Goal: Information Seeking & Learning: Check status

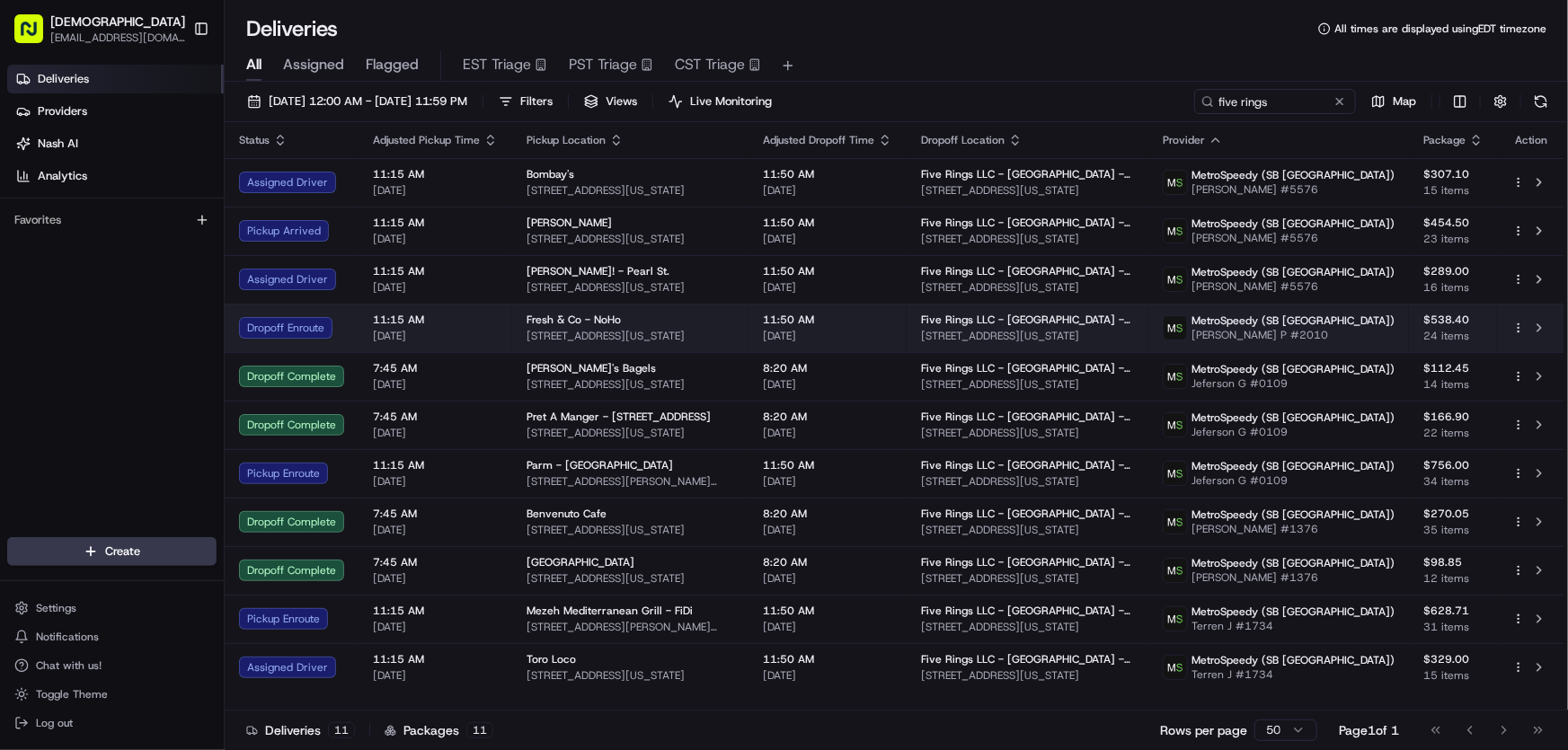
drag, startPoint x: 740, startPoint y: 333, endPoint x: 517, endPoint y: 342, distance: 223.2
click at [517, 342] on td "Fresh & Co - NoHo 729 Broadway, New York, NY 10003, USA" at bounding box center [630, 327] width 236 height 49
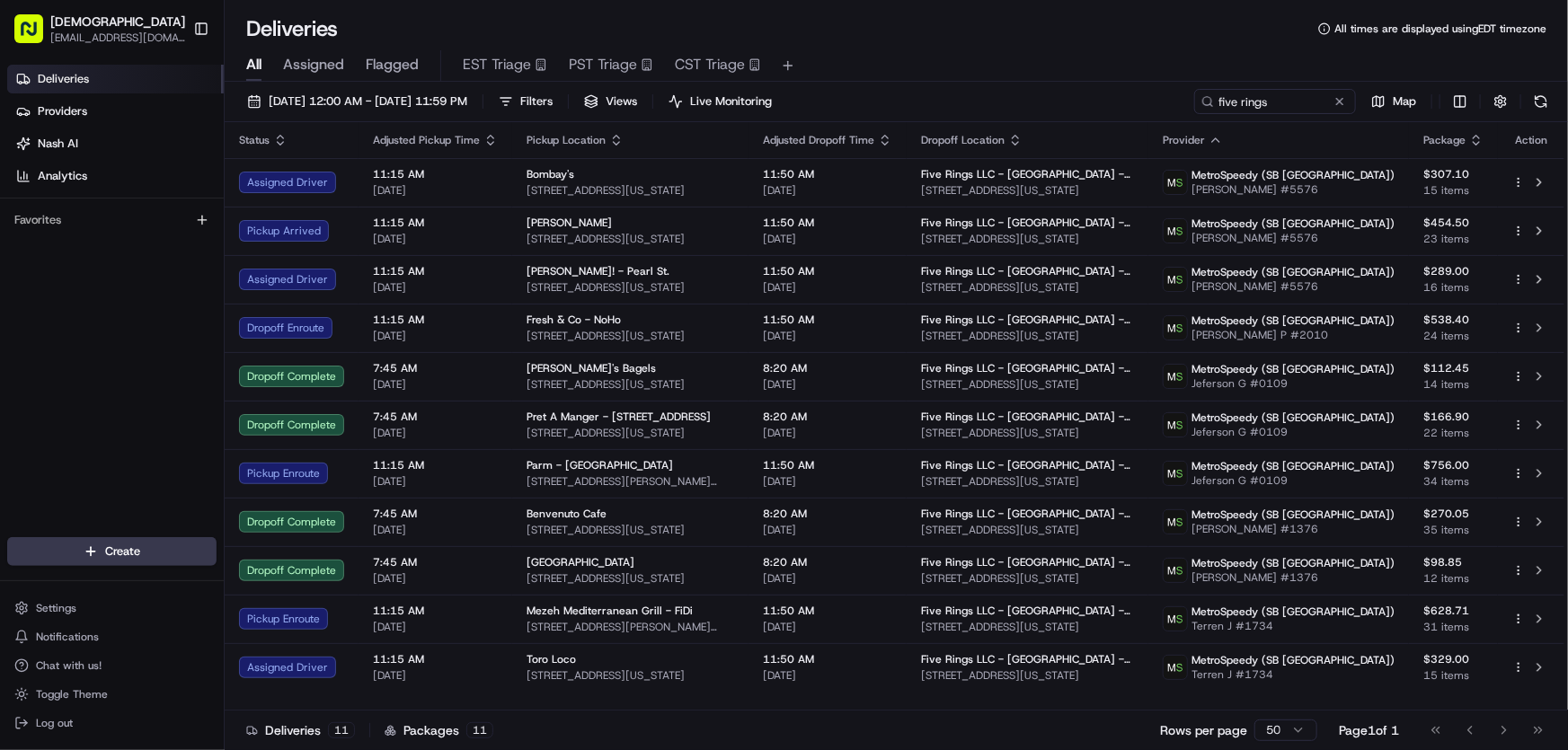
copy span "729 Broadway, New York, NY 10003, USA"
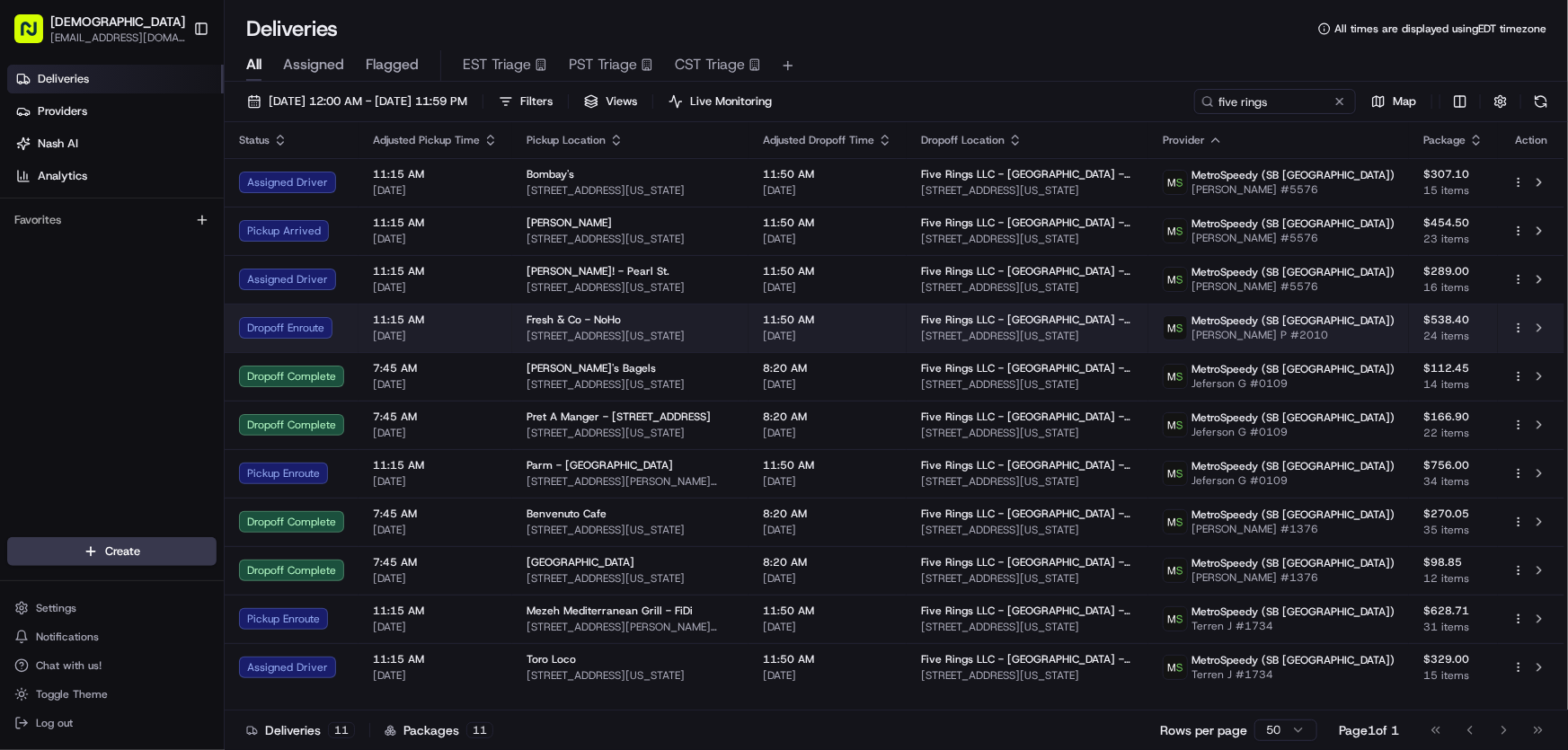
click at [890, 333] on span "[DATE]" at bounding box center [828, 336] width 129 height 14
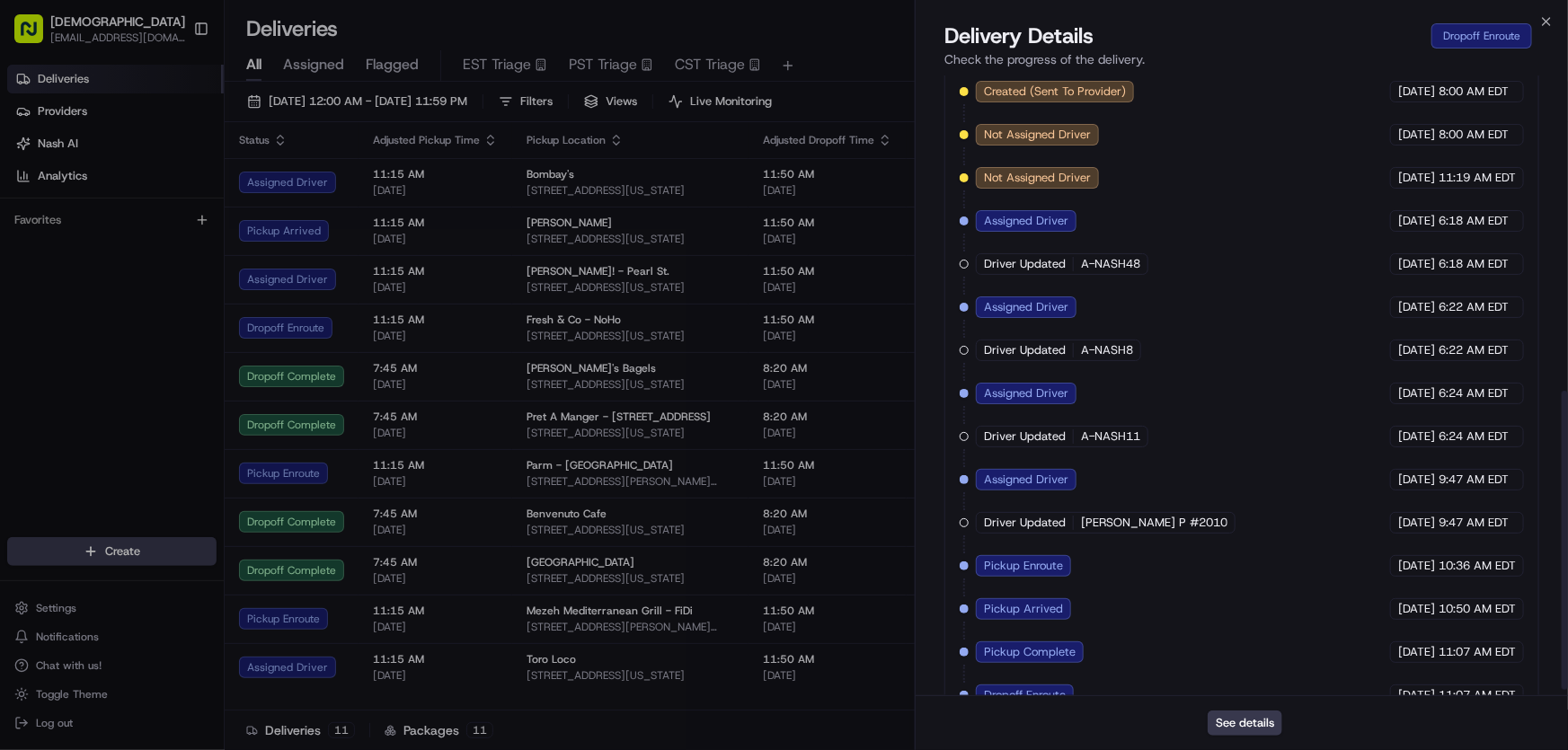
scroll to position [667, 0]
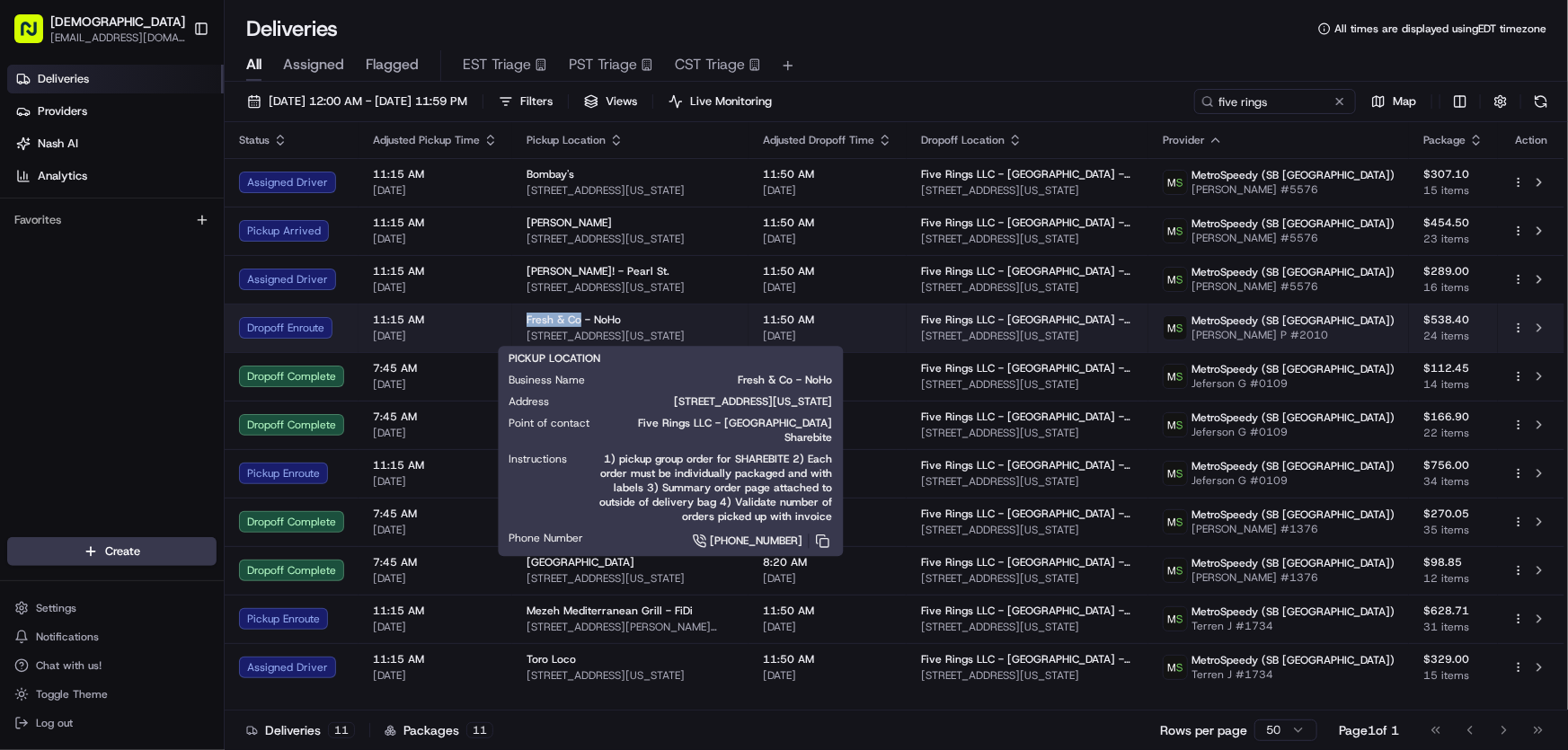
drag, startPoint x: 524, startPoint y: 316, endPoint x: 579, endPoint y: 321, distance: 55.2
click at [579, 321] on span "Fresh & Co - NoHo" at bounding box center [573, 320] width 94 height 14
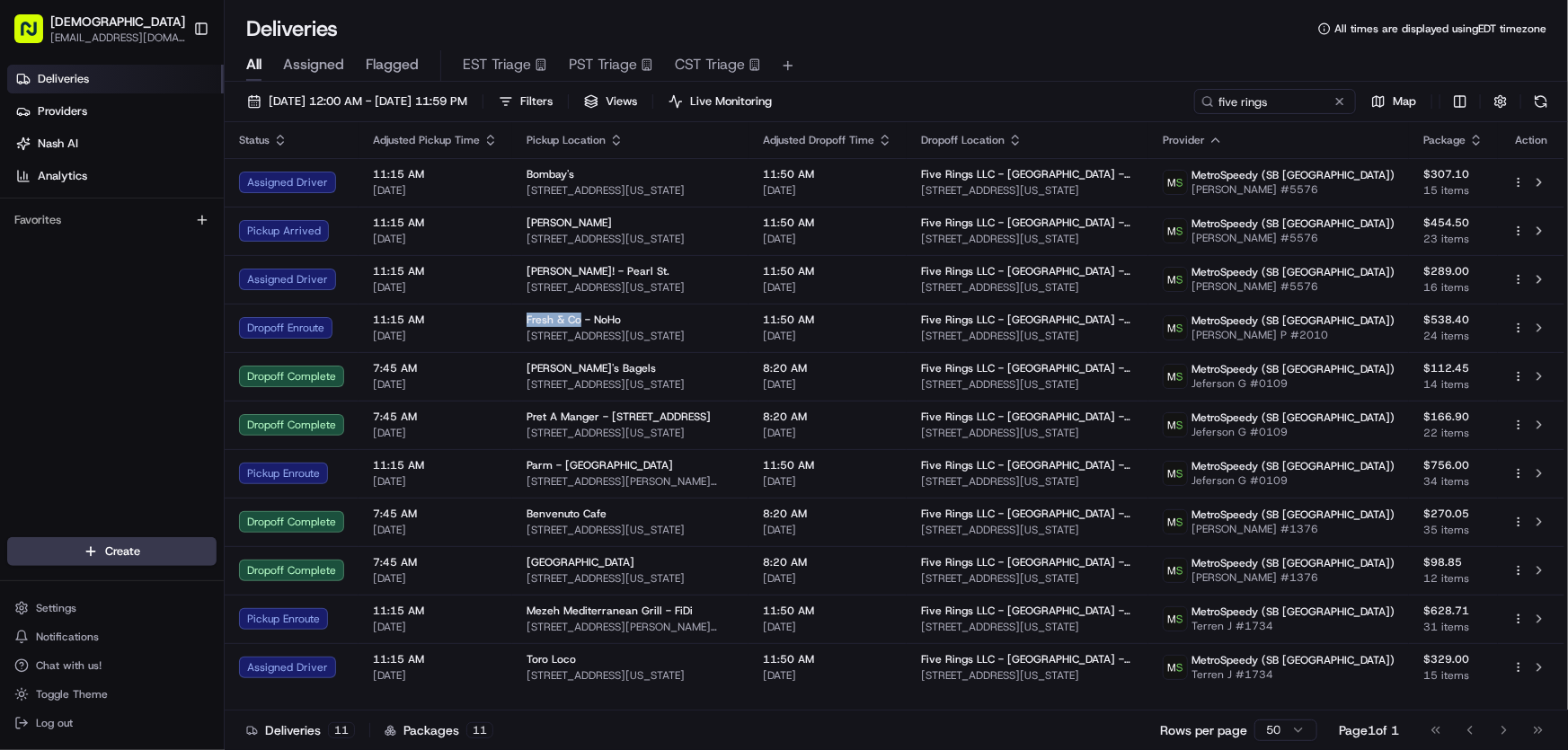
copy span "Fresh & Co"
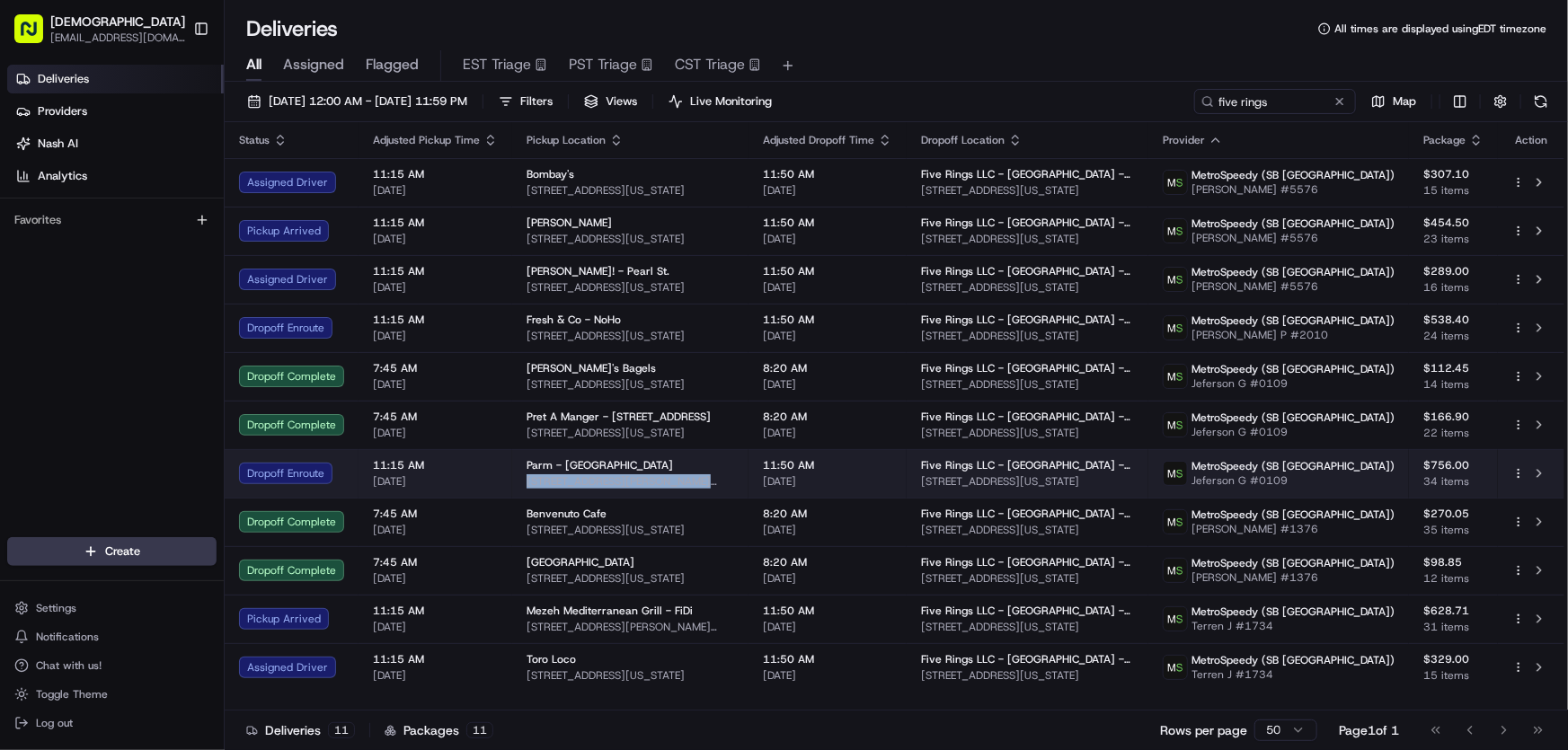
drag, startPoint x: 744, startPoint y: 480, endPoint x: 523, endPoint y: 494, distance: 221.4
click at [523, 494] on td "Parm - Brookfield Place 250 Vesey St, New York, NY 10281, USA" at bounding box center [630, 473] width 236 height 49
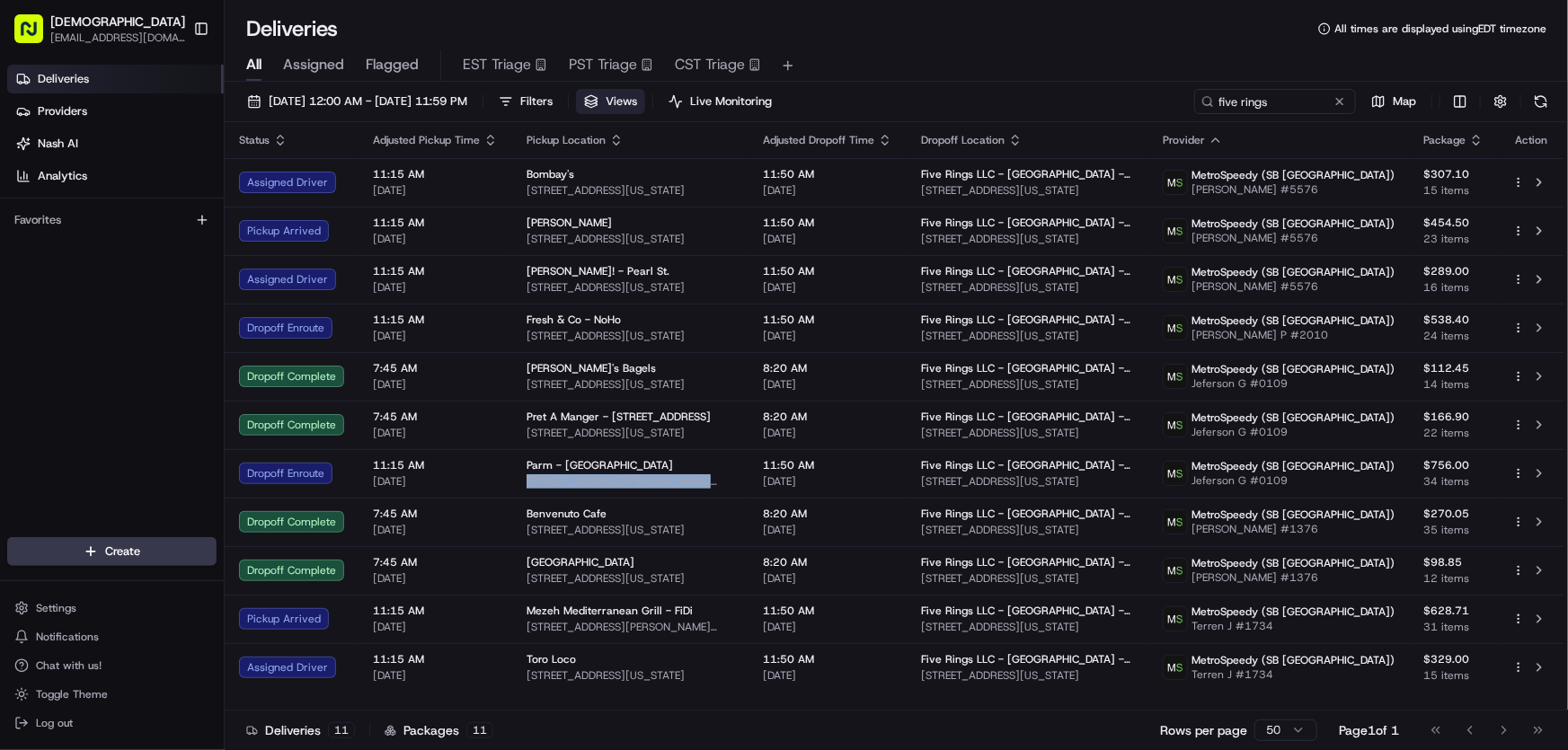
copy span "250 Vesey St, New York, NY 10281, USA"
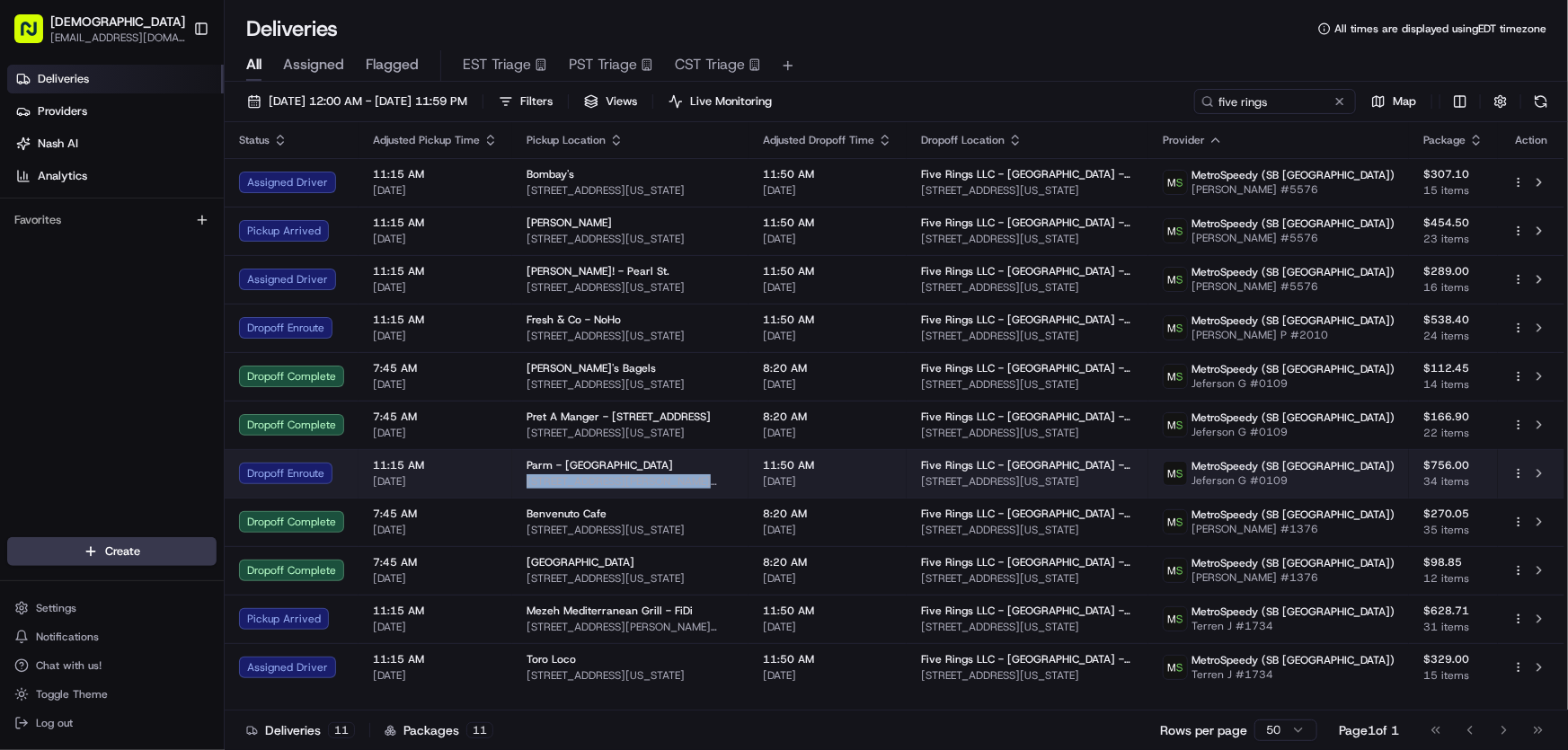
click at [748, 476] on td "Parm - Brookfield Place 250 Vesey St, New York, NY 10281, USA" at bounding box center [630, 473] width 236 height 49
click at [734, 467] on div "Parm - Brookfield Place" at bounding box center [630, 464] width 208 height 14
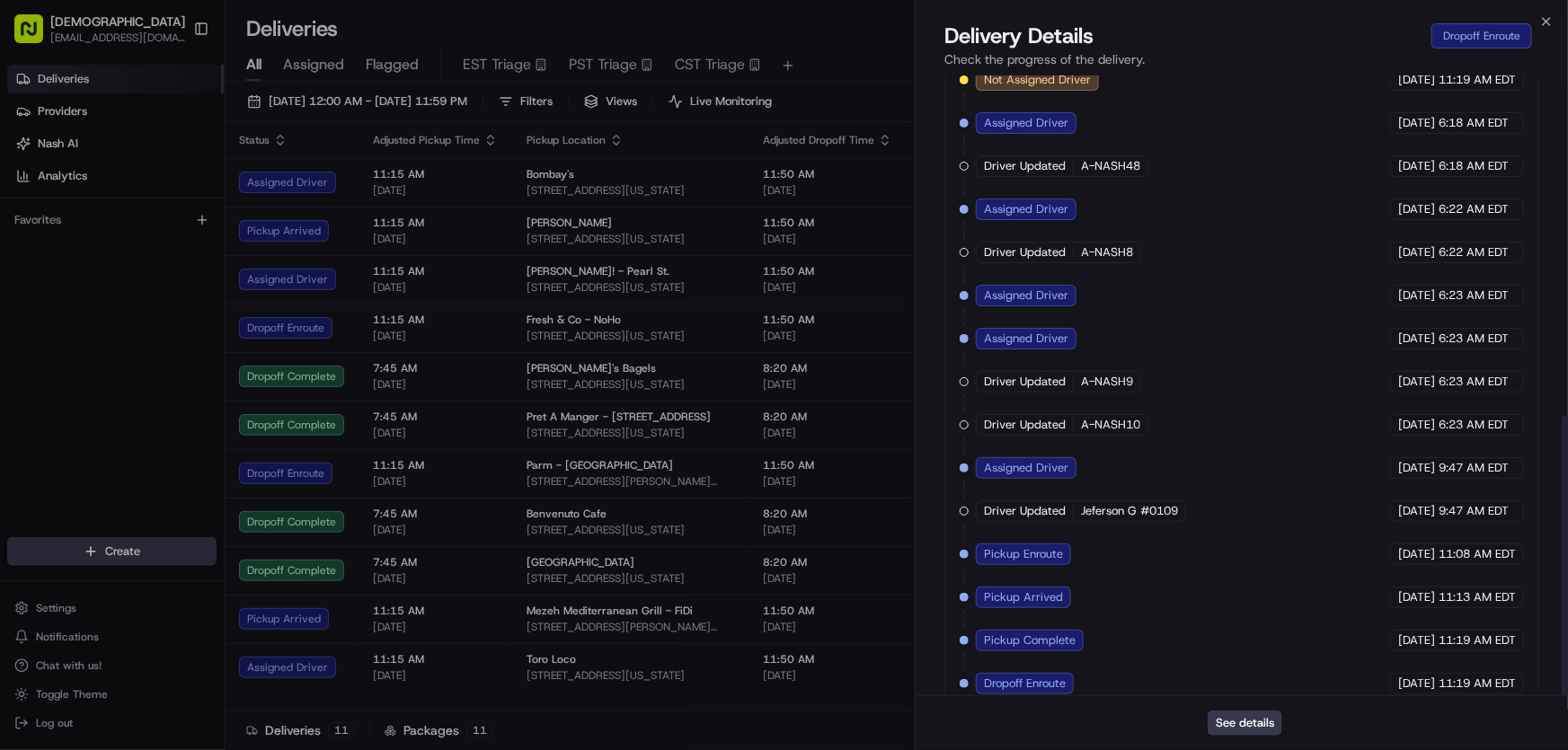
scroll to position [753, 0]
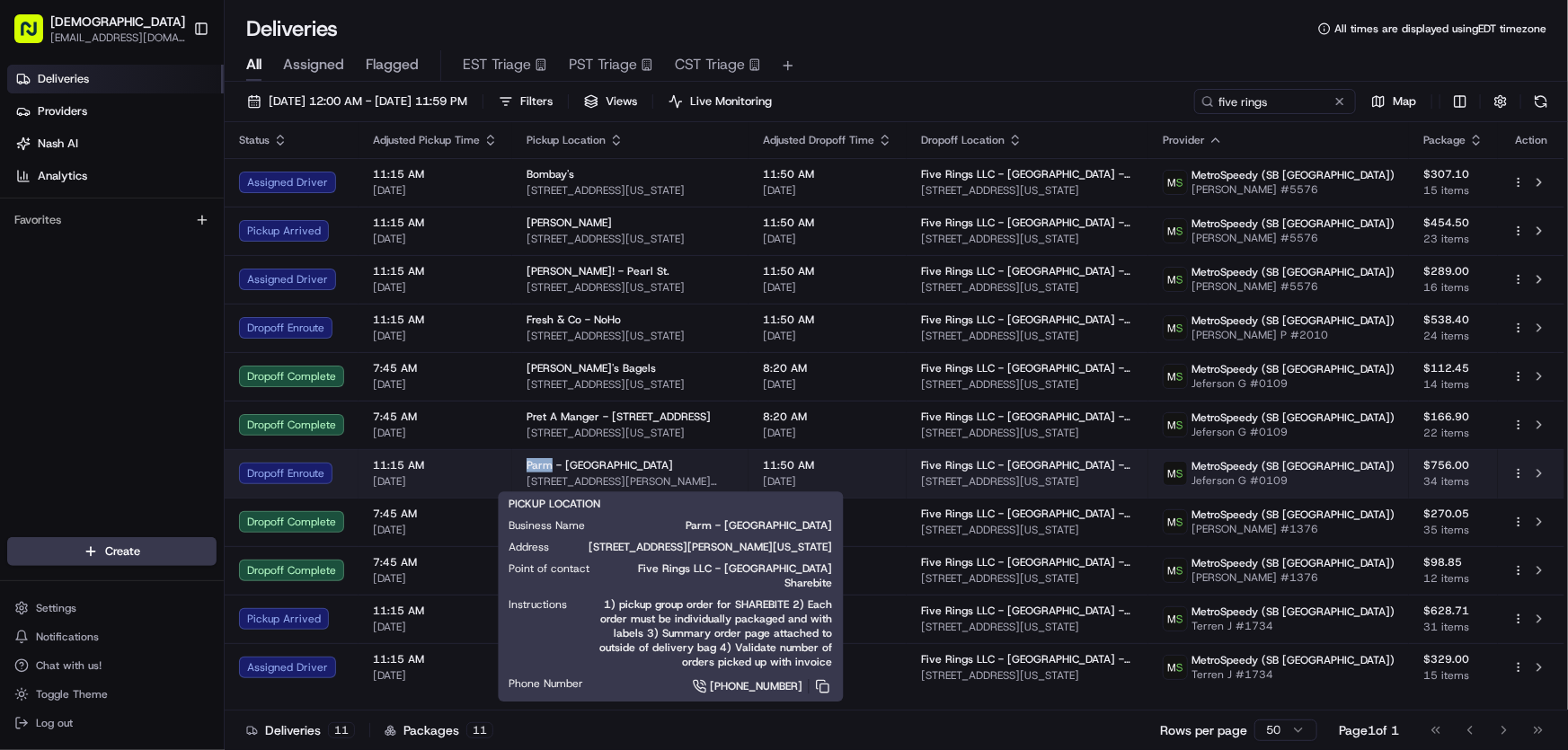
drag, startPoint x: 521, startPoint y: 463, endPoint x: 549, endPoint y: 464, distance: 28.0
click at [549, 464] on td "Parm - Brookfield Place 250 Vesey St, New York, NY 10281, USA" at bounding box center [630, 473] width 236 height 49
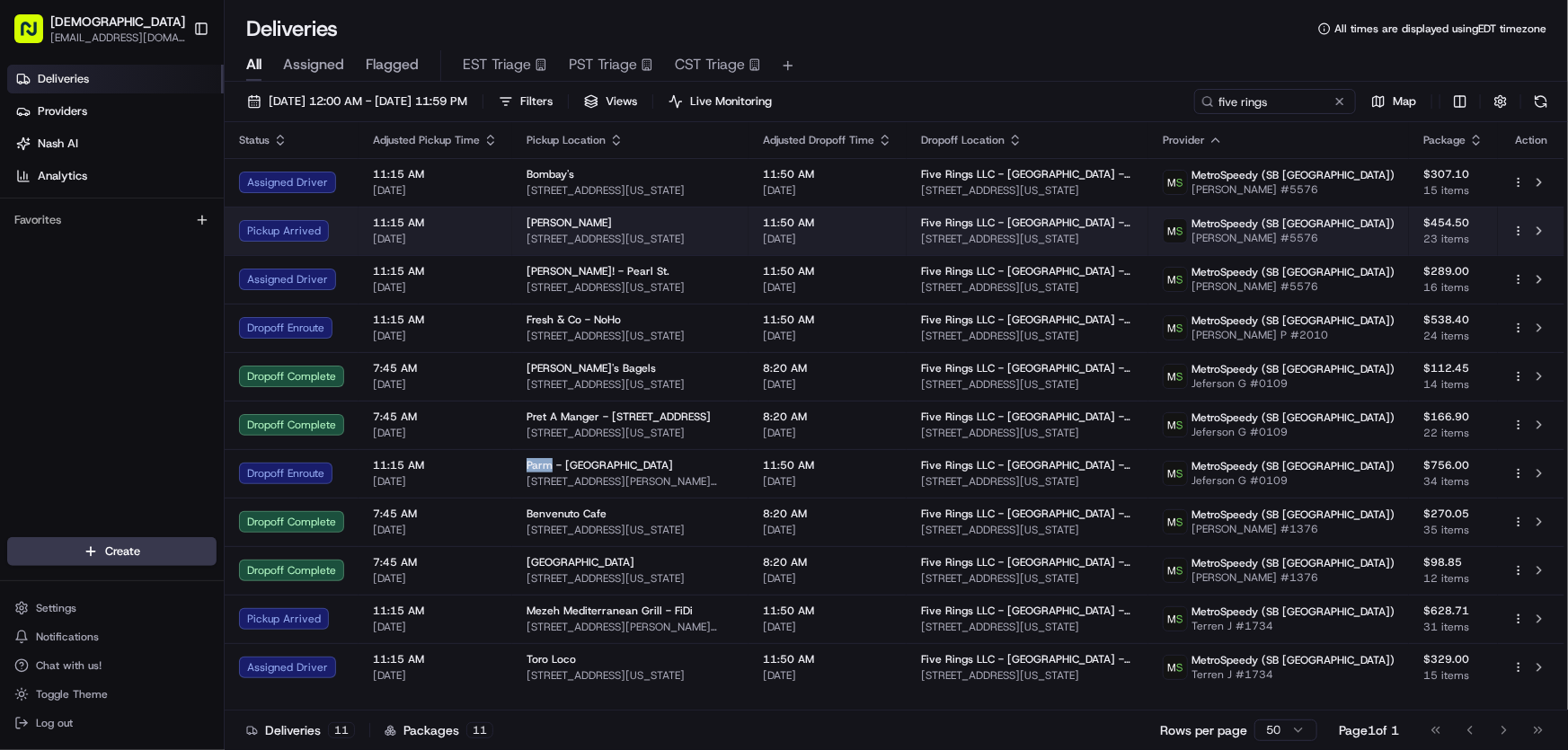
copy span "Parm"
drag, startPoint x: 524, startPoint y: 221, endPoint x: 591, endPoint y: 227, distance: 67.3
click at [591, 227] on div "Coney Shack" at bounding box center [630, 223] width 208 height 14
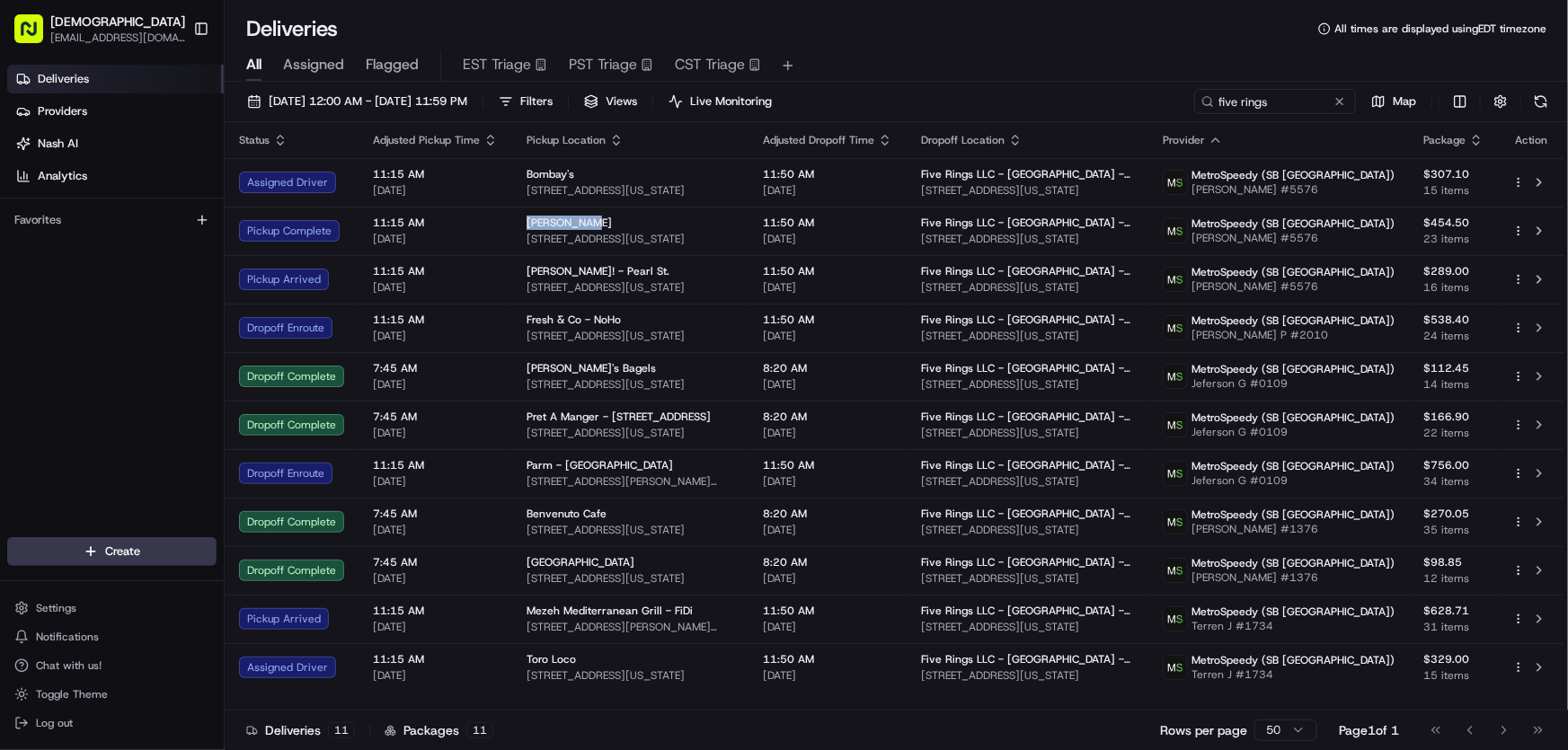
copy span "Coney Shack"
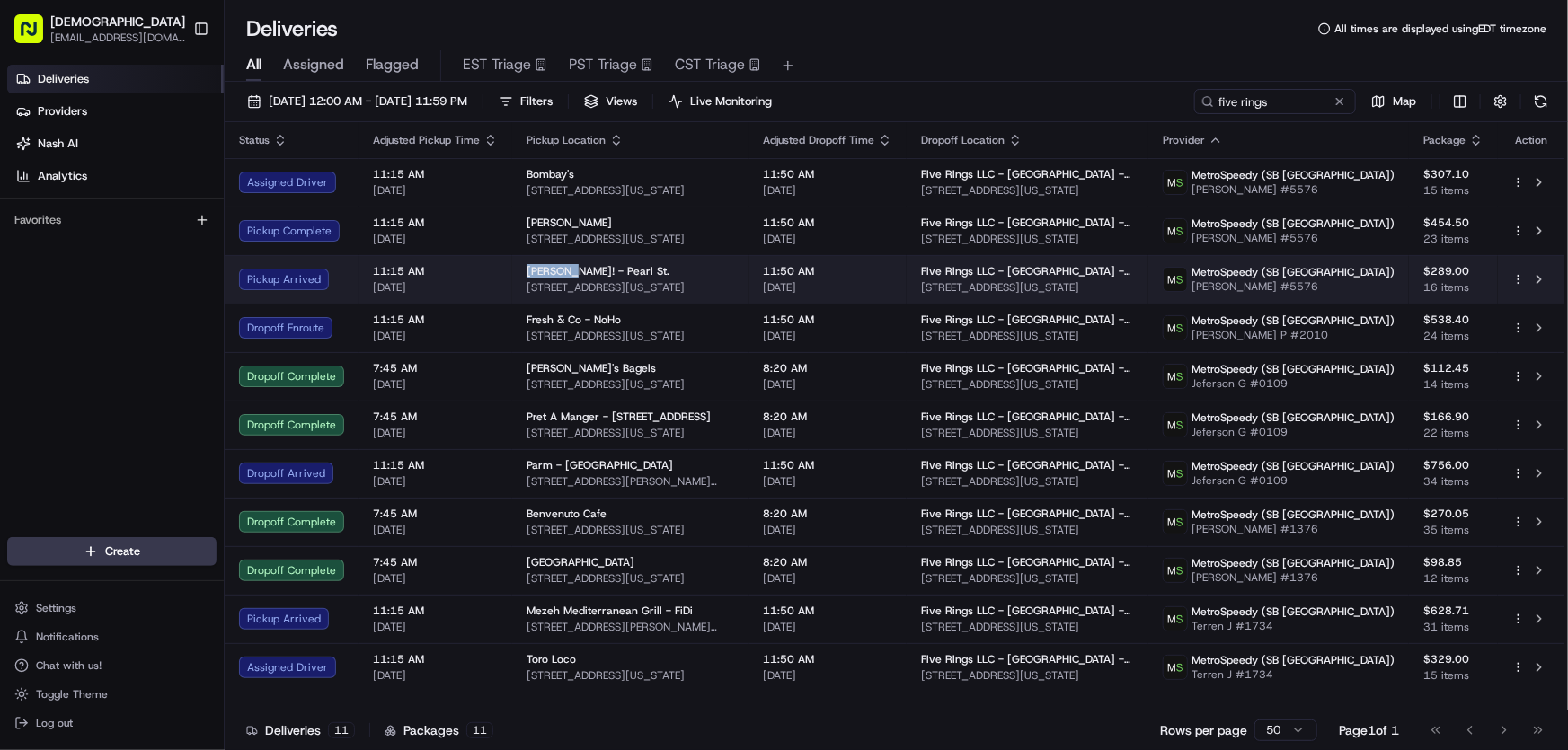
drag, startPoint x: 523, startPoint y: 268, endPoint x: 568, endPoint y: 273, distance: 45.3
click at [568, 273] on td "Chevere! - Pearl St. 100 Pearl St, New York, NY 10004, USA" at bounding box center [630, 279] width 236 height 49
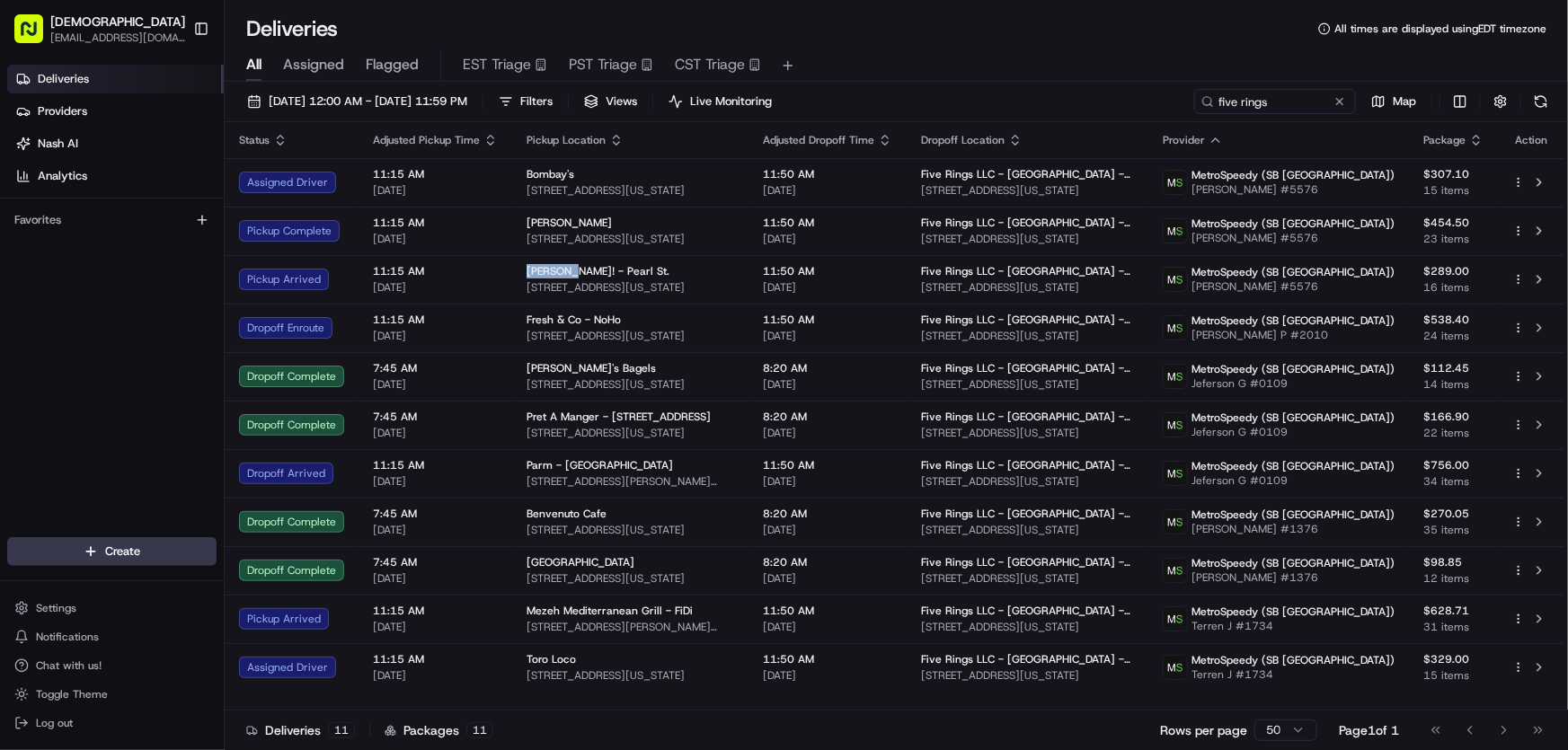
copy span "Chevere!"
click at [845, 17] on div "Deliveries All times are displayed using EDT timezone" at bounding box center [896, 29] width 1343 height 29
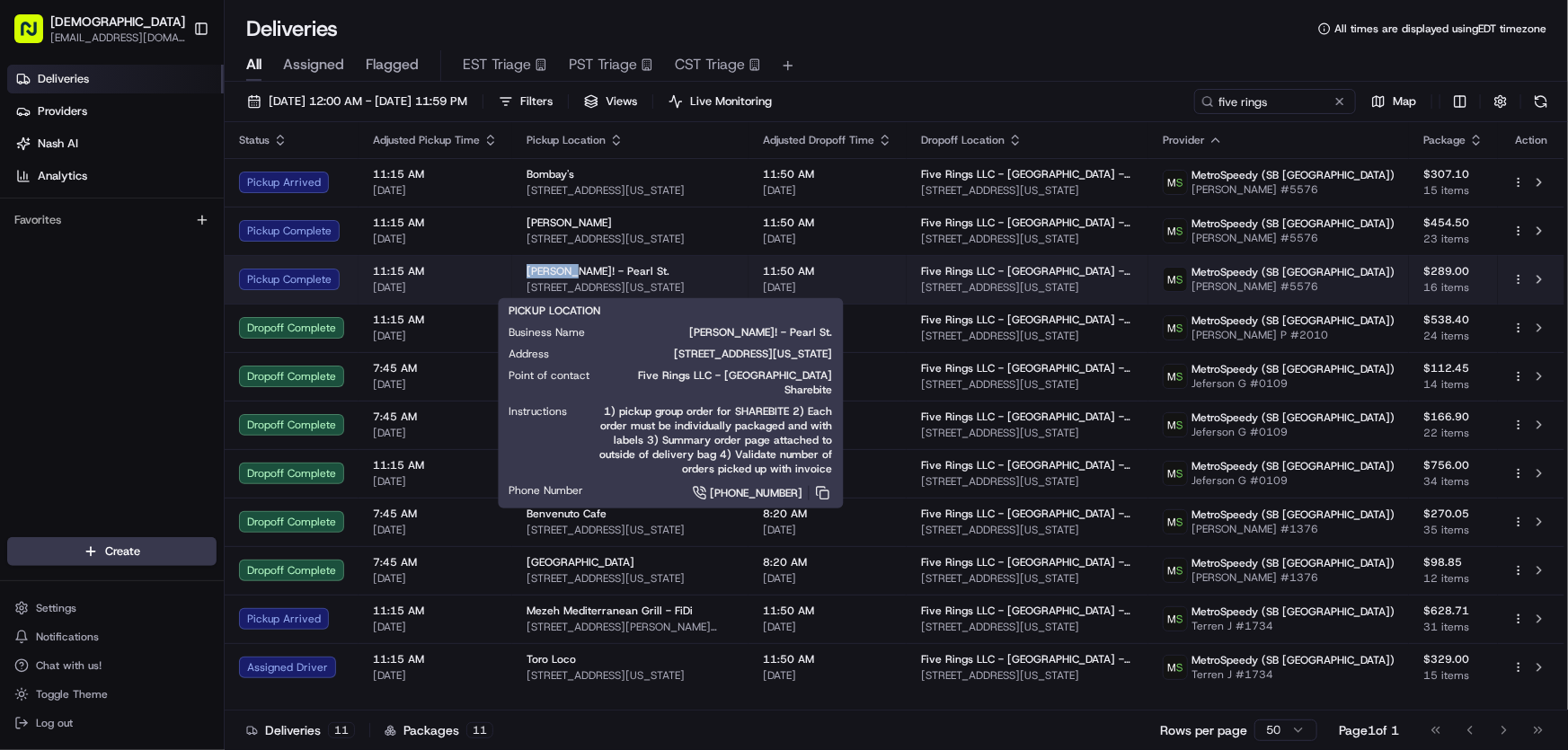
drag, startPoint x: 525, startPoint y: 270, endPoint x: 568, endPoint y: 275, distance: 43.3
click at [568, 275] on span "Chevere! - Pearl St." at bounding box center [598, 271] width 143 height 14
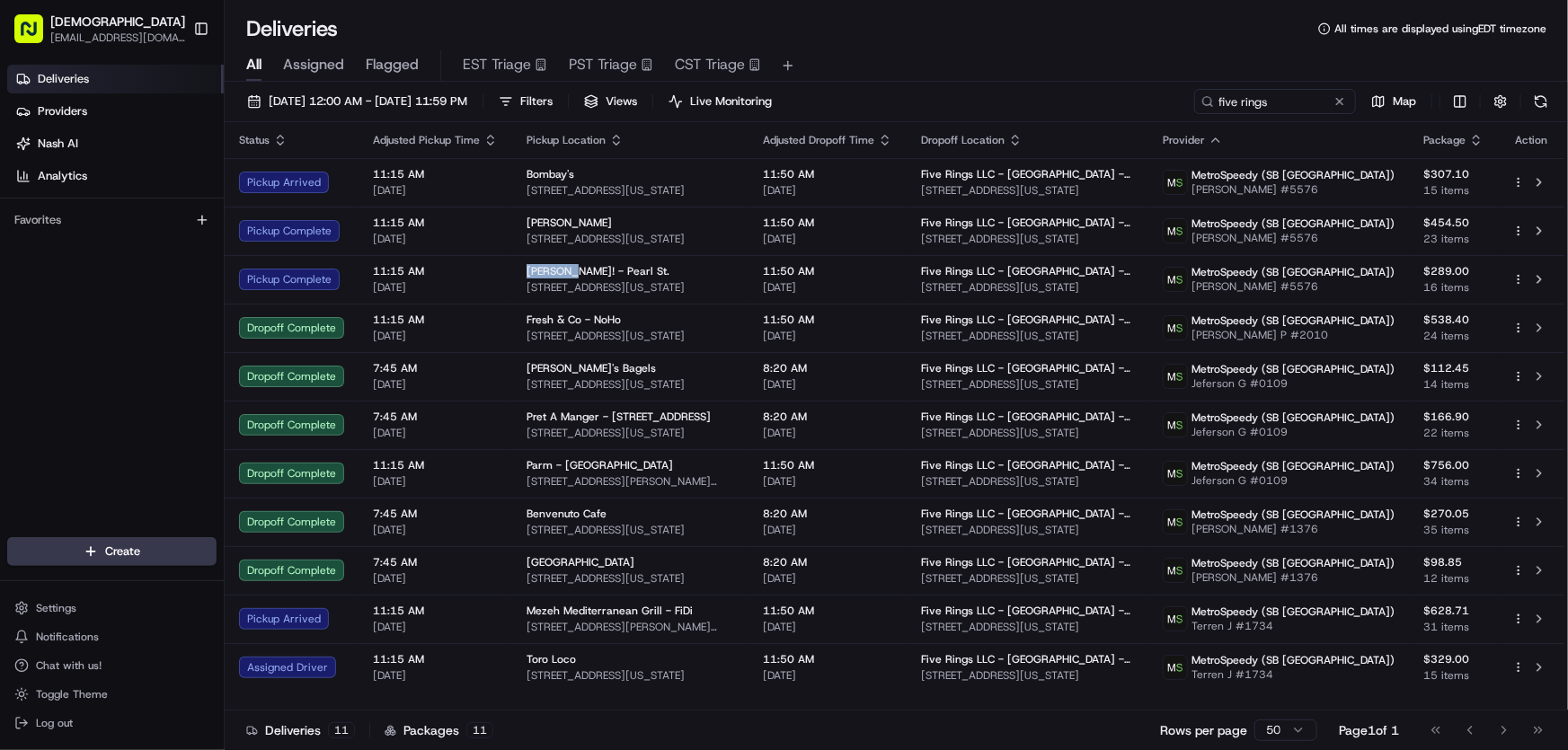
copy span "Chevere!"
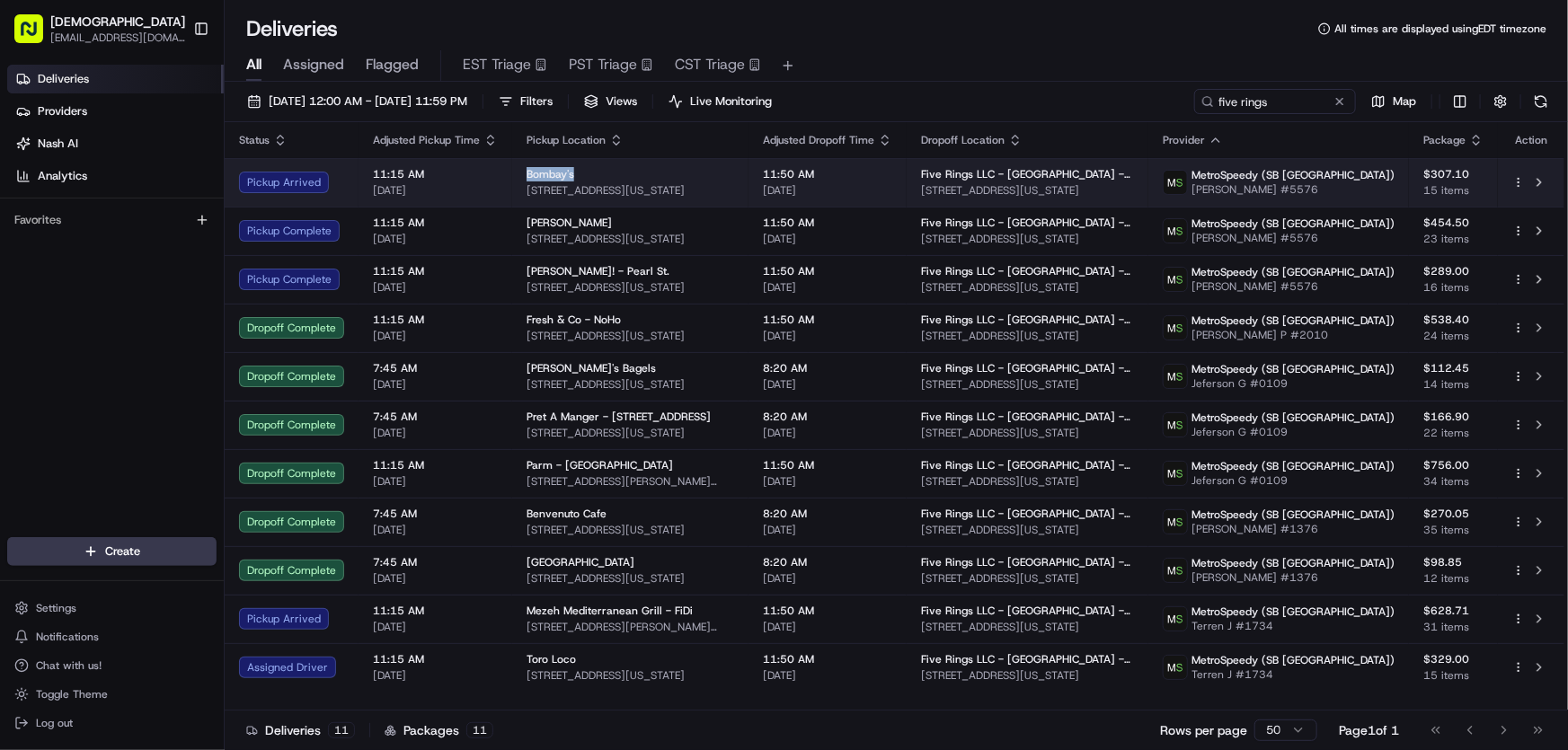
drag, startPoint x: 523, startPoint y: 176, endPoint x: 575, endPoint y: 174, distance: 52.0
click at [575, 174] on td "Bombay's 60 Pearl St, New York, NY 10004, USA" at bounding box center [630, 182] width 236 height 49
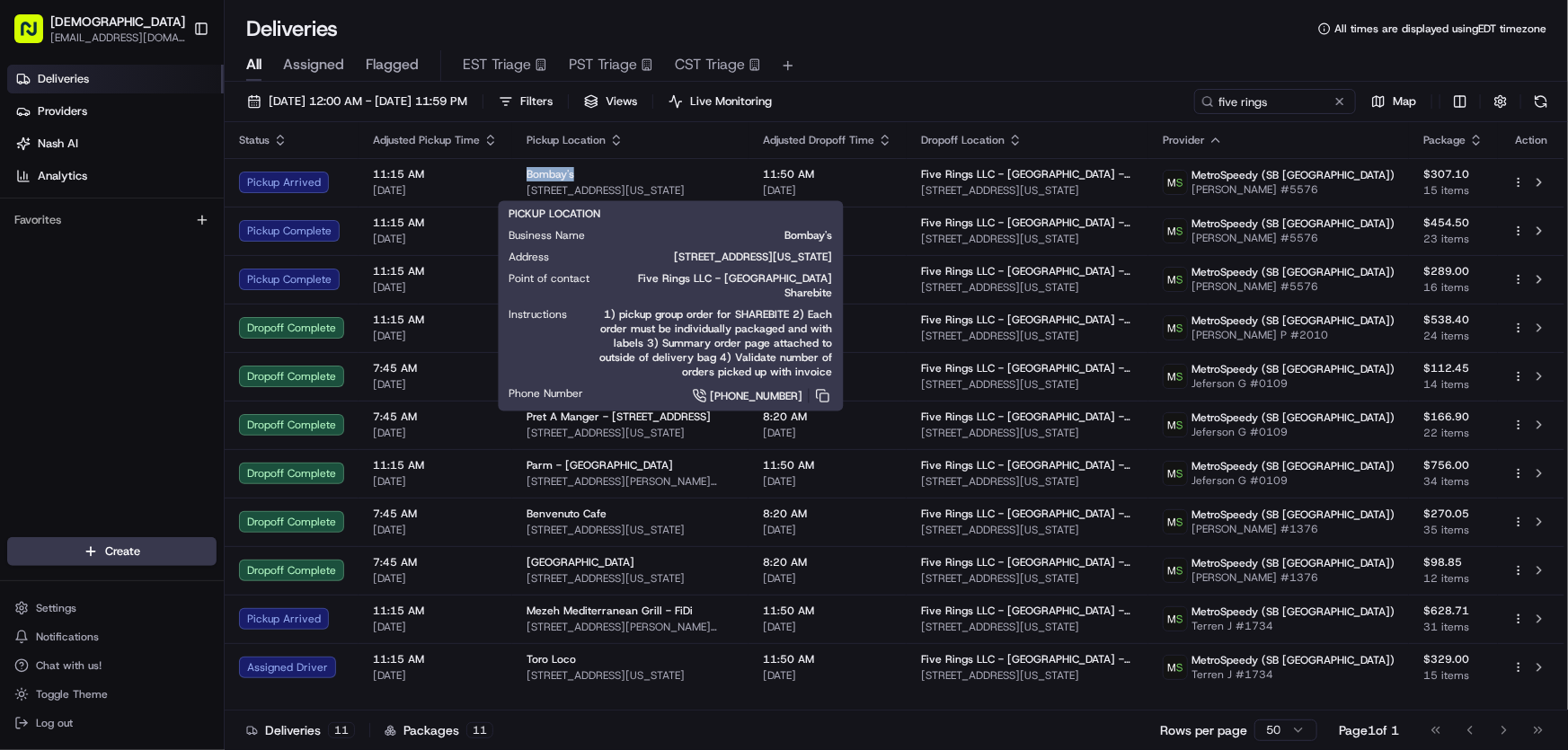
copy span "Bombay's"
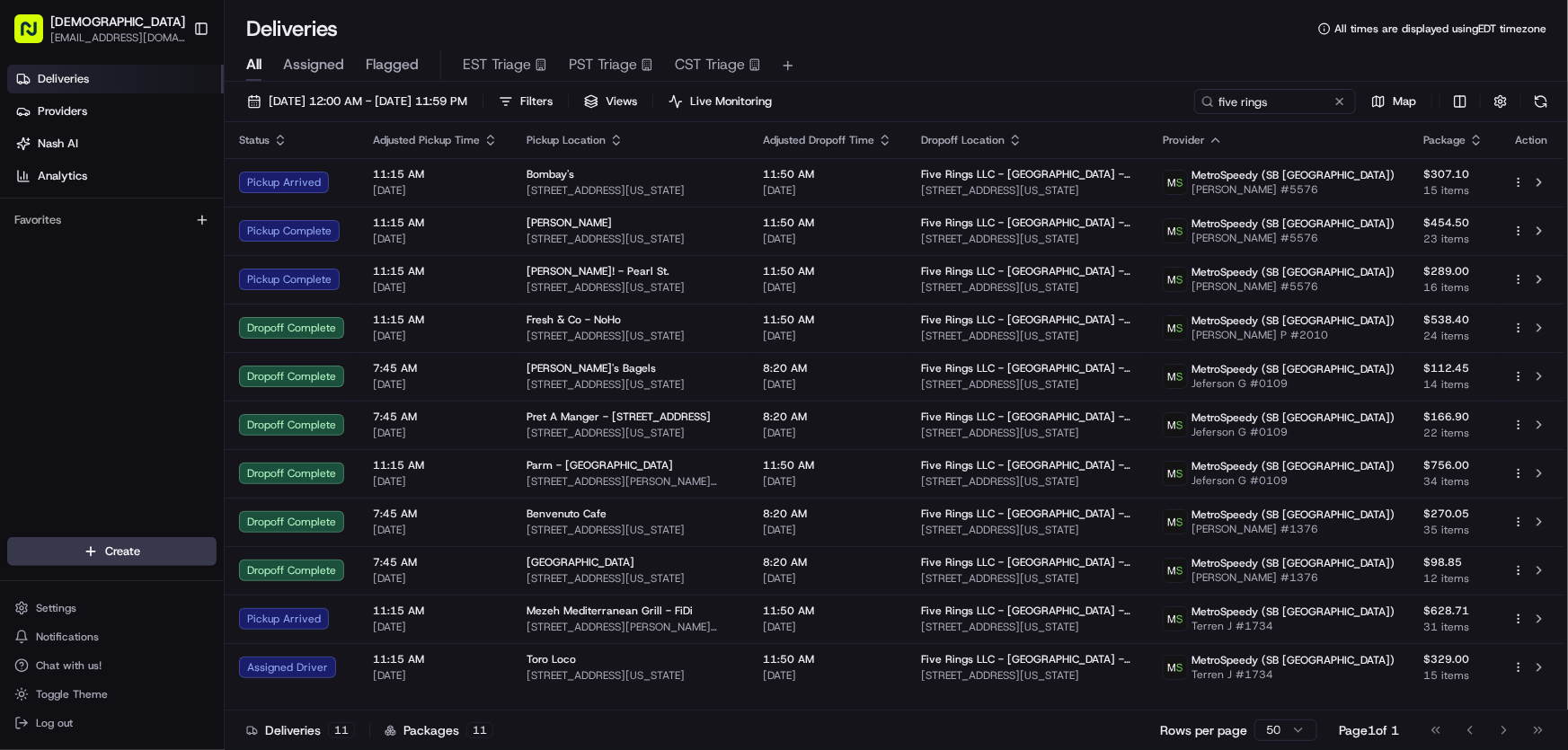
click at [959, 48] on div "All Assigned Flagged EST Triage PST Triage CST Triage" at bounding box center [896, 62] width 1343 height 39
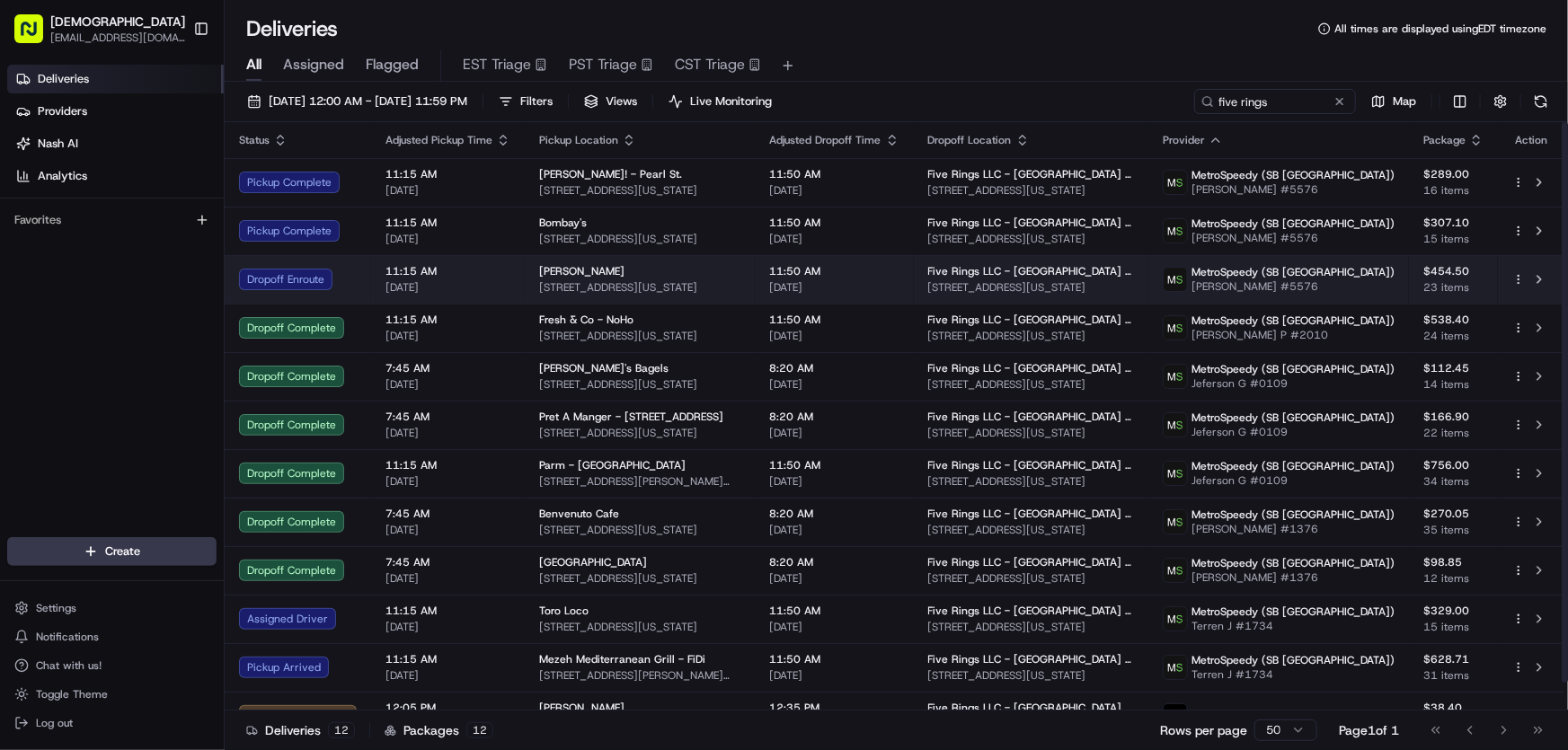
drag, startPoint x: 733, startPoint y: 284, endPoint x: 537, endPoint y: 287, distance: 196.0
click at [539, 287] on span "100 Pearl St, New York, NY 10004, USA" at bounding box center [640, 287] width 202 height 14
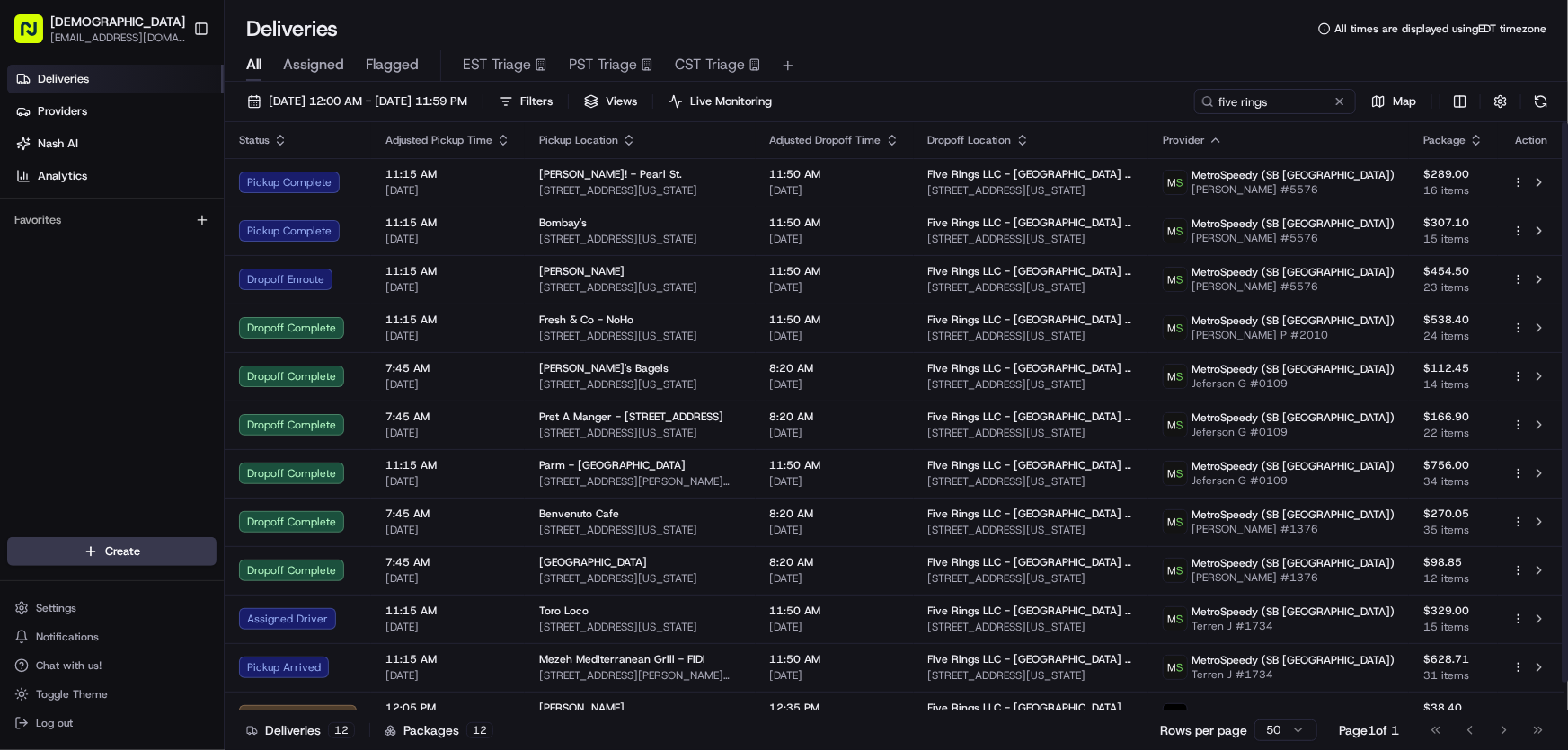
copy span "100 Pearl St, New York, NY 10004, USA"
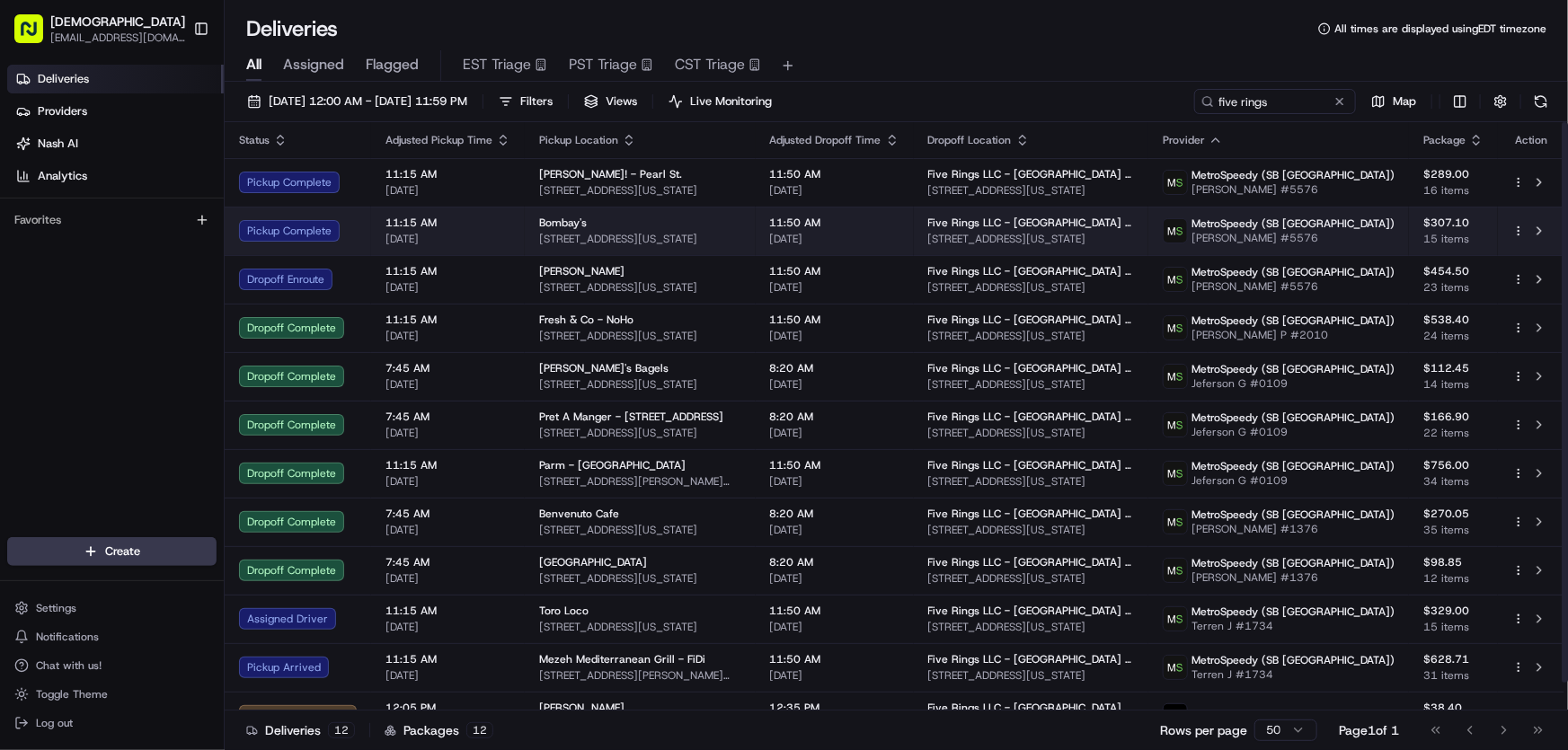
click at [566, 223] on span "Bombay's" at bounding box center [563, 223] width 48 height 14
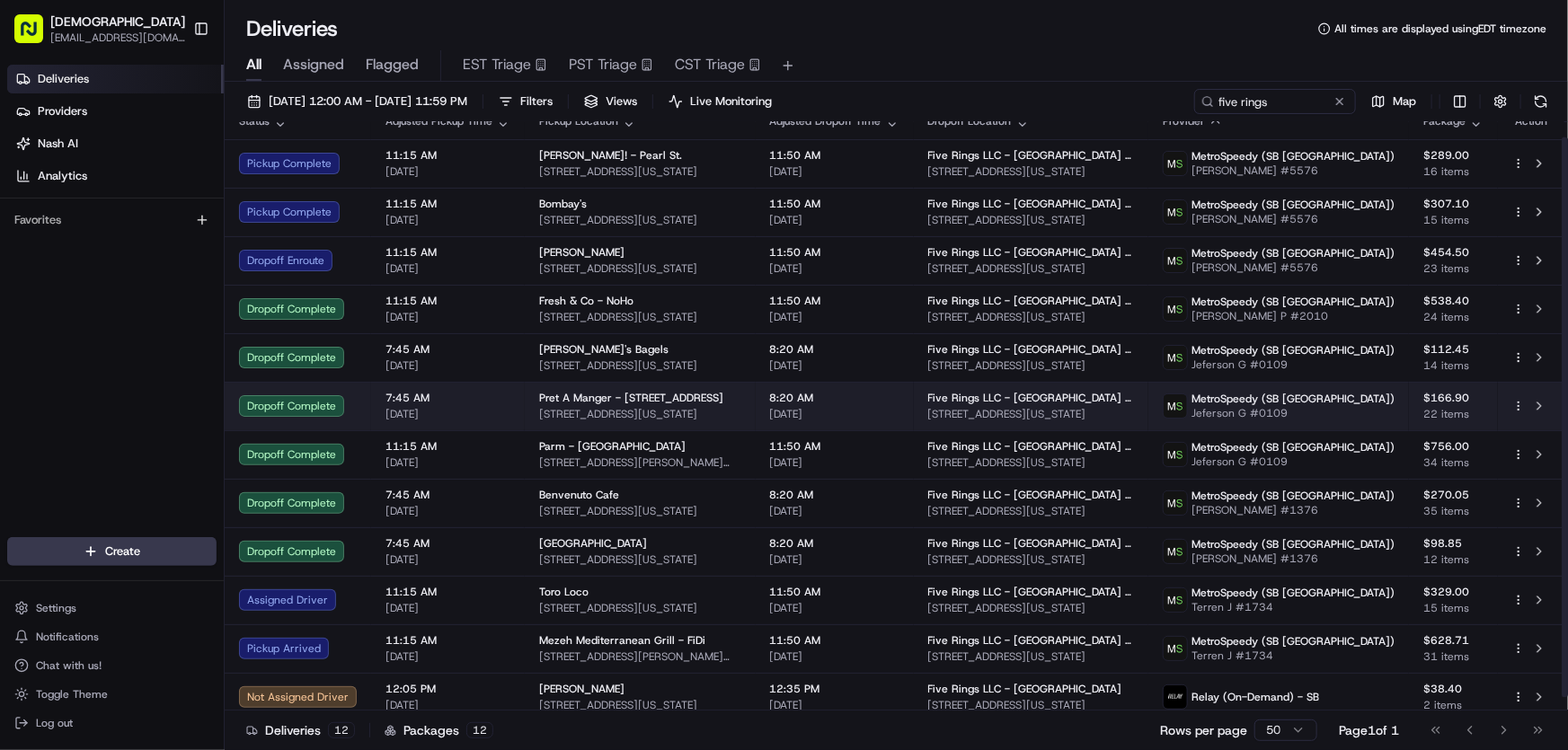
scroll to position [29, 0]
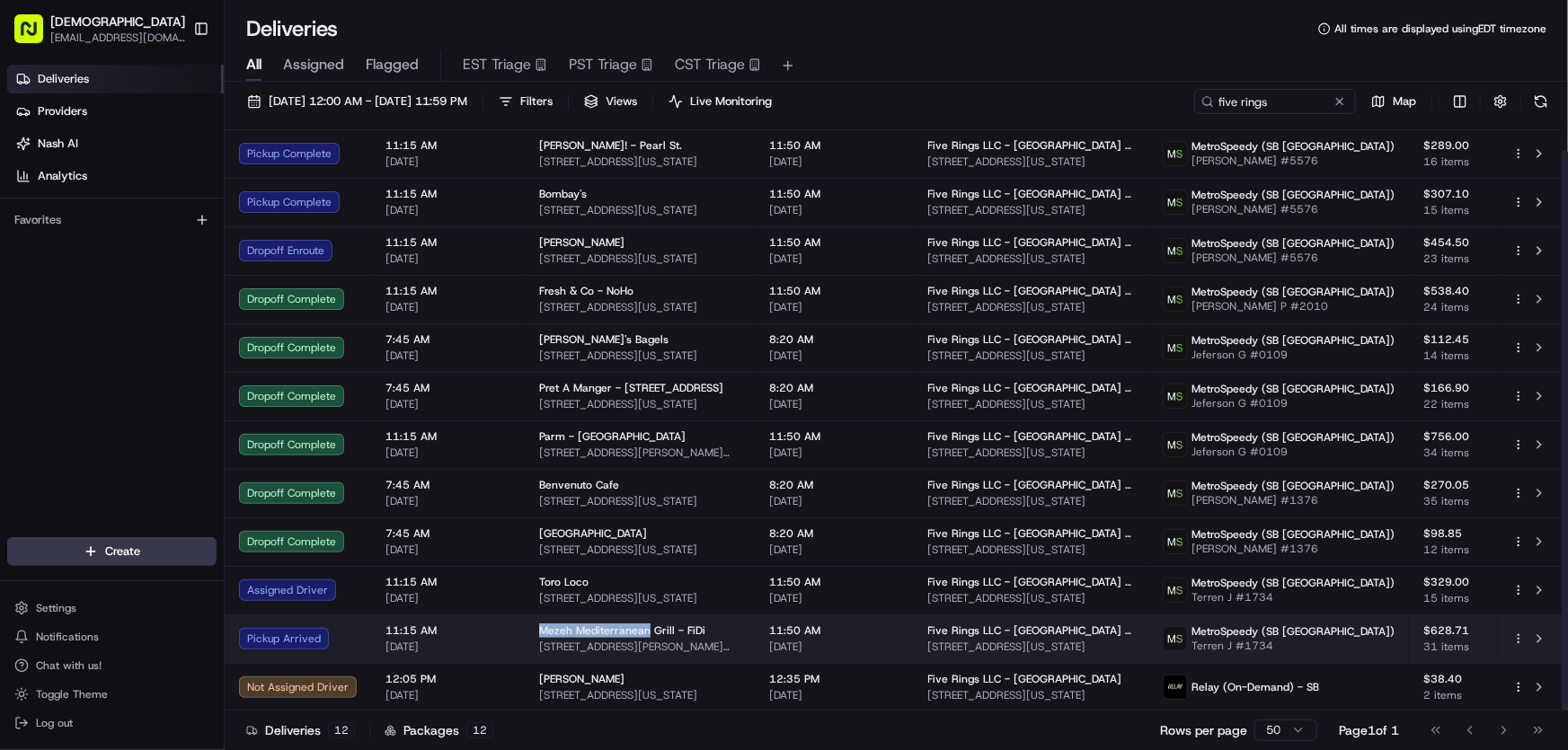
drag, startPoint x: 534, startPoint y: 623, endPoint x: 644, endPoint y: 629, distance: 110.2
click at [644, 629] on td "Mezeh Mediterranean Grill - FiDi 111 Fulton St, New York, NY 10038, USA" at bounding box center [640, 639] width 231 height 49
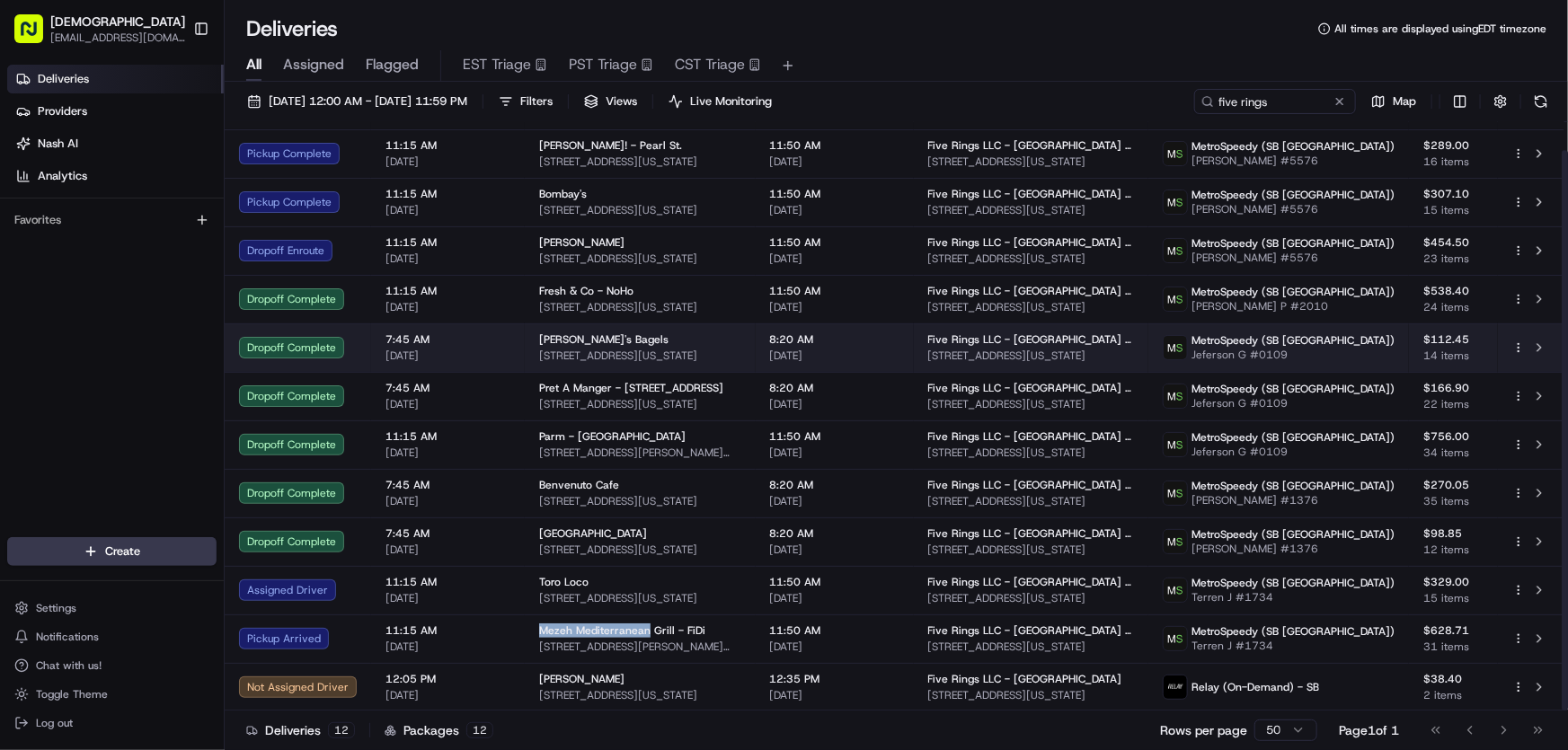
copy span "Mezeh Mediterranean"
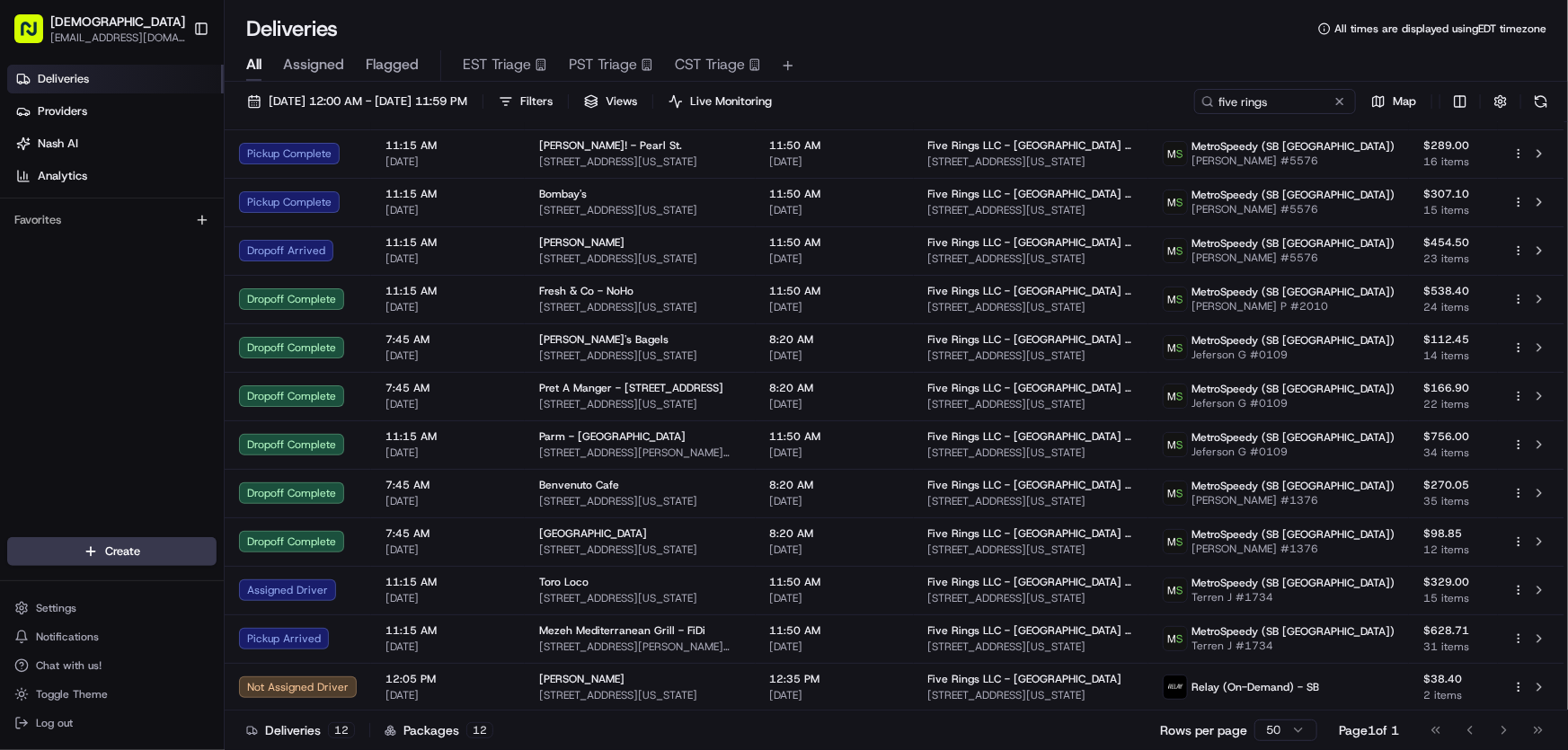
click at [941, 35] on div "Deliveries All times are displayed using EDT timezone" at bounding box center [896, 29] width 1343 height 29
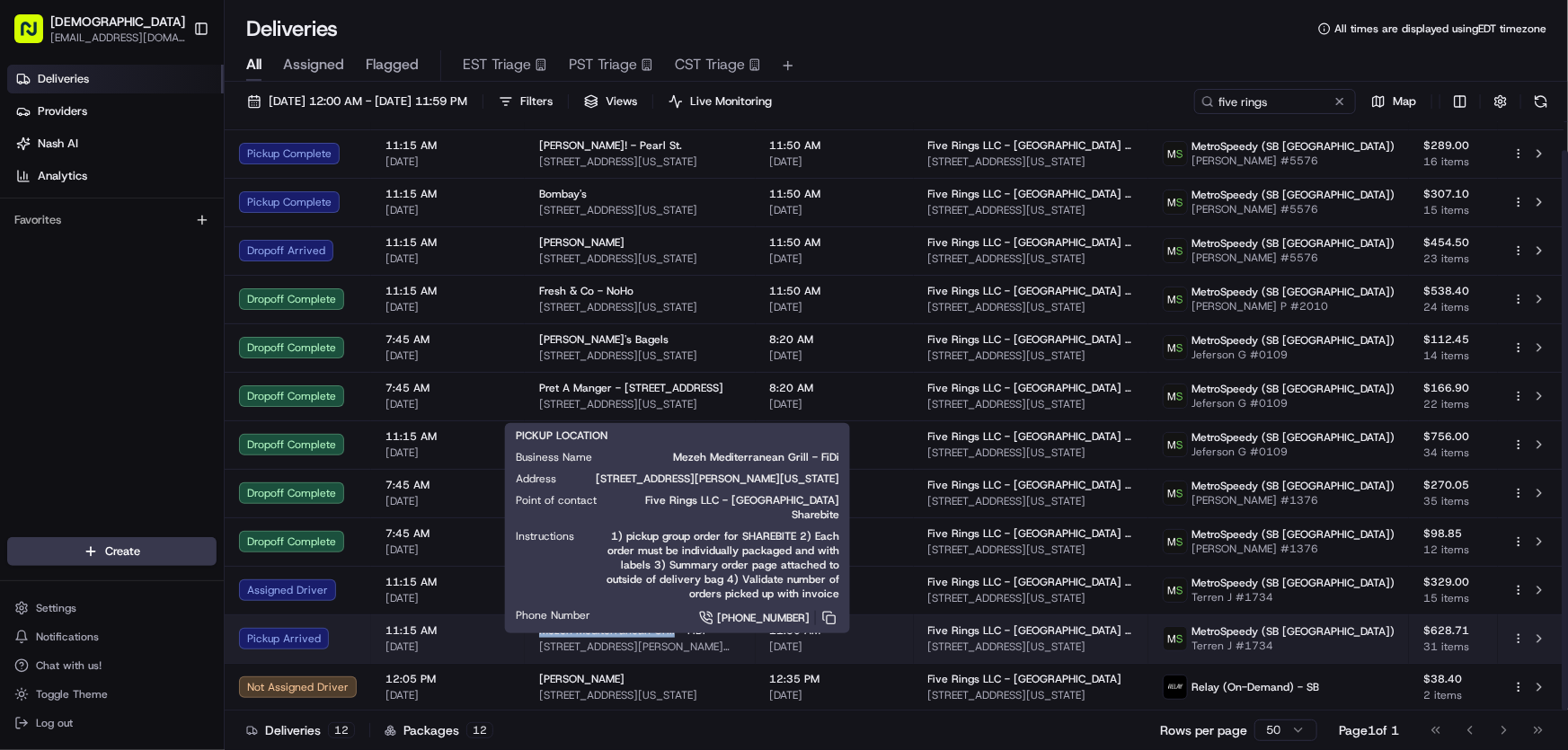
drag, startPoint x: 528, startPoint y: 627, endPoint x: 665, endPoint y: 633, distance: 137.1
click at [665, 633] on td "Mezeh Mediterranean Grill - FiDi 111 Fulton St, New York, NY 10038, USA" at bounding box center [640, 639] width 231 height 49
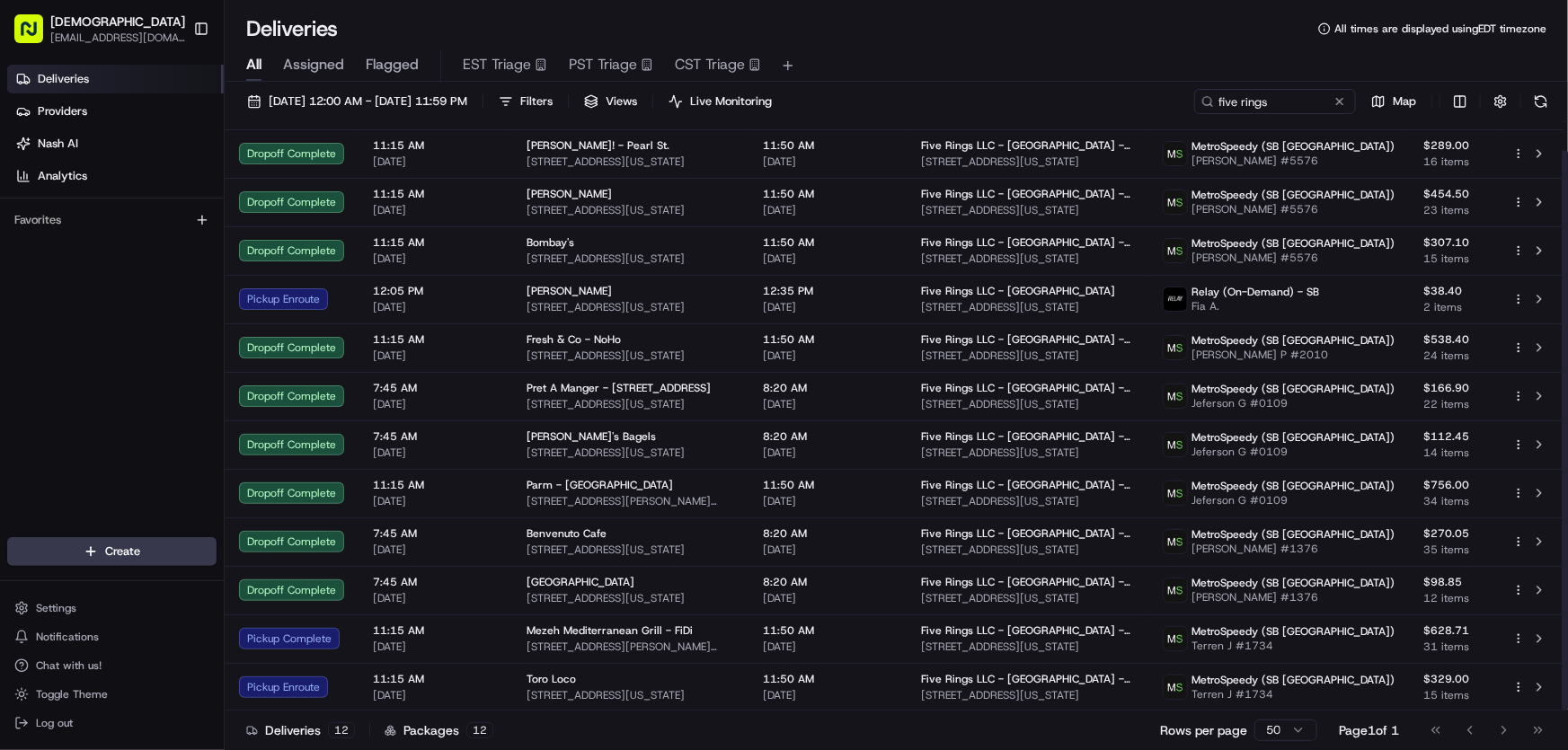
click at [906, 45] on div "All Assigned Flagged EST Triage PST Triage CST Triage" at bounding box center [896, 62] width 1343 height 39
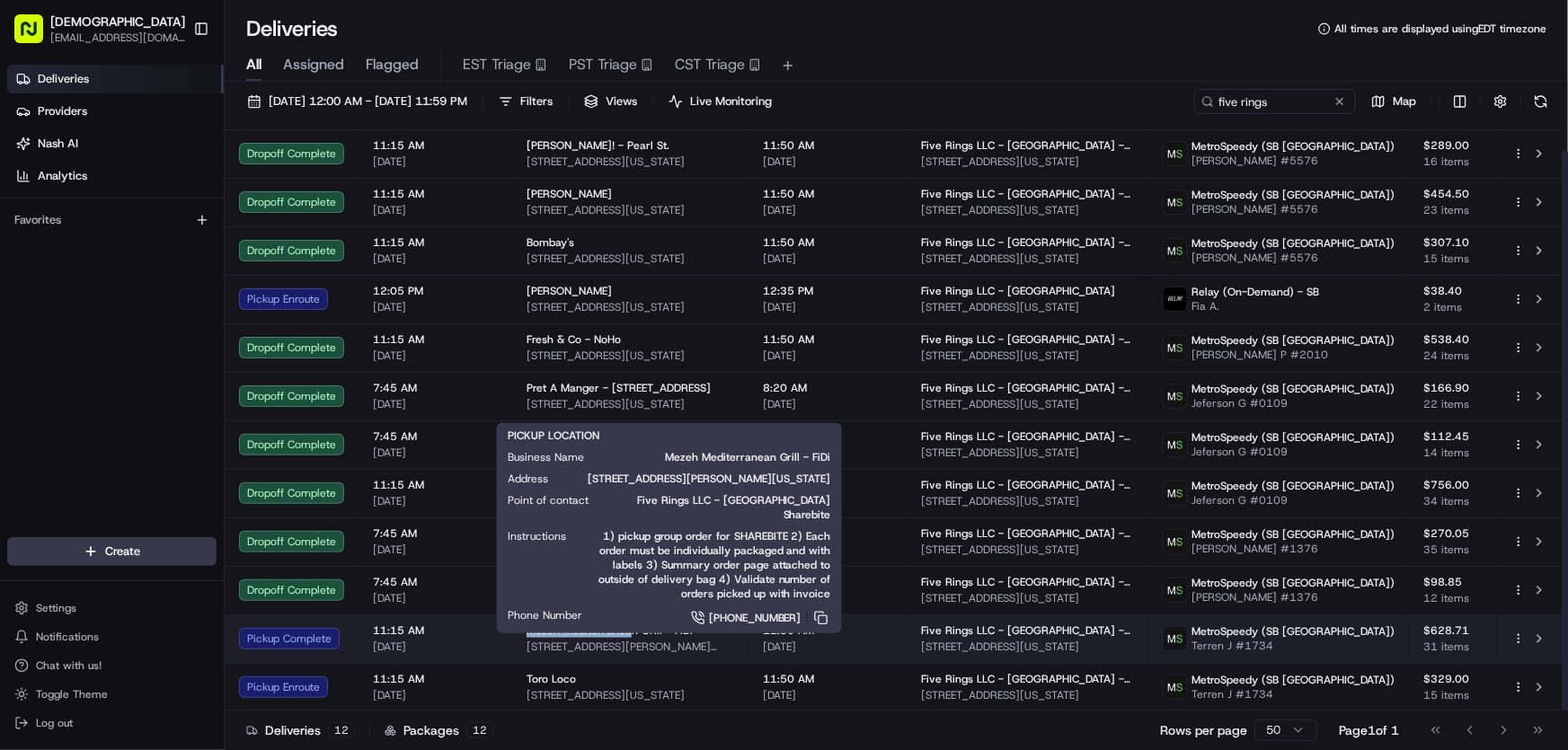
drag, startPoint x: 524, startPoint y: 628, endPoint x: 628, endPoint y: 633, distance: 104.1
click at [628, 633] on span "Mezeh Mediterranean Grill - FiDi" at bounding box center [609, 630] width 167 height 14
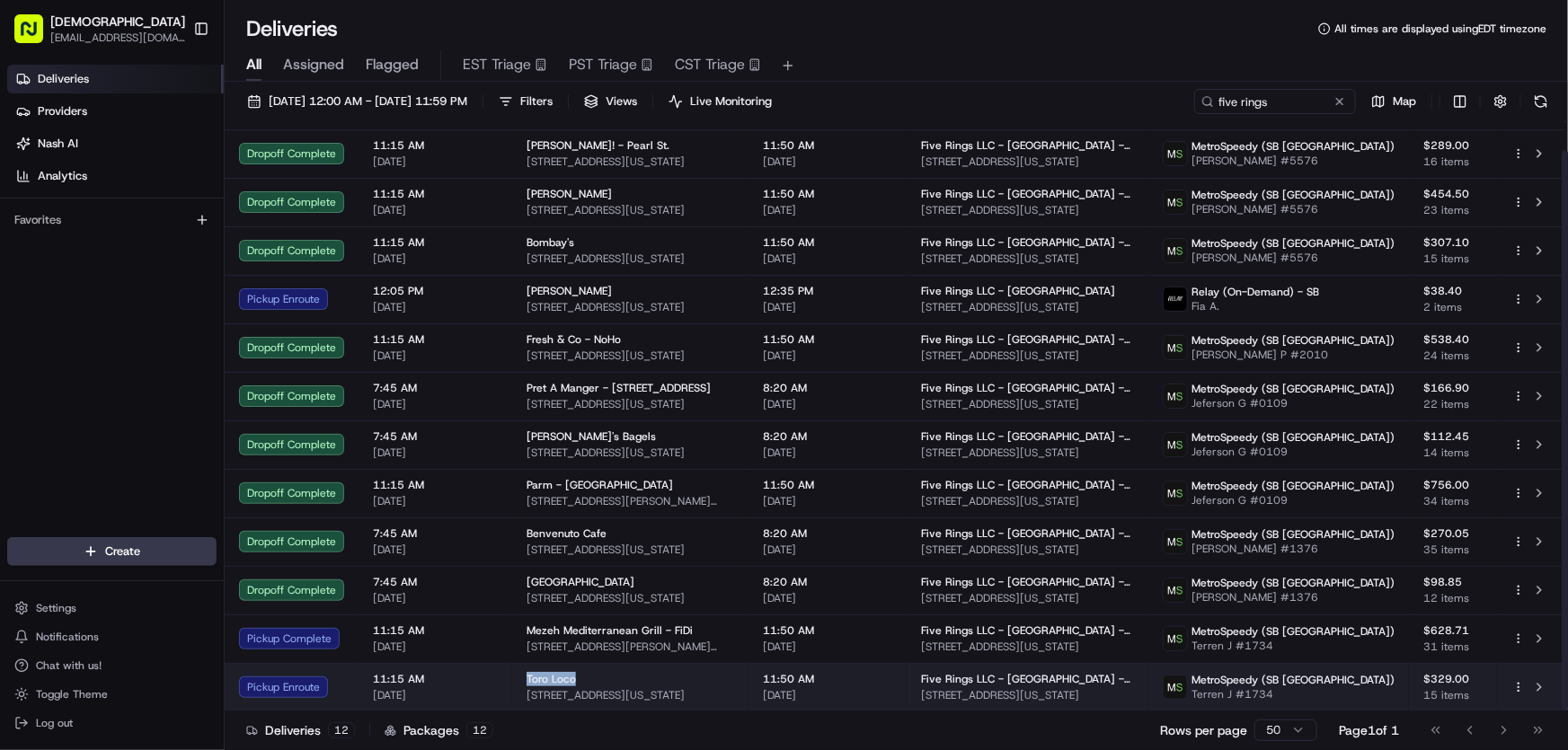
drag, startPoint x: 523, startPoint y: 675, endPoint x: 593, endPoint y: 678, distance: 70.1
click at [593, 678] on td "Toro Loco 15 Stone St, New York, NY 10004, USA" at bounding box center [630, 687] width 236 height 49
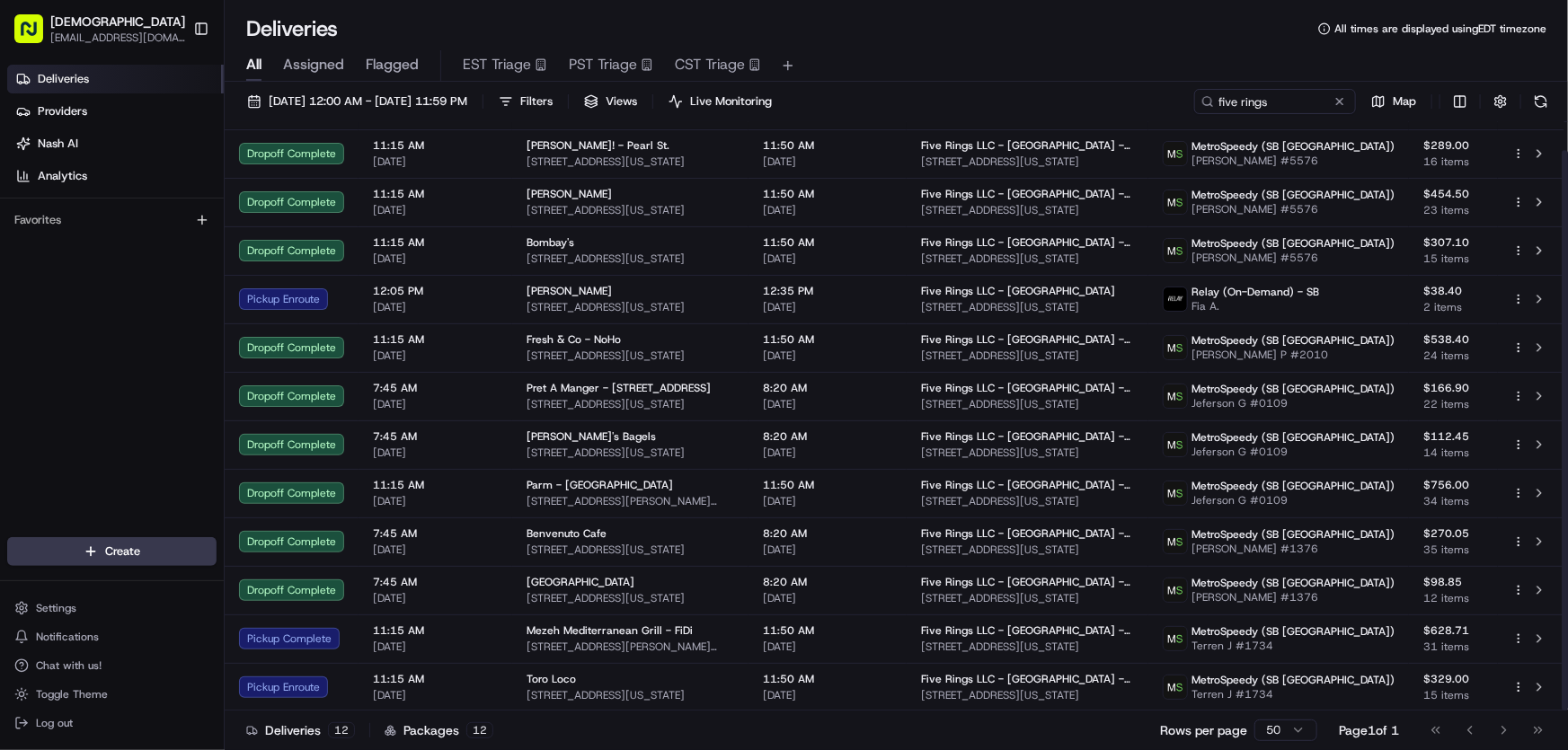
click at [973, 48] on div "All Assigned Flagged EST Triage PST Triage CST Triage" at bounding box center [896, 62] width 1343 height 39
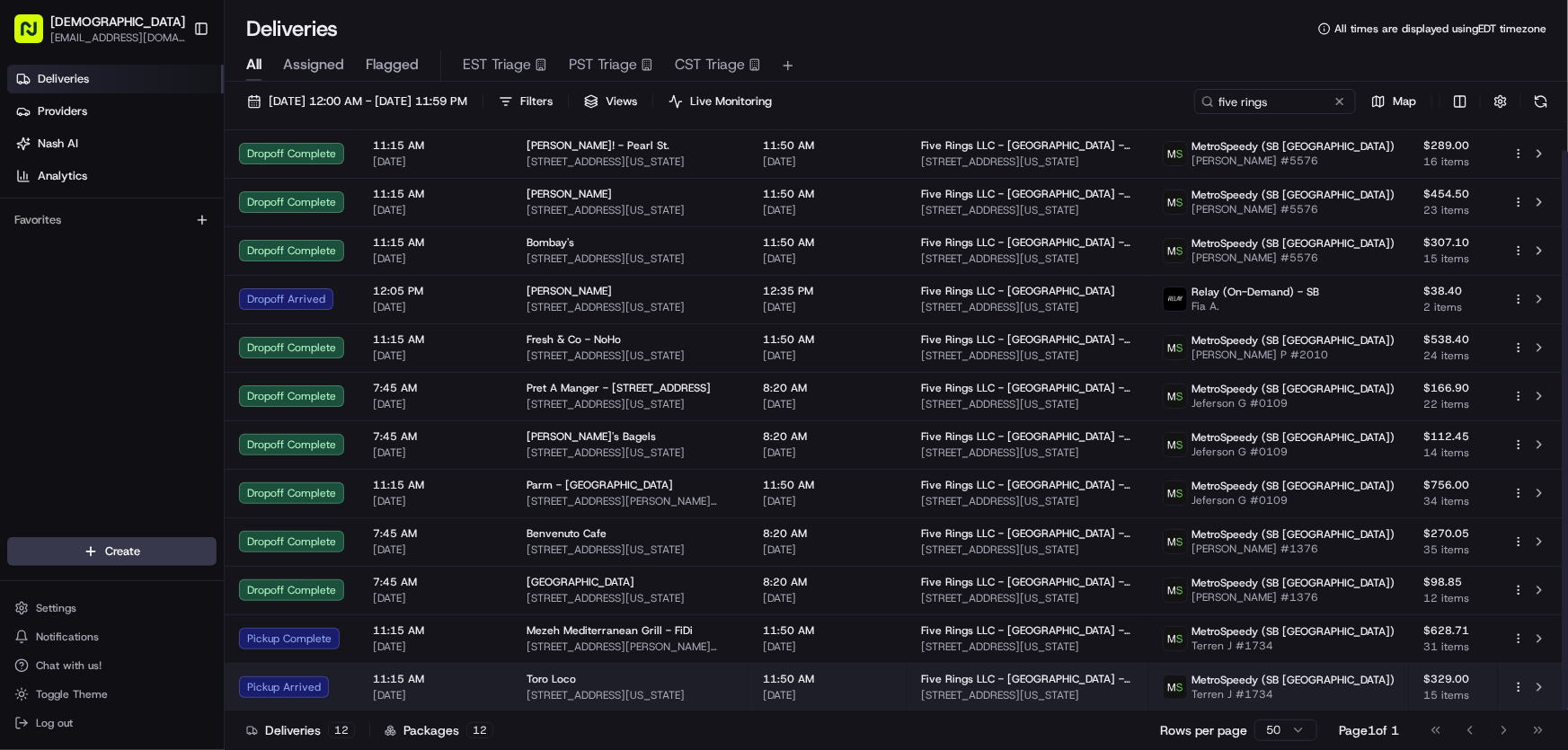
click at [579, 685] on div "Toro Loco 15 Stone St, New York, NY 10004, USA" at bounding box center [630, 687] width 208 height 30
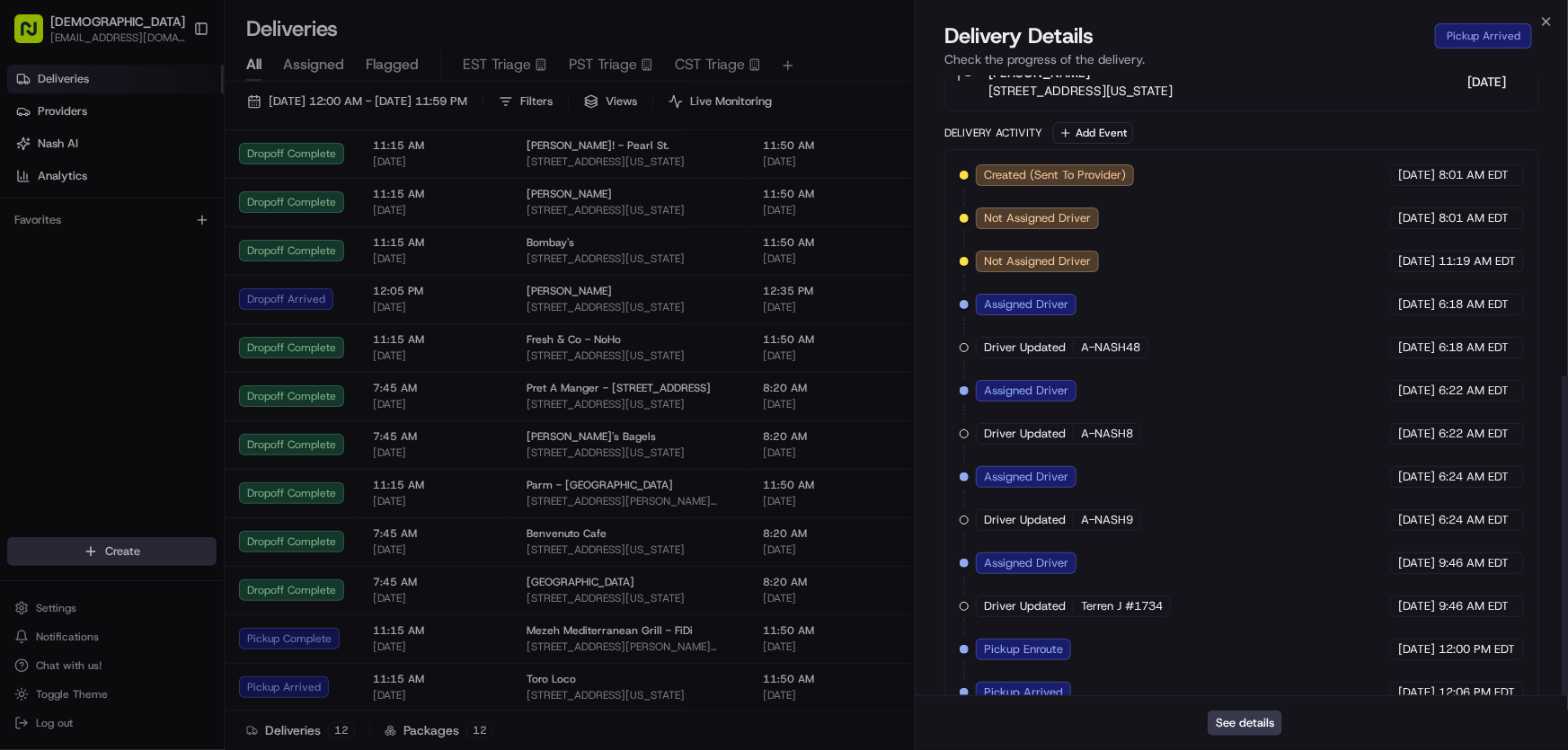
scroll to position [582, 0]
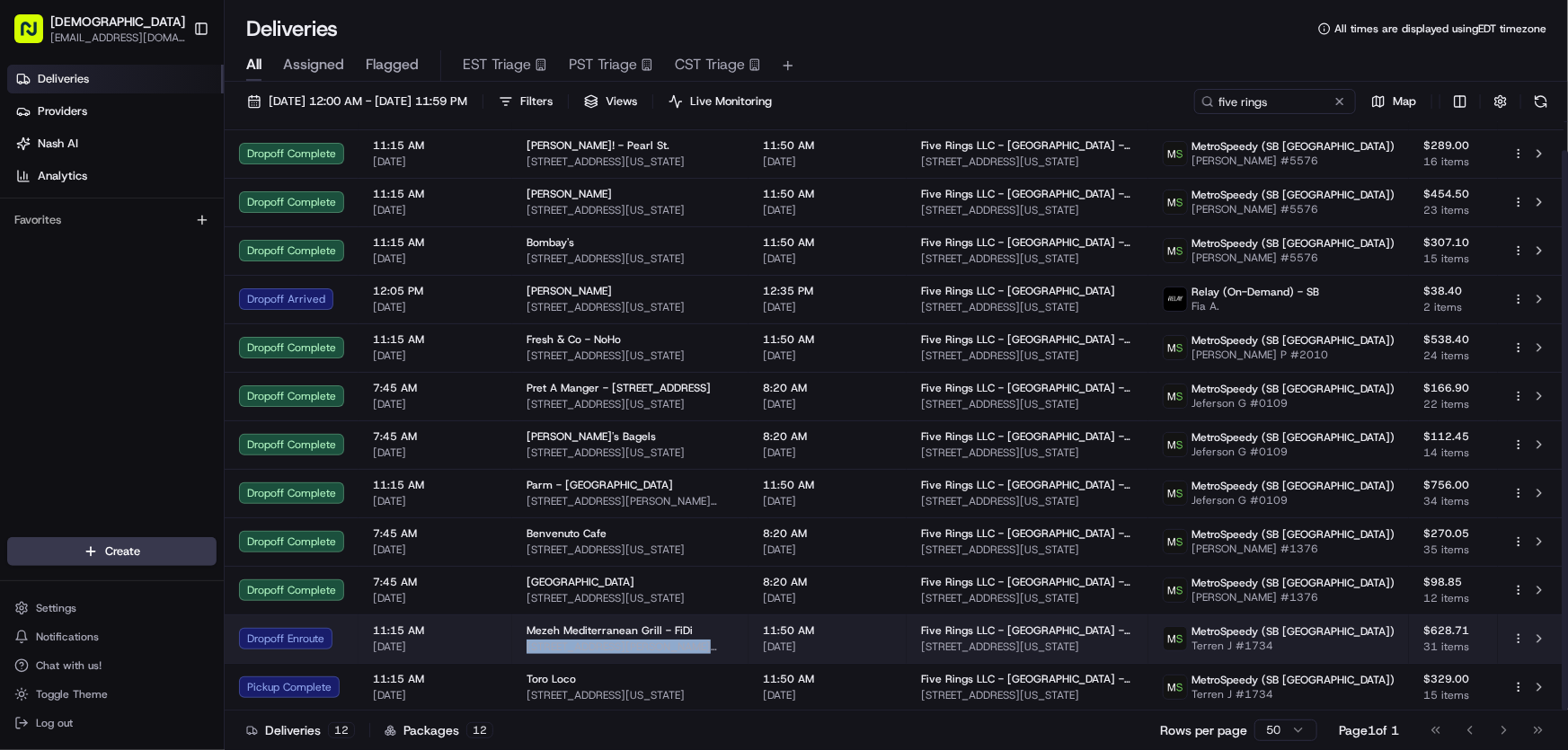
drag, startPoint x: 731, startPoint y: 646, endPoint x: 518, endPoint y: 647, distance: 213.0
click at [518, 647] on td "Mezeh Mediterranean Grill - FiDi 111 Fulton St, New York, NY 10038, USA" at bounding box center [630, 639] width 236 height 49
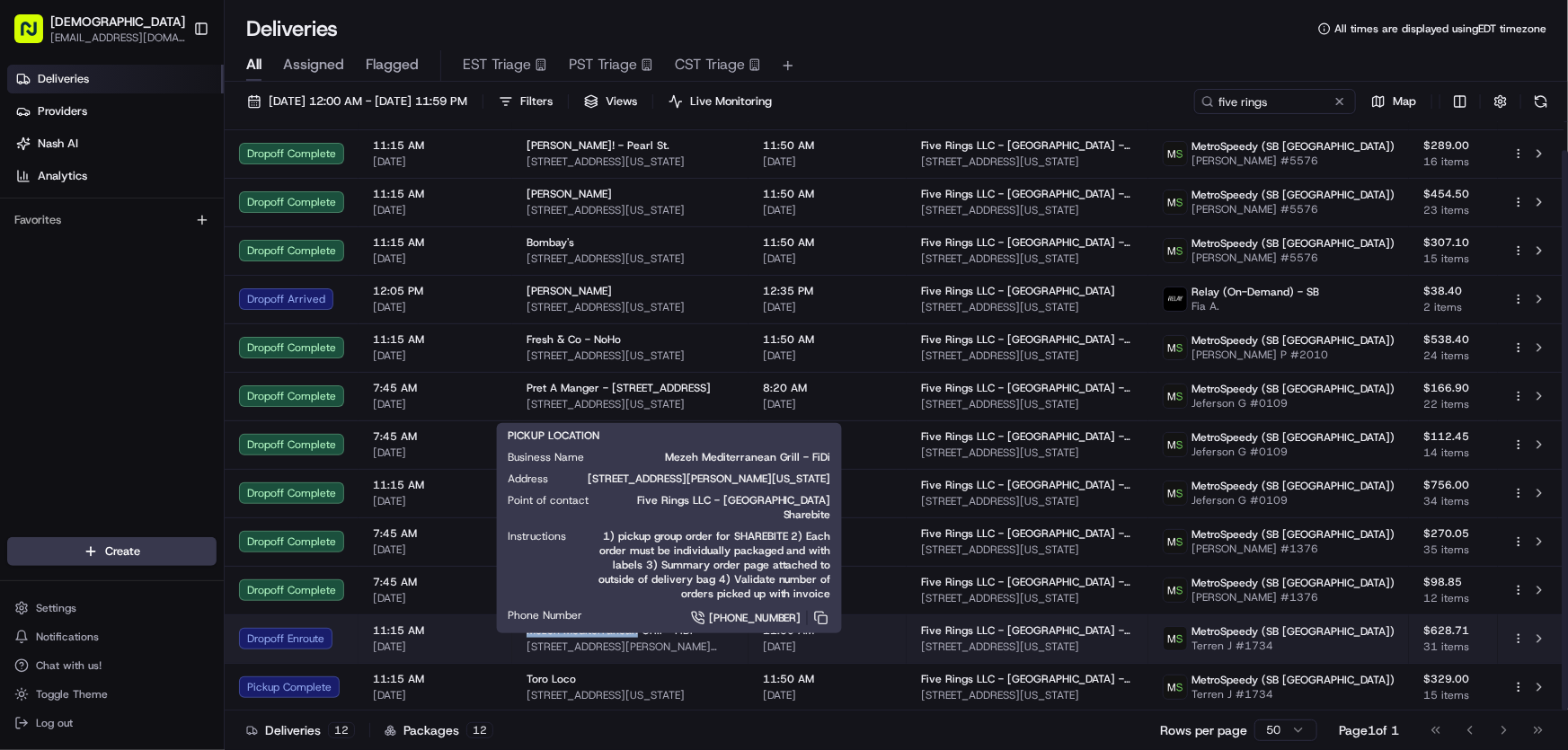
drag, startPoint x: 526, startPoint y: 631, endPoint x: 629, endPoint y: 632, distance: 103.0
click at [629, 632] on span "Mezeh Mediterranean Grill - FiDi" at bounding box center [609, 630] width 167 height 14
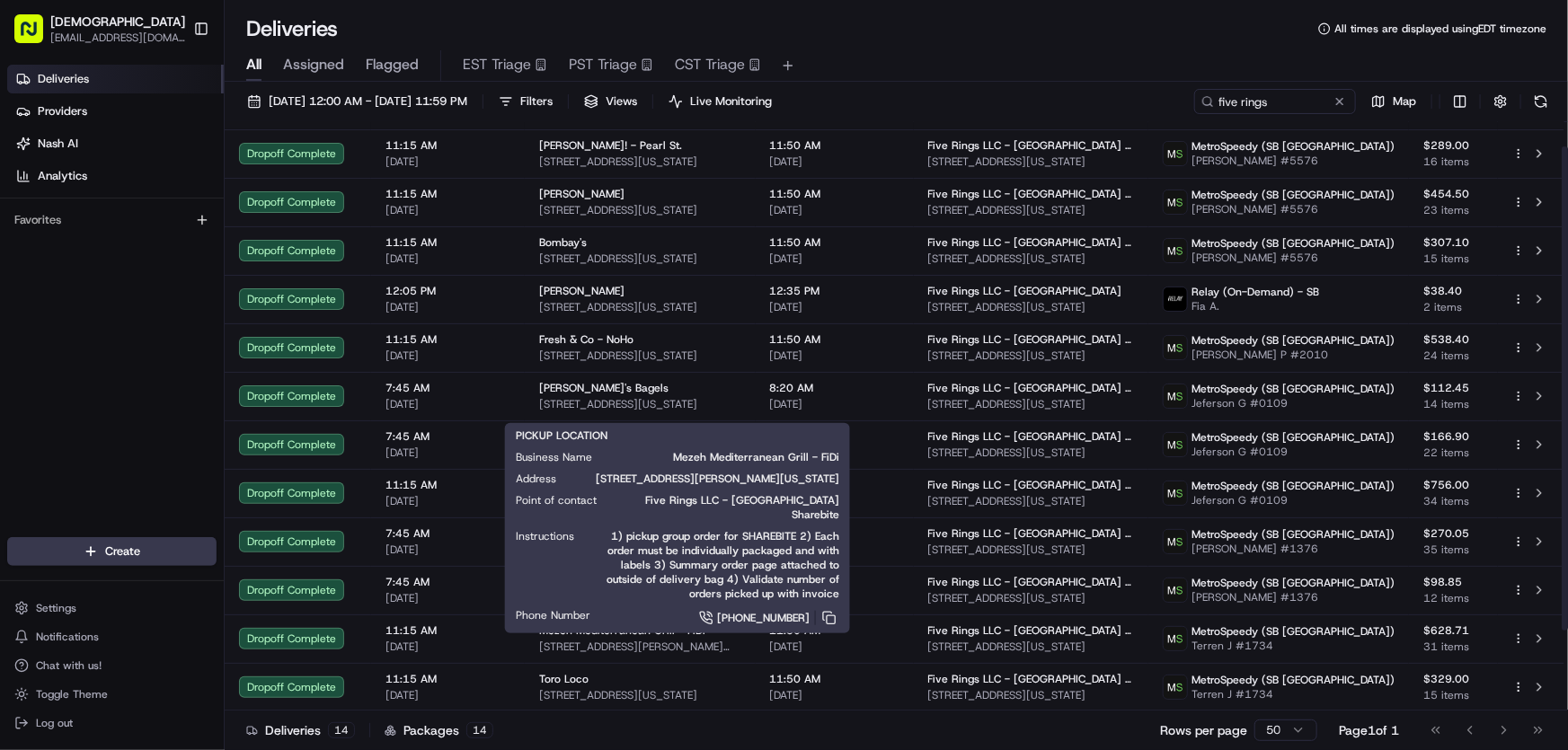
click at [984, 48] on div "All Assigned Flagged EST Triage PST Triage CST Triage" at bounding box center [896, 62] width 1343 height 39
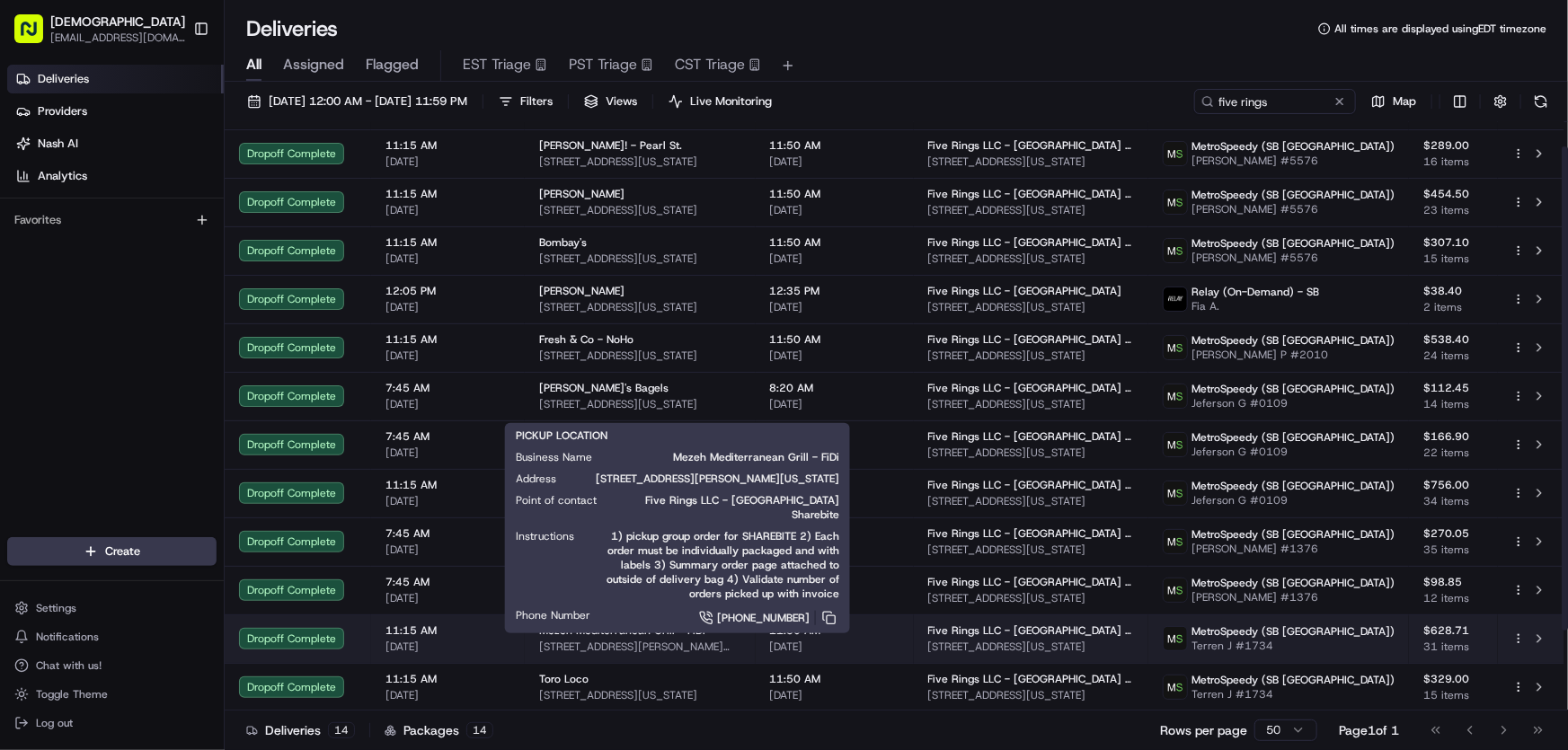
click at [606, 644] on span "111 Fulton St, New York, NY 10038, USA" at bounding box center [640, 646] width 202 height 14
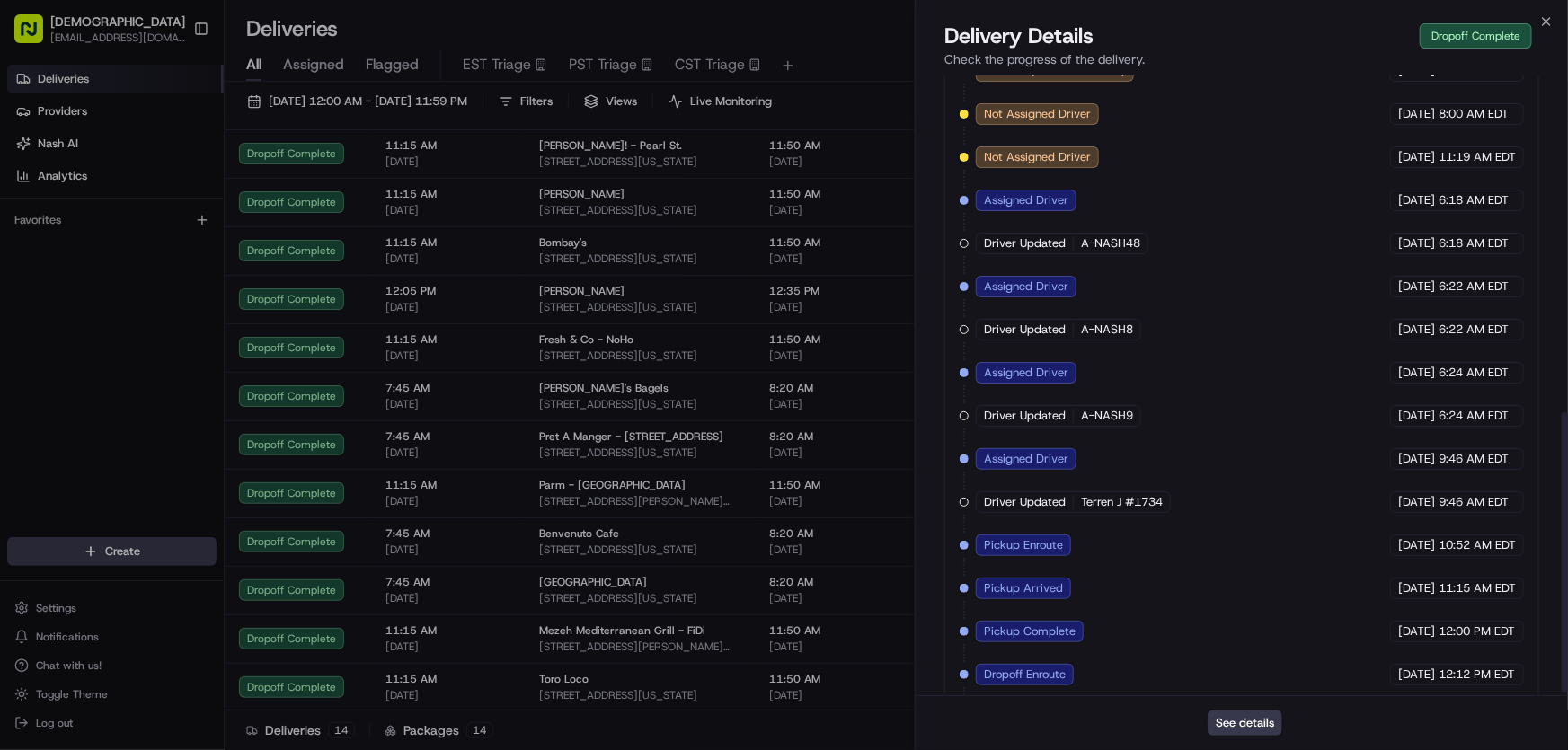
scroll to position [753, 0]
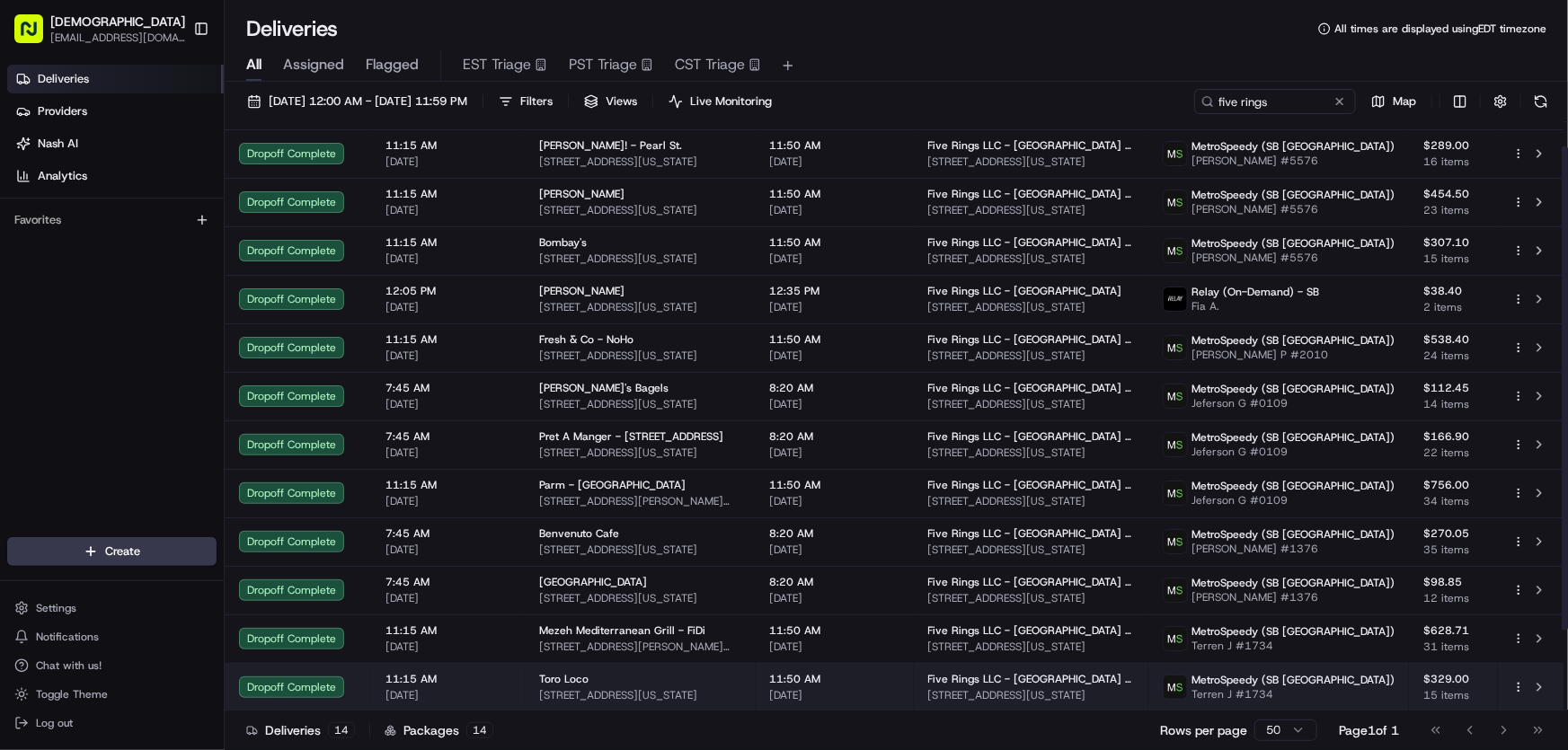
click at [585, 692] on span "15 Stone St, New York, NY 10004, USA" at bounding box center [640, 695] width 202 height 14
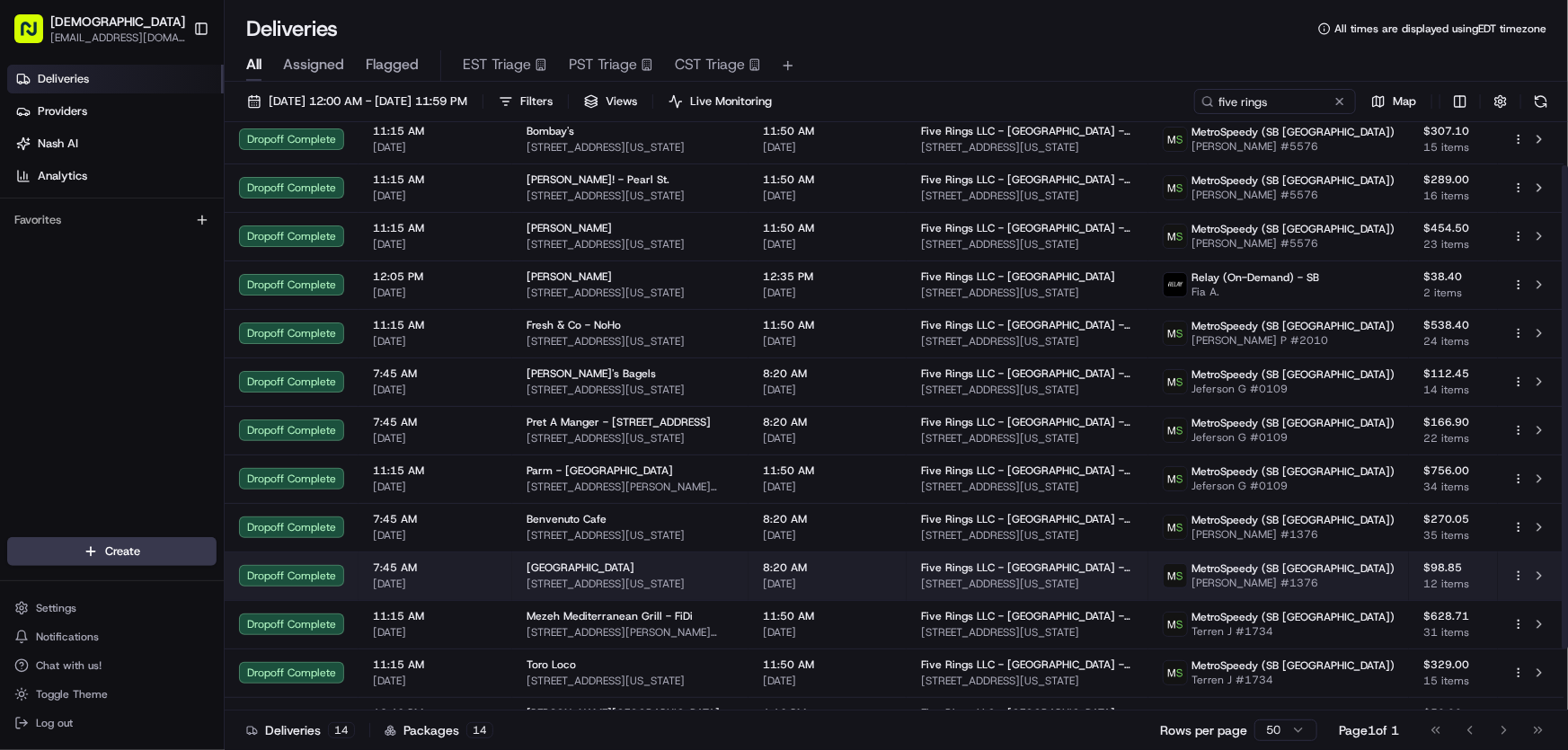
scroll to position [126, 0]
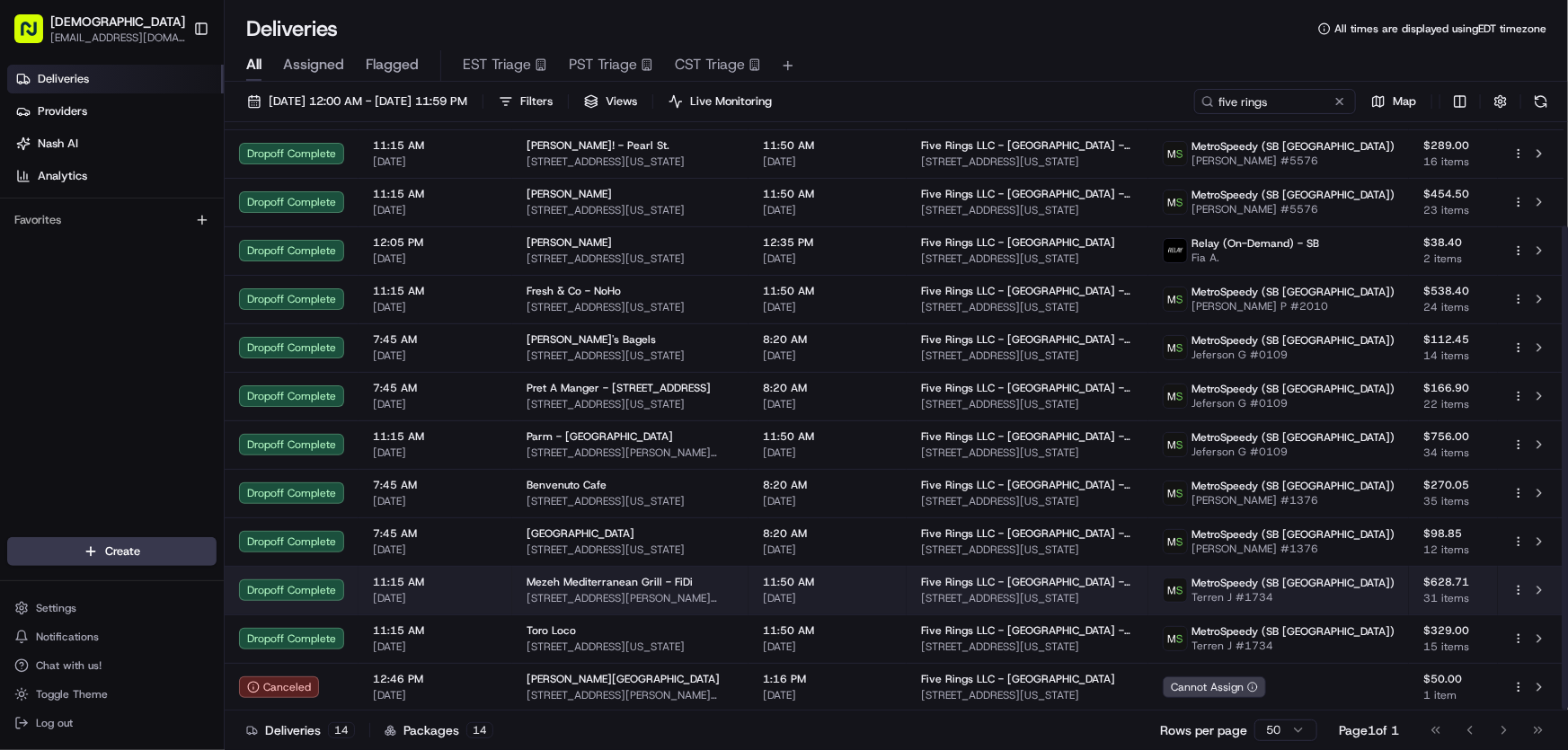
click at [570, 584] on span "Mezeh Mediterranean Grill - FiDi" at bounding box center [609, 582] width 167 height 14
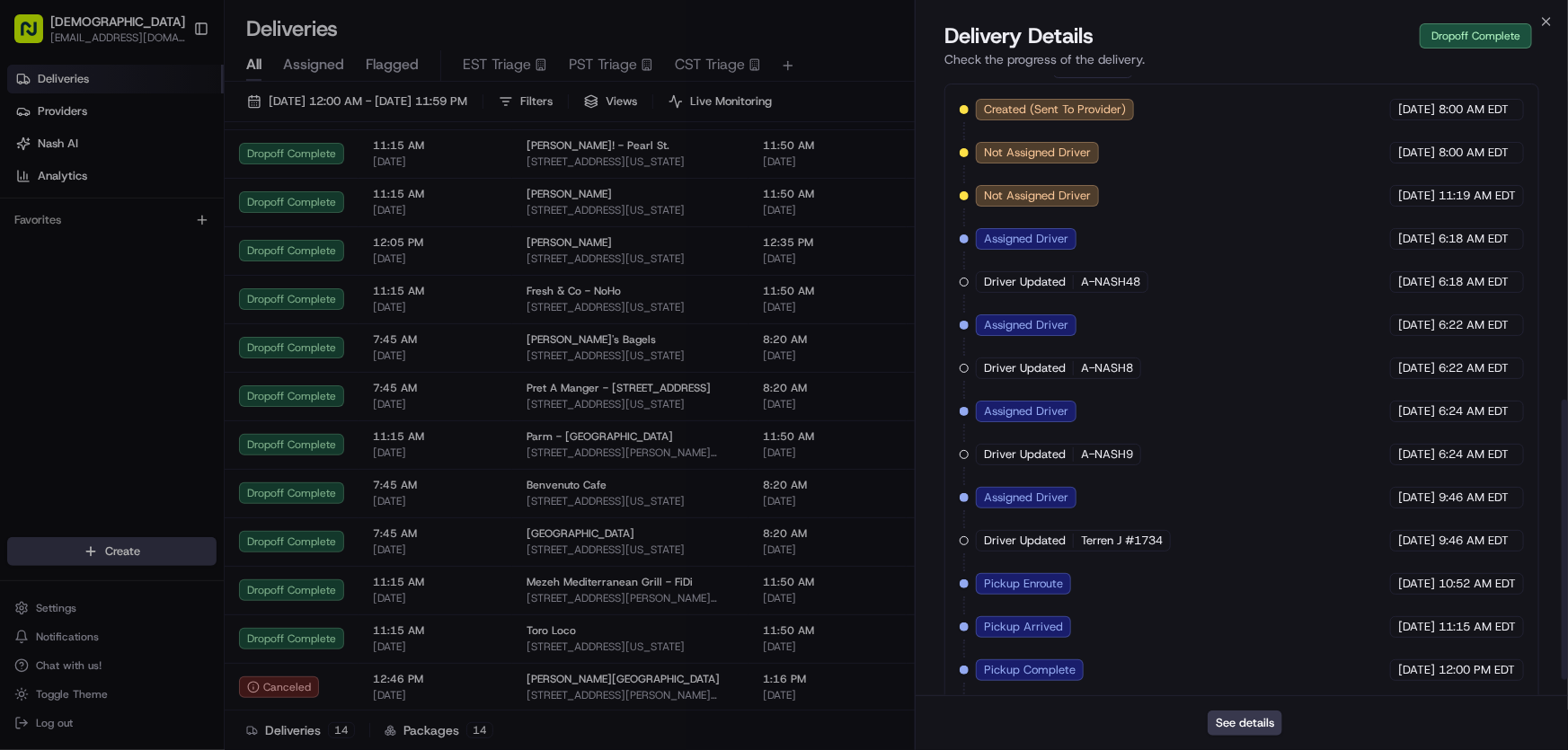
scroll to position [753, 0]
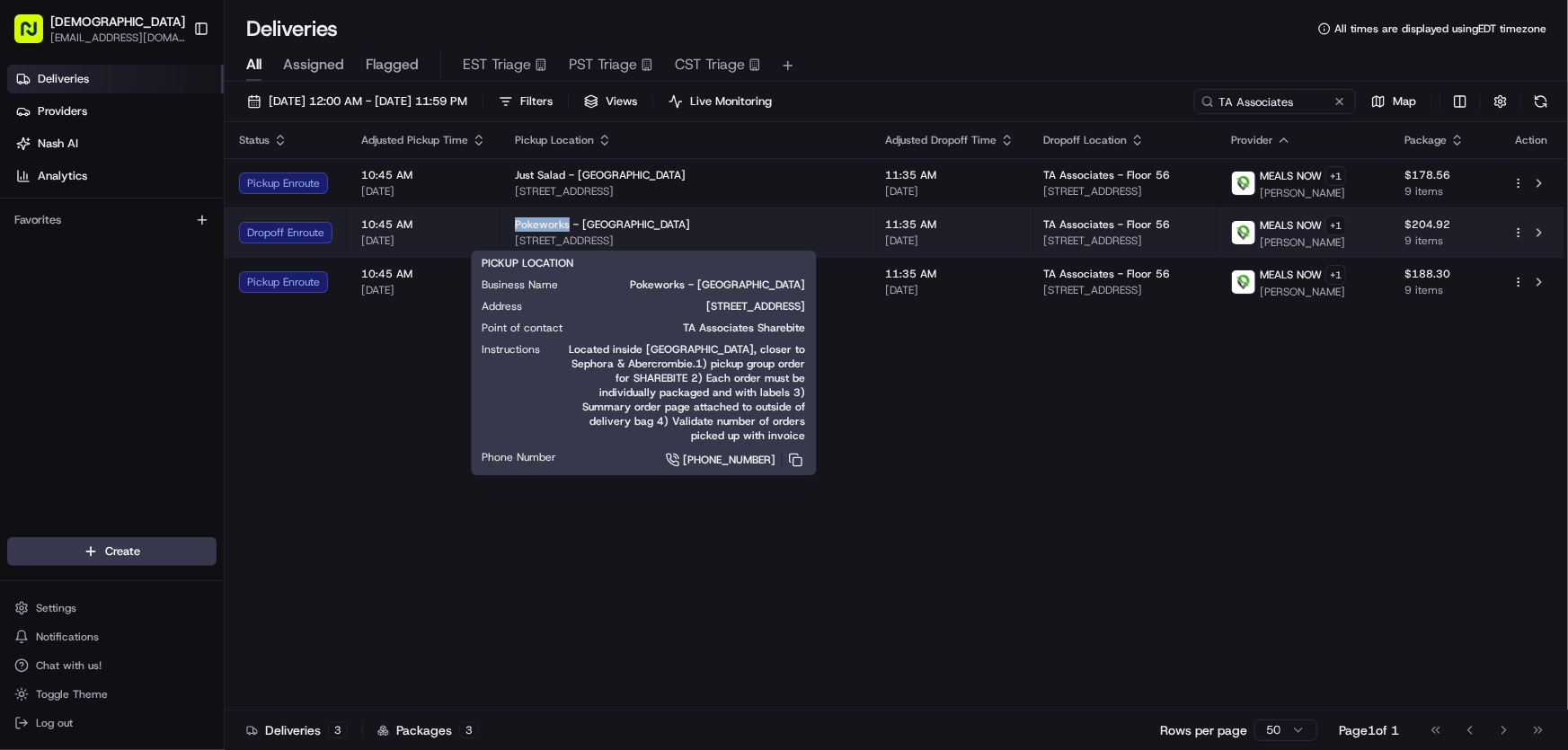
drag, startPoint x: 512, startPoint y: 221, endPoint x: 566, endPoint y: 224, distance: 54.1
click at [566, 224] on td "Pokeworks - [GEOGRAPHIC_DATA] [STREET_ADDRESS]" at bounding box center [685, 232] width 370 height 49
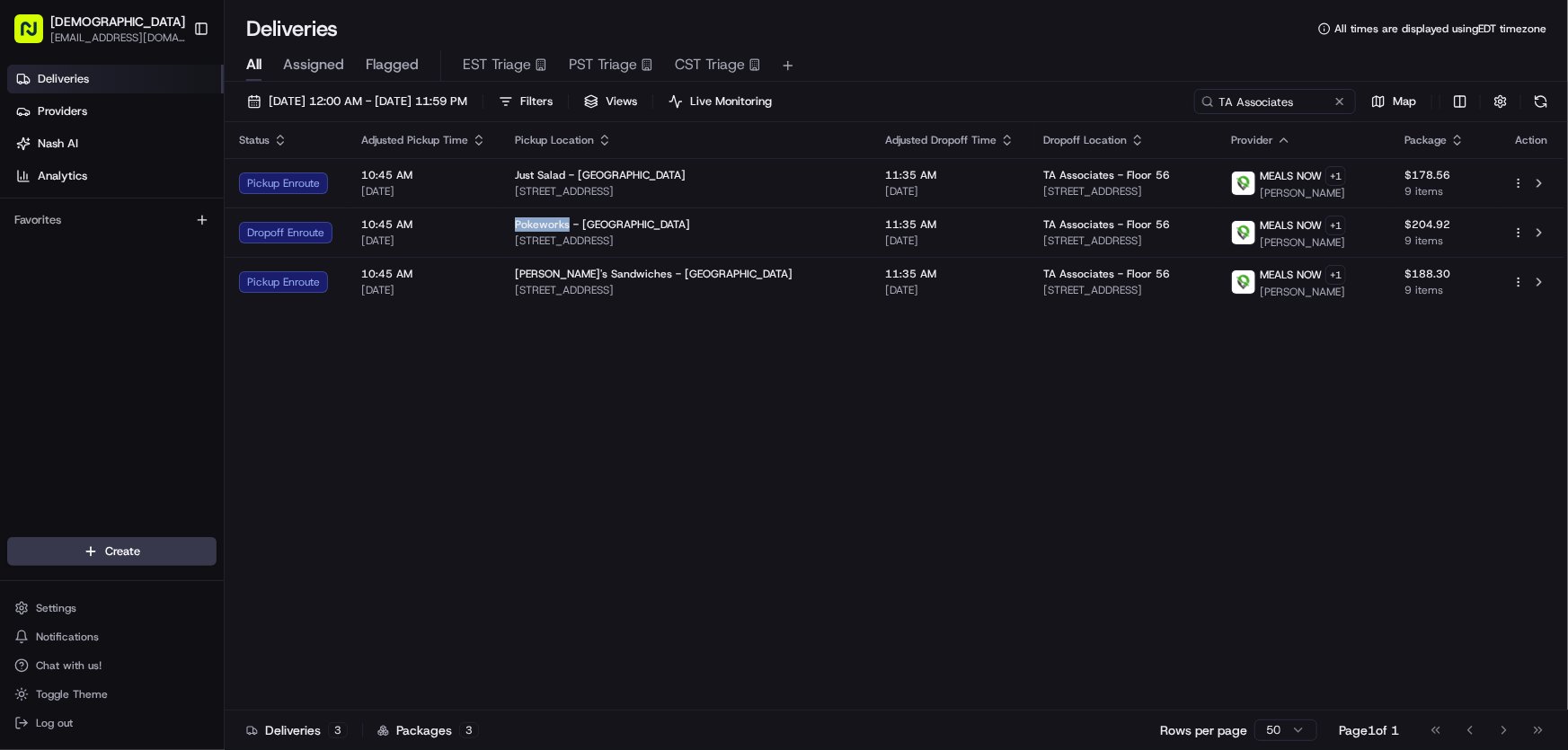
copy span "Pokeworks"
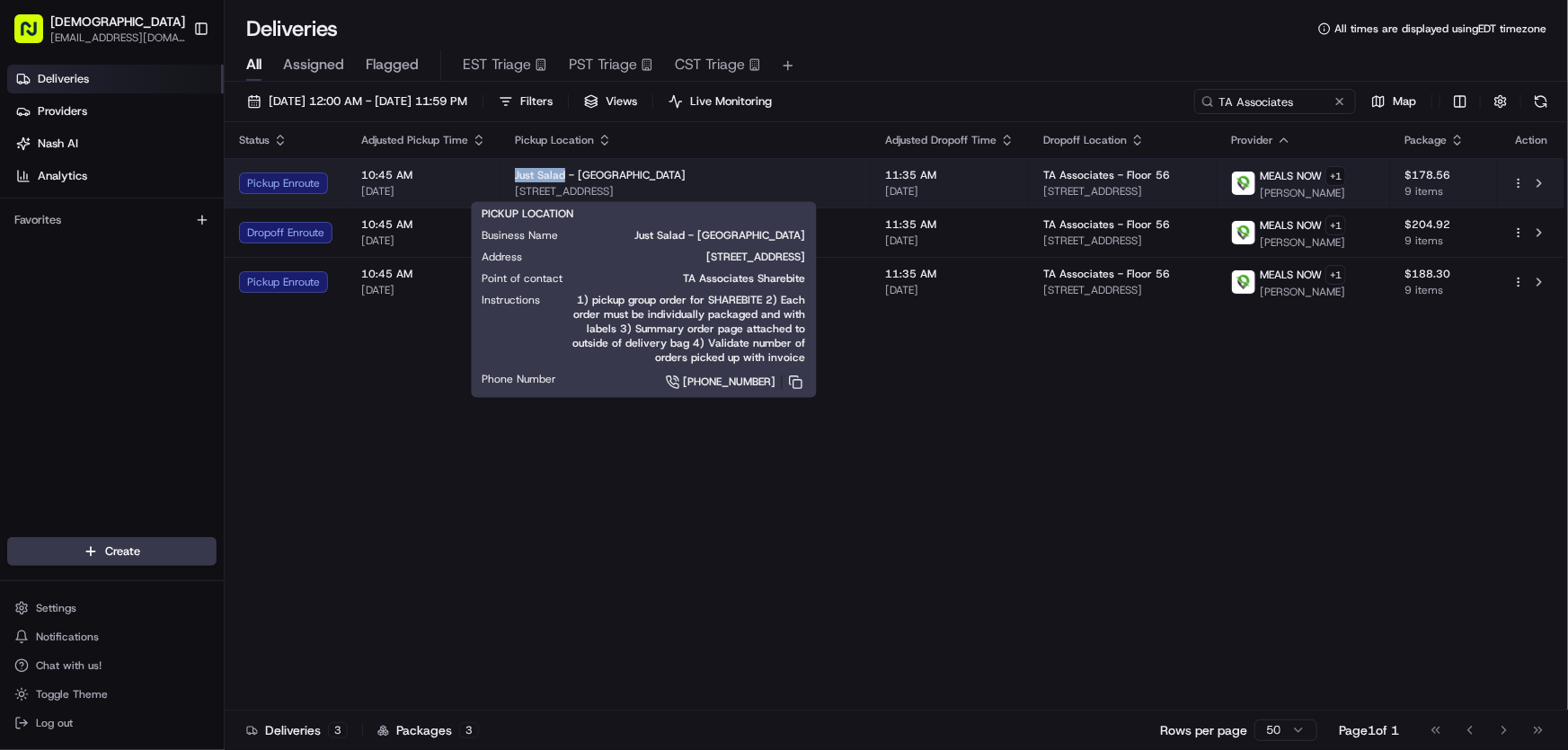
drag, startPoint x: 508, startPoint y: 170, endPoint x: 563, endPoint y: 173, distance: 55.1
click at [563, 173] on td "Just Salad - [GEOGRAPHIC_DATA] [STREET_ADDRESS]" at bounding box center [685, 183] width 370 height 49
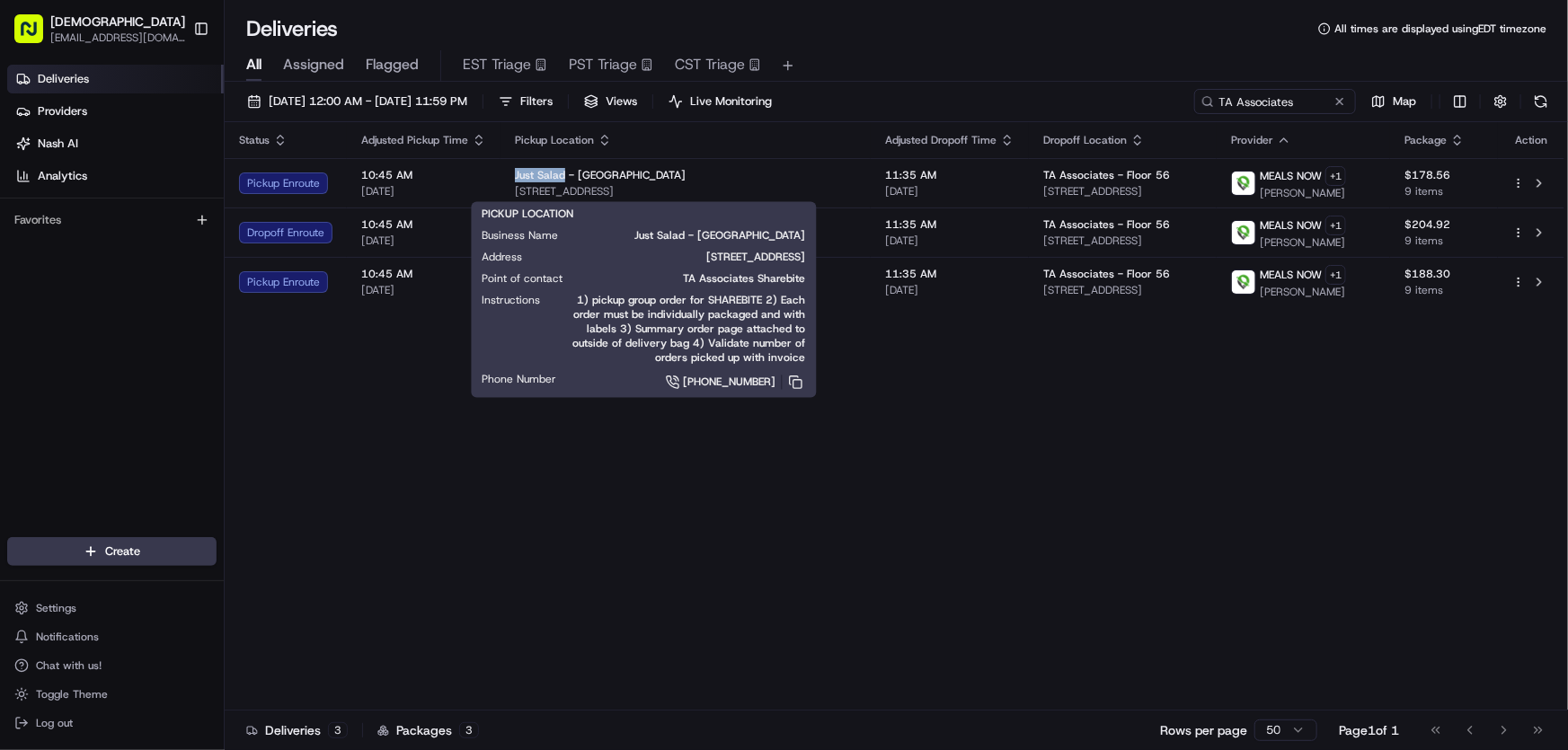
copy span "Just Salad"
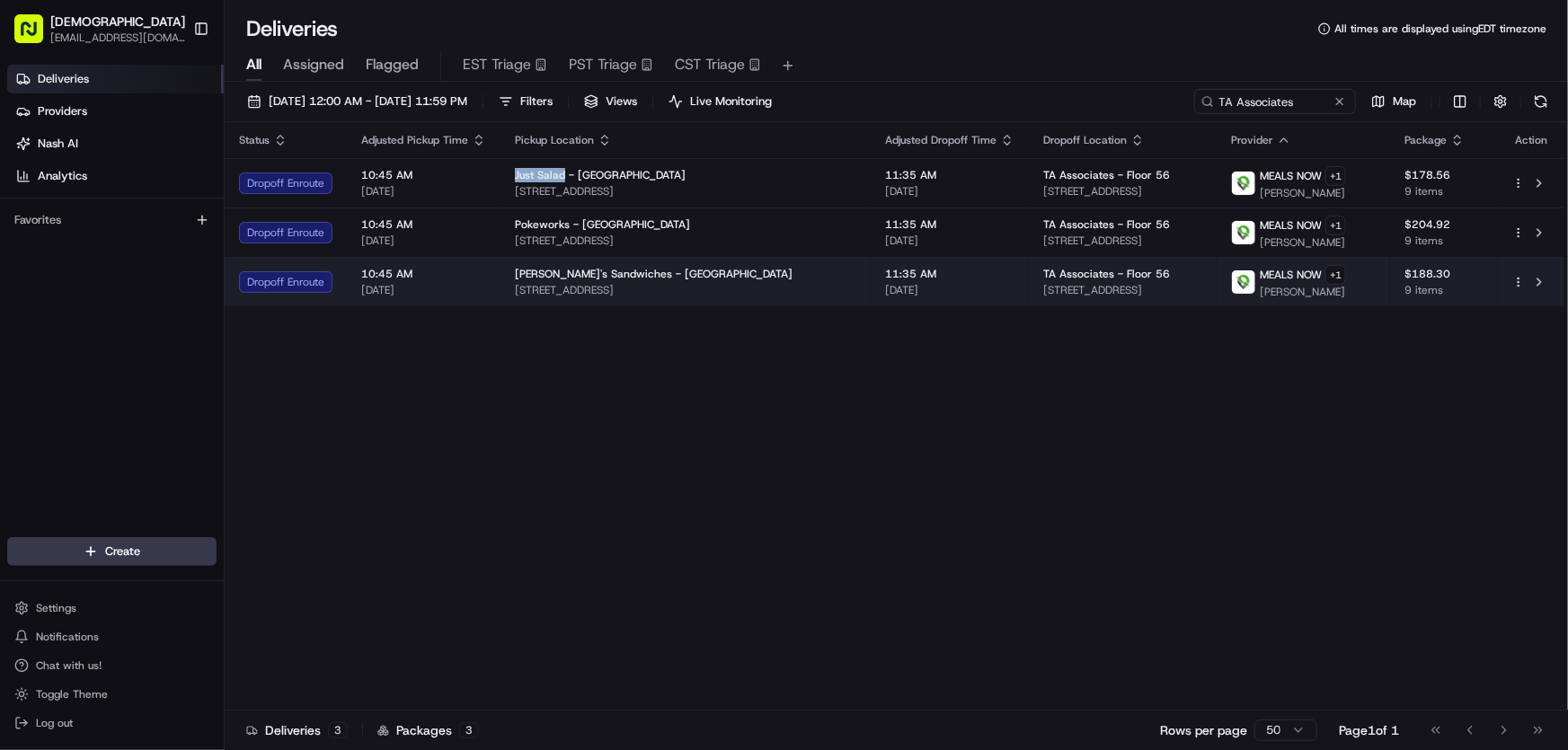
drag, startPoint x: 722, startPoint y: 287, endPoint x: 517, endPoint y: 287, distance: 205.0
click at [517, 287] on span "492 Tremont St, Boston, MA 02116, USA" at bounding box center [685, 289] width 342 height 14
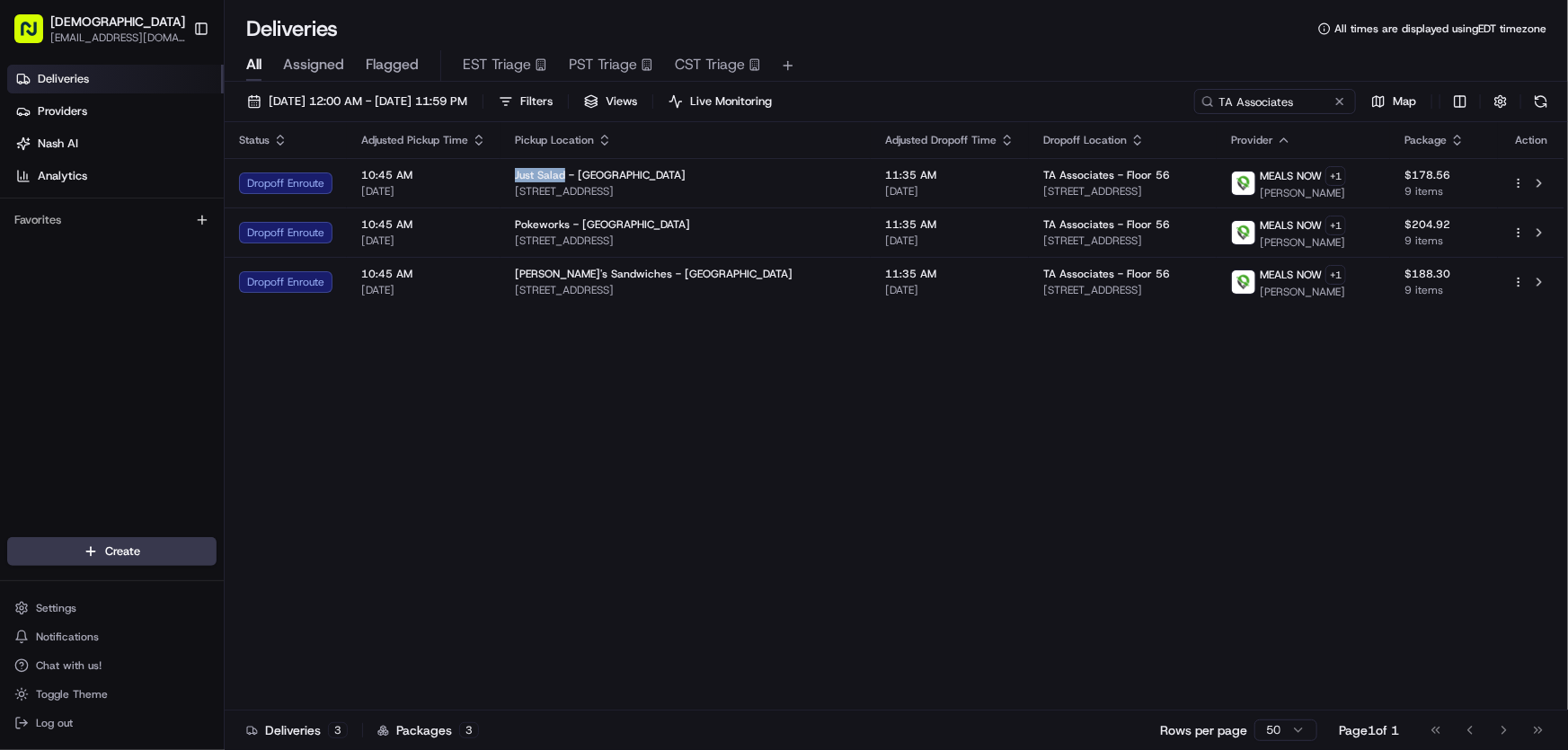
copy span "492 Tremont St, Boston, MA 02116, USA"
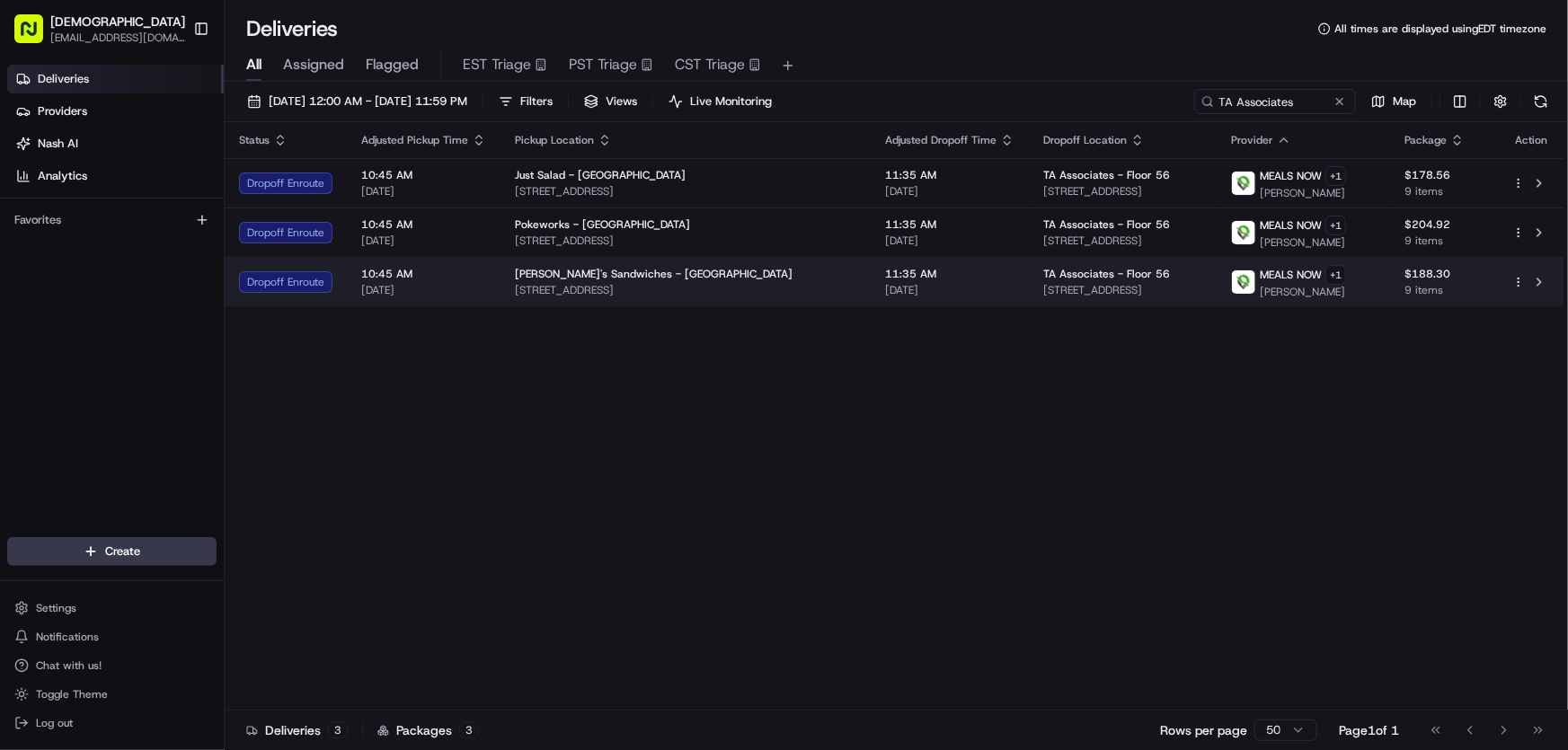
click at [885, 280] on div "11:35 AM 08/22/2025" at bounding box center [950, 282] width 129 height 30
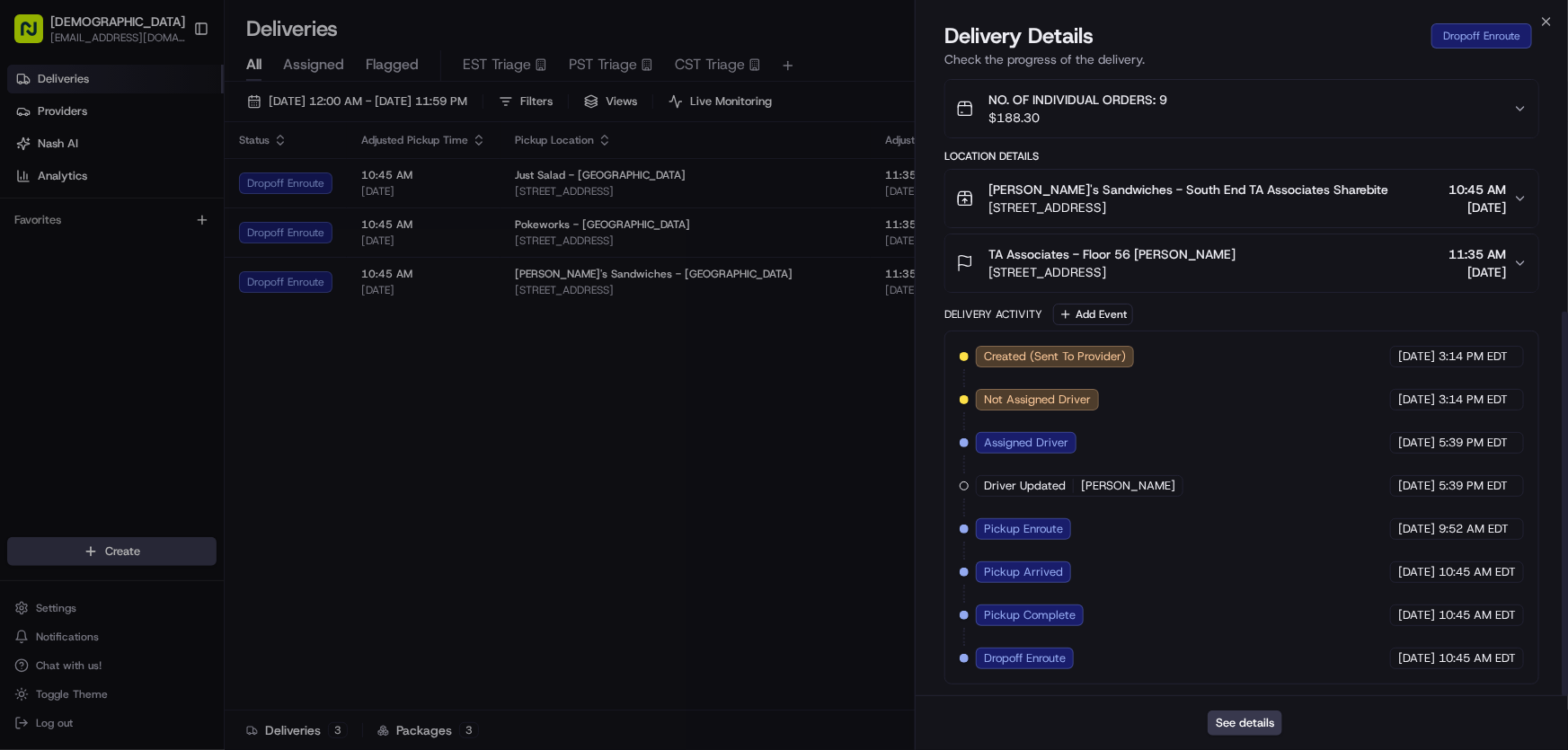
scroll to position [381, 0]
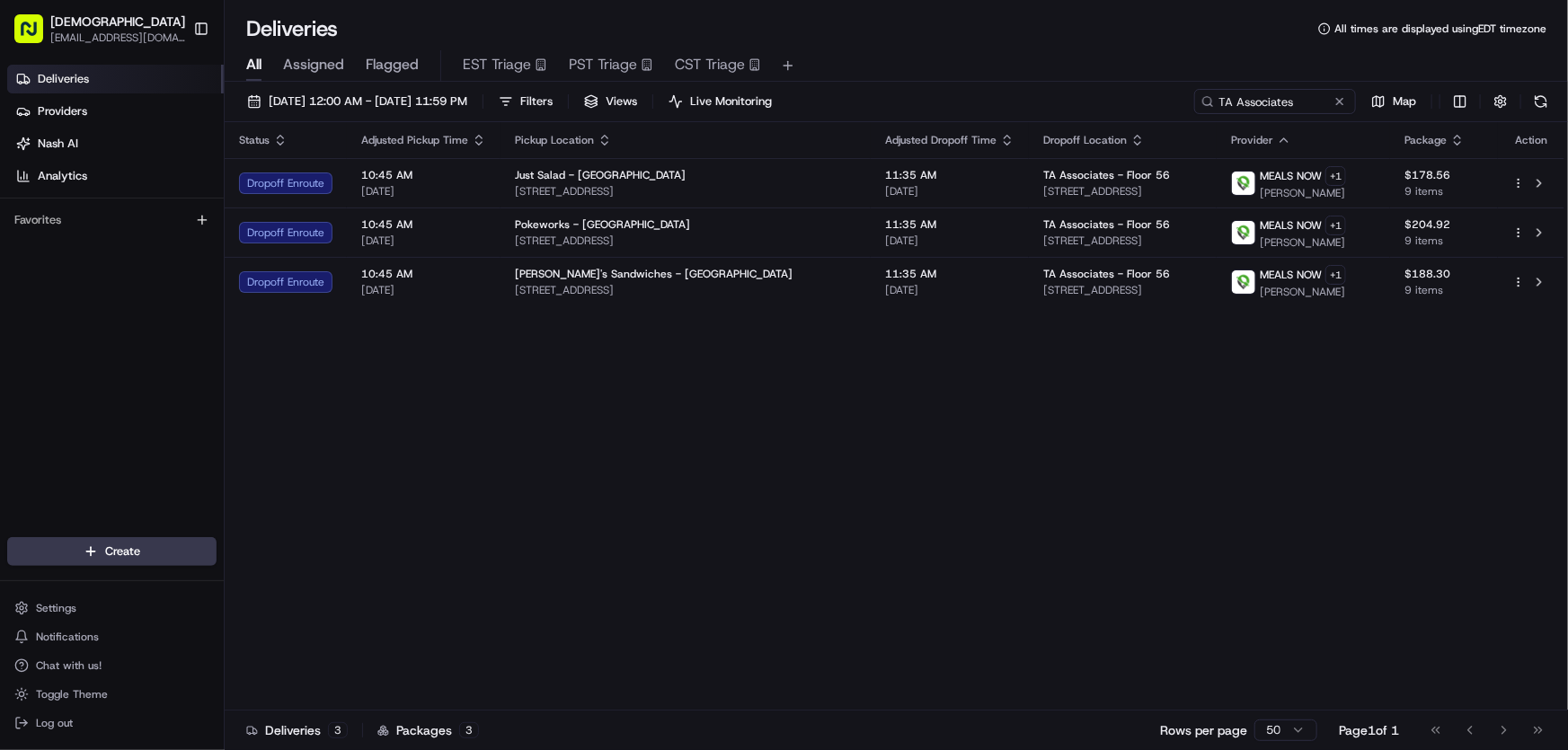
drag, startPoint x: 775, startPoint y: 430, endPoint x: 525, endPoint y: 333, distance: 268.2
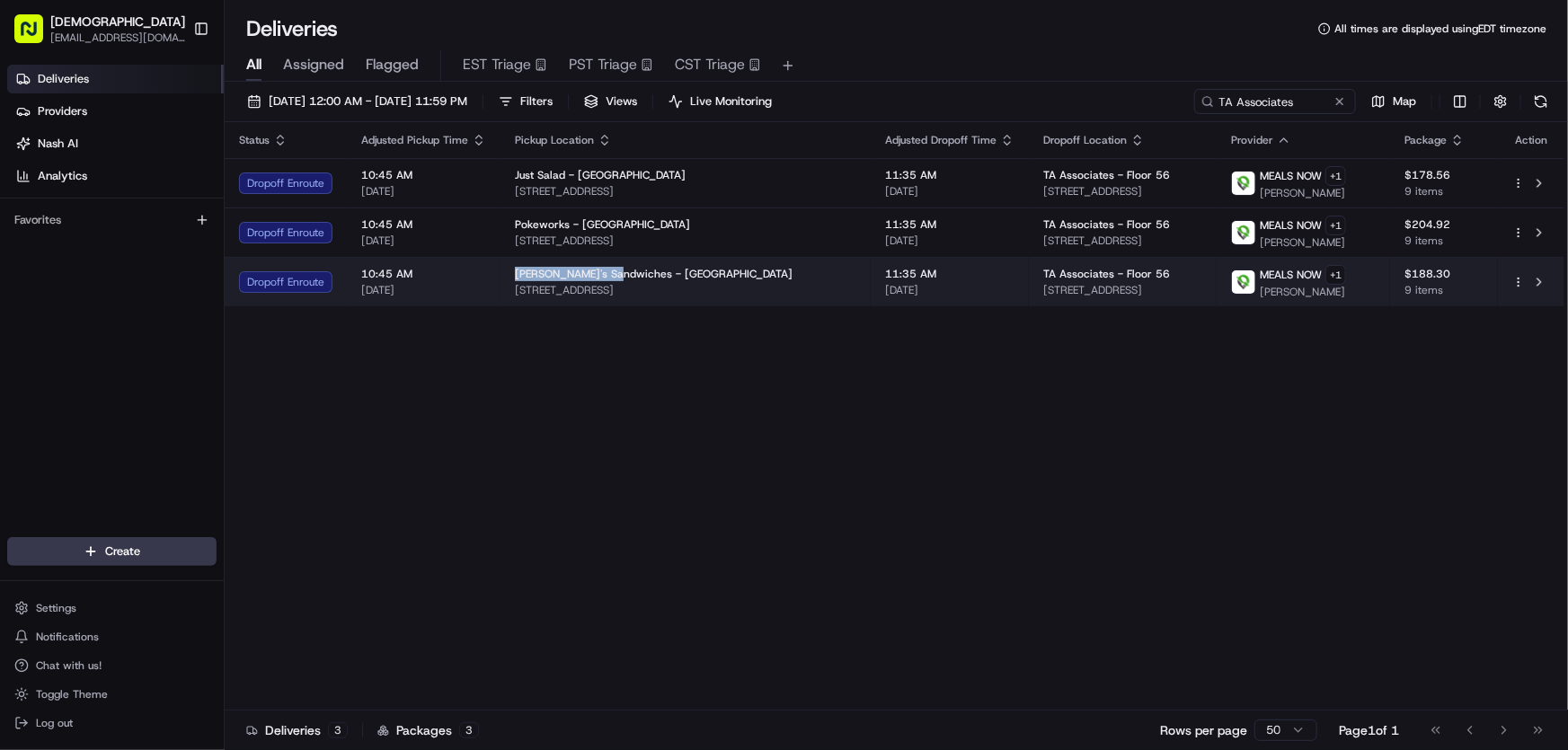
drag, startPoint x: 512, startPoint y: 270, endPoint x: 605, endPoint y: 270, distance: 93.0
click at [605, 270] on td "Sally's Sandwiches - South End 492 Tremont St, Boston, MA 02116, USA" at bounding box center [685, 282] width 370 height 49
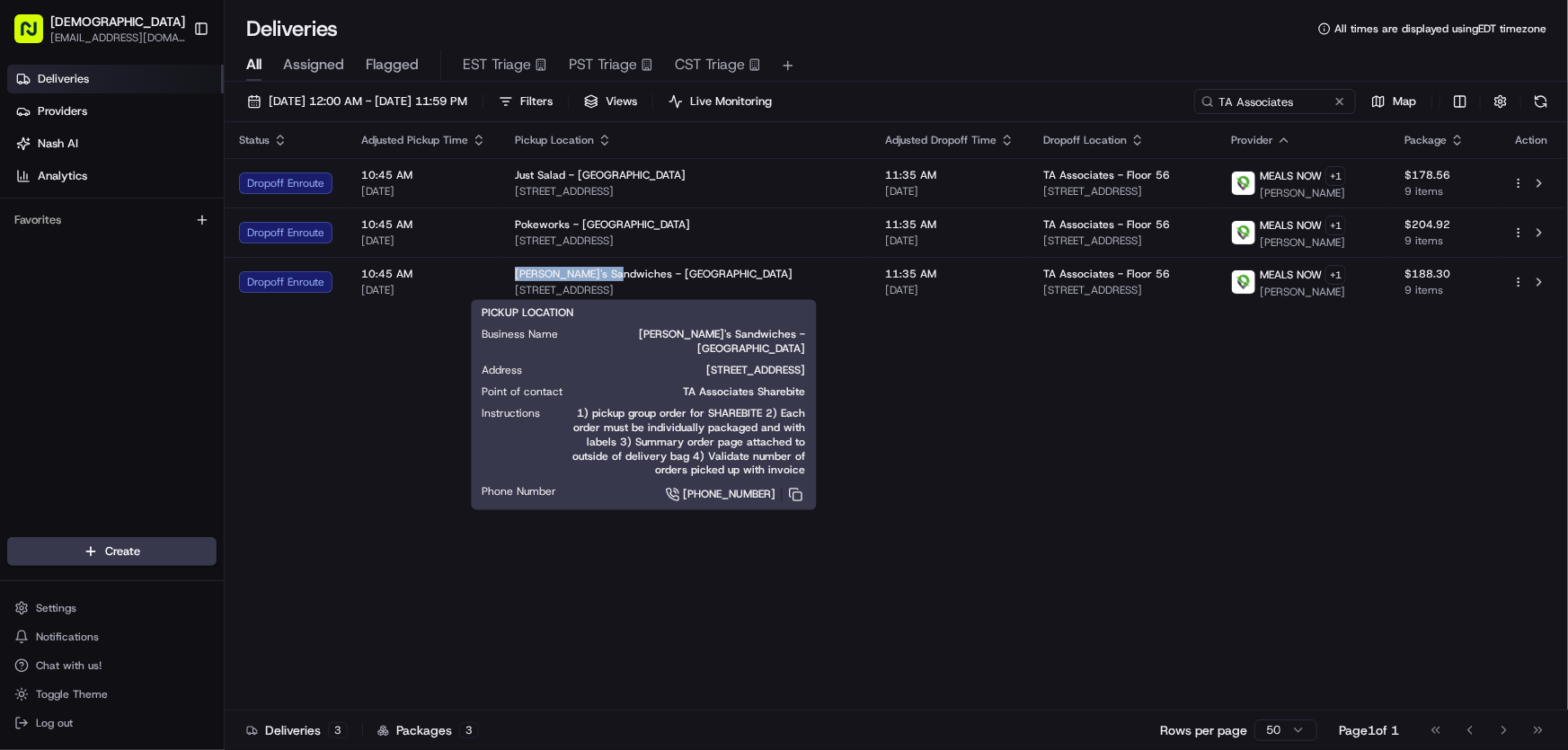
copy span "Sally's Sandwiches"
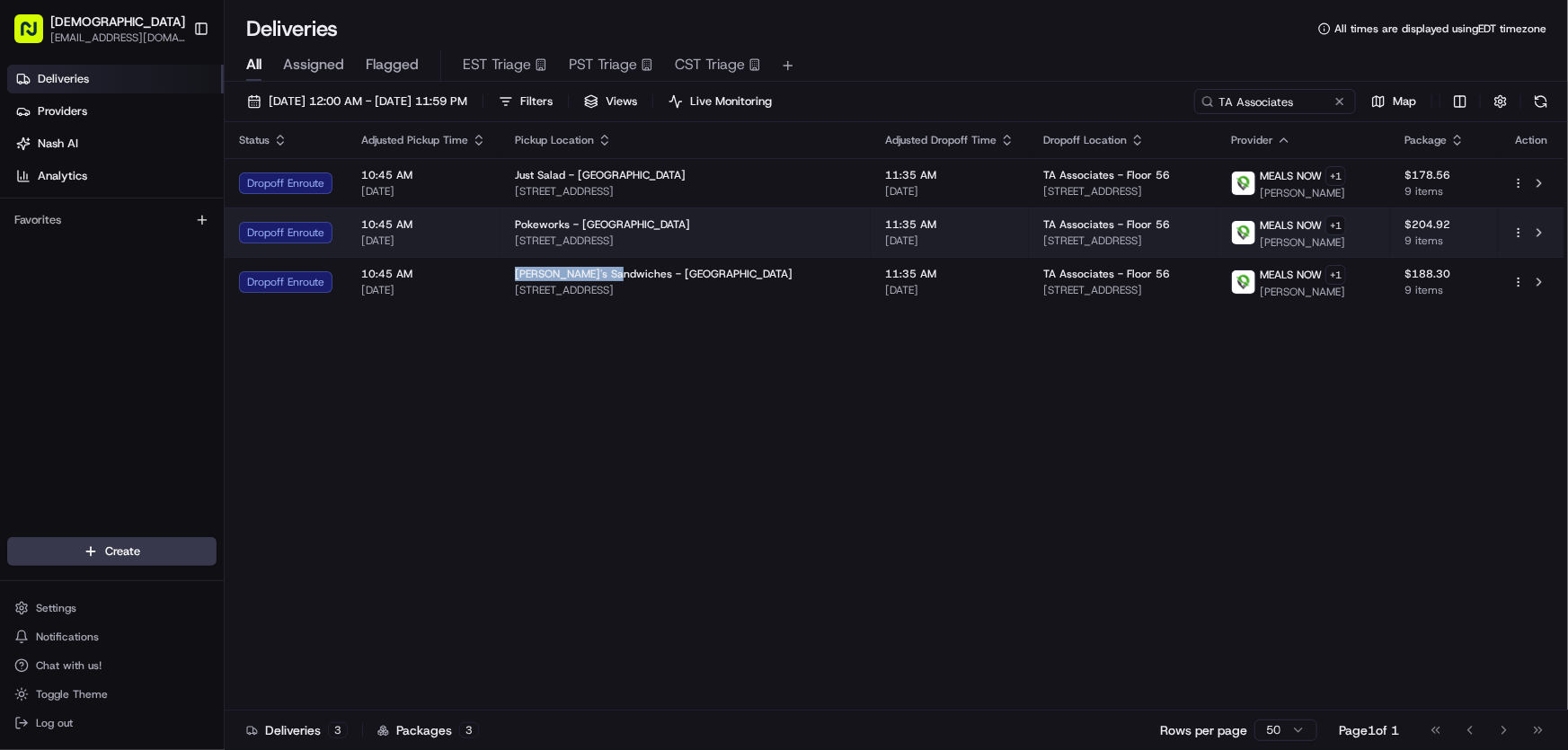
drag, startPoint x: 710, startPoint y: 240, endPoint x: 512, endPoint y: 244, distance: 198.0
click at [512, 244] on td "Pokeworks - Downtown Boston 4 S Market St, Boston, MA 02109, USA" at bounding box center [685, 232] width 370 height 49
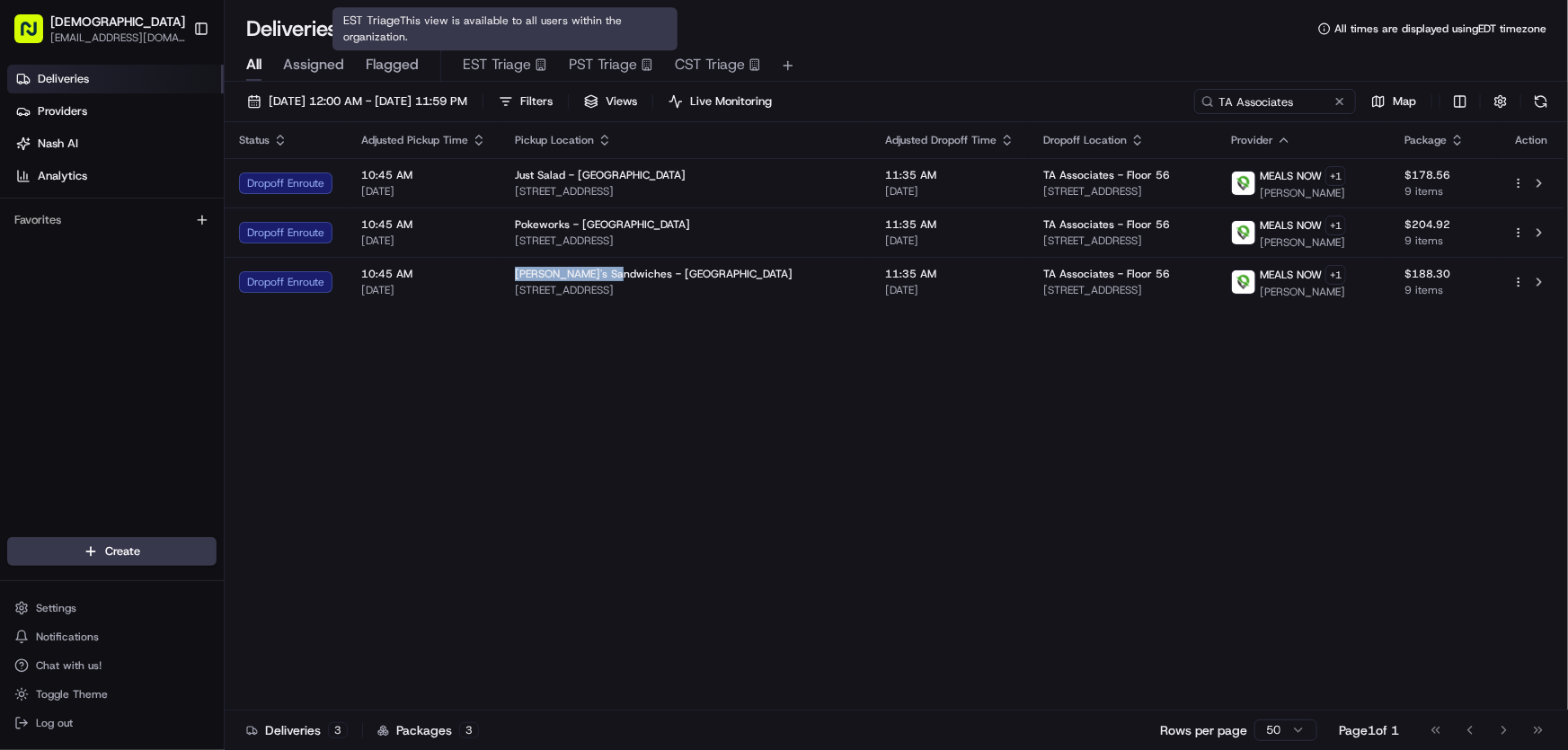
copy span "4 S Market St, Boston, MA 02109, USA"
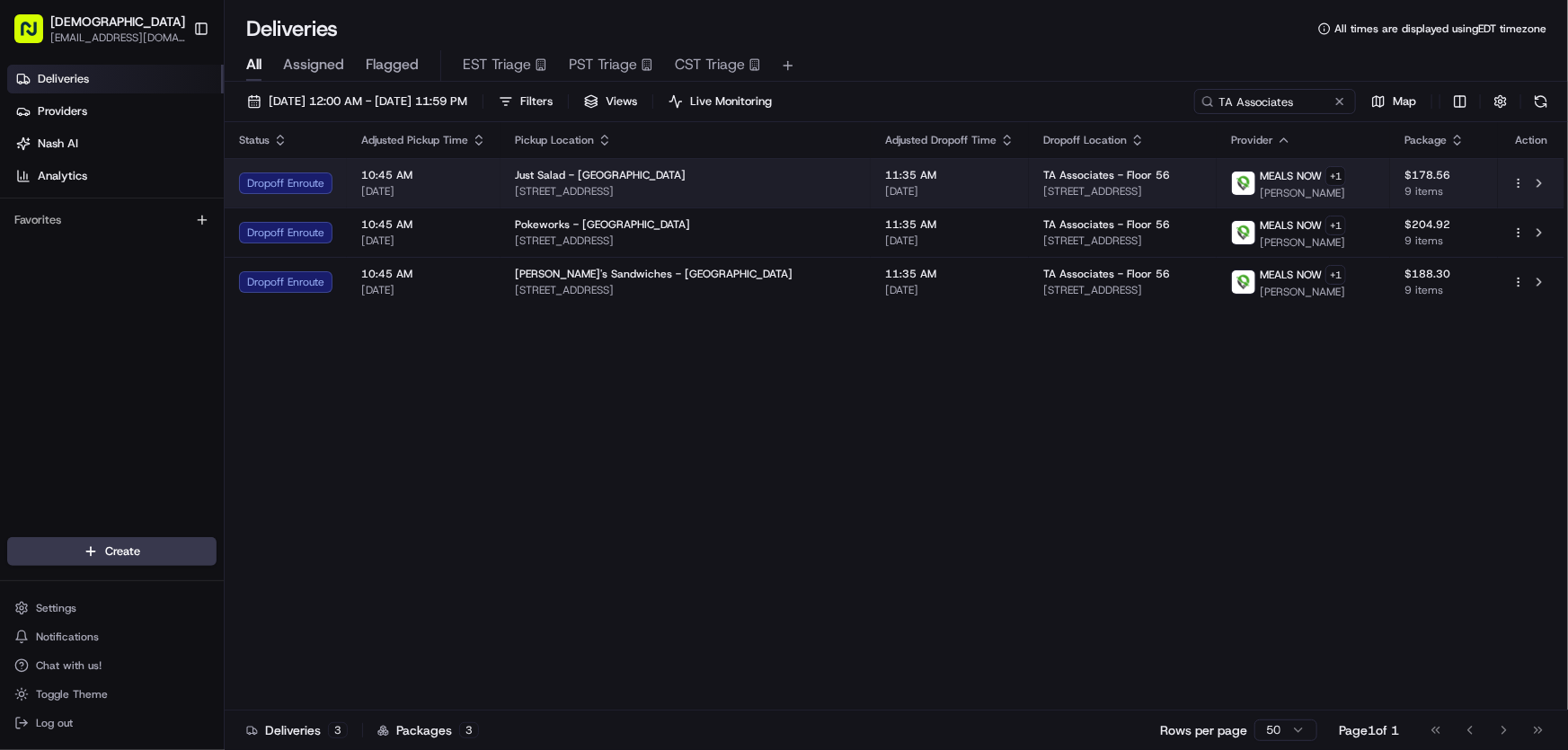
click at [613, 179] on div "Just Salad - Boston" at bounding box center [685, 175] width 342 height 14
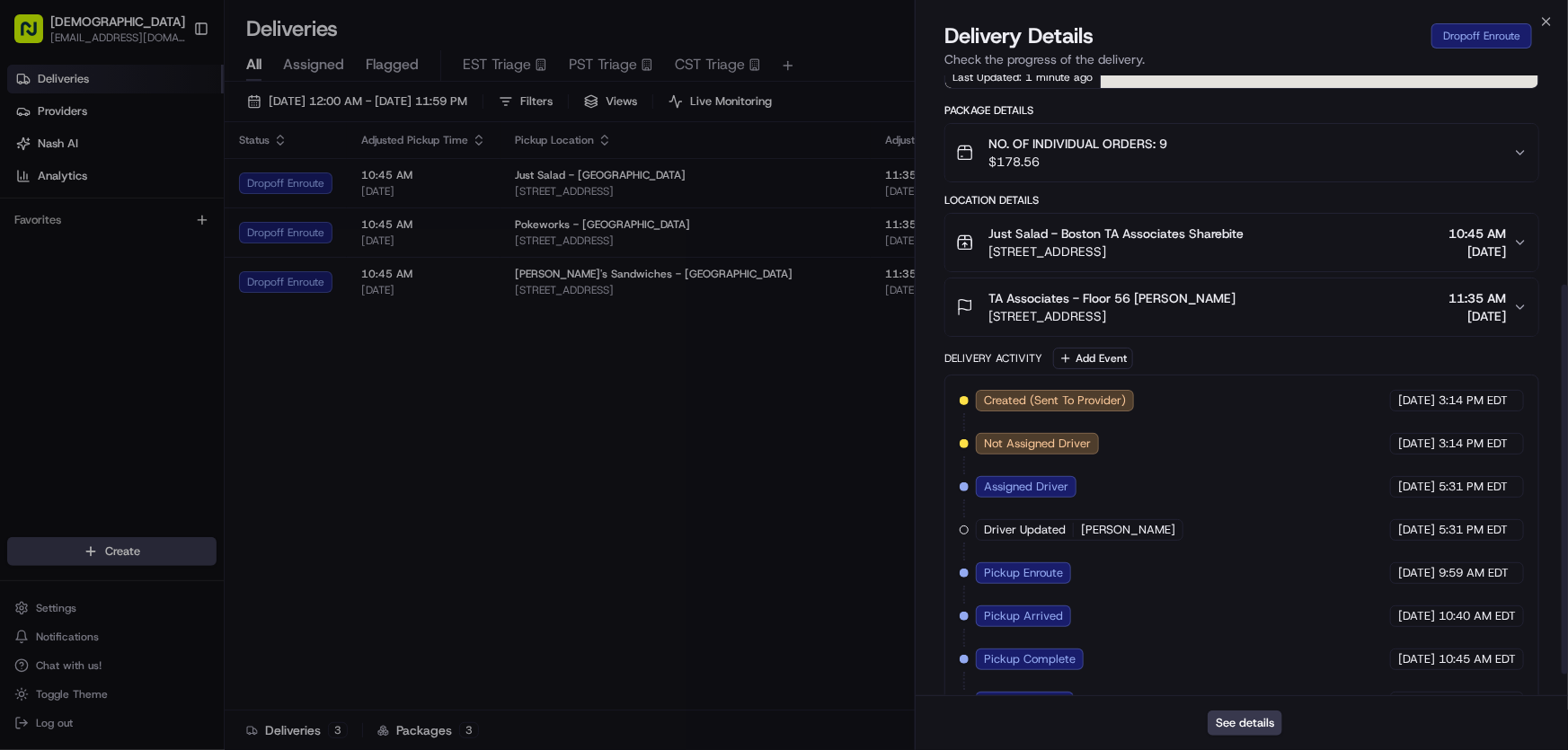
scroll to position [366, 0]
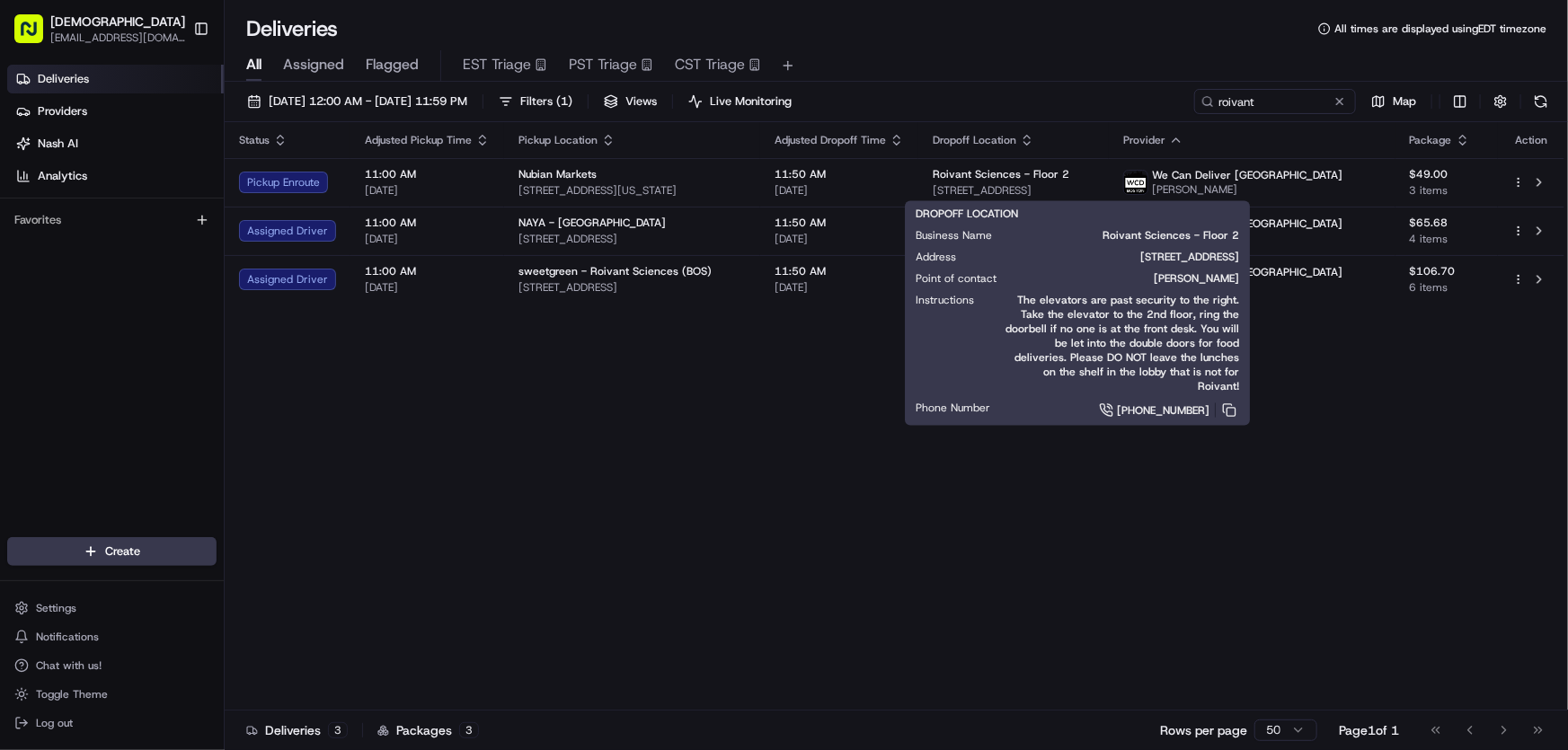
click at [427, 395] on div "Status Adjusted Pickup Time Pickup Location Adjusted Dropoff Time Dropoff Locat…" at bounding box center [895, 416] width 1340 height 588
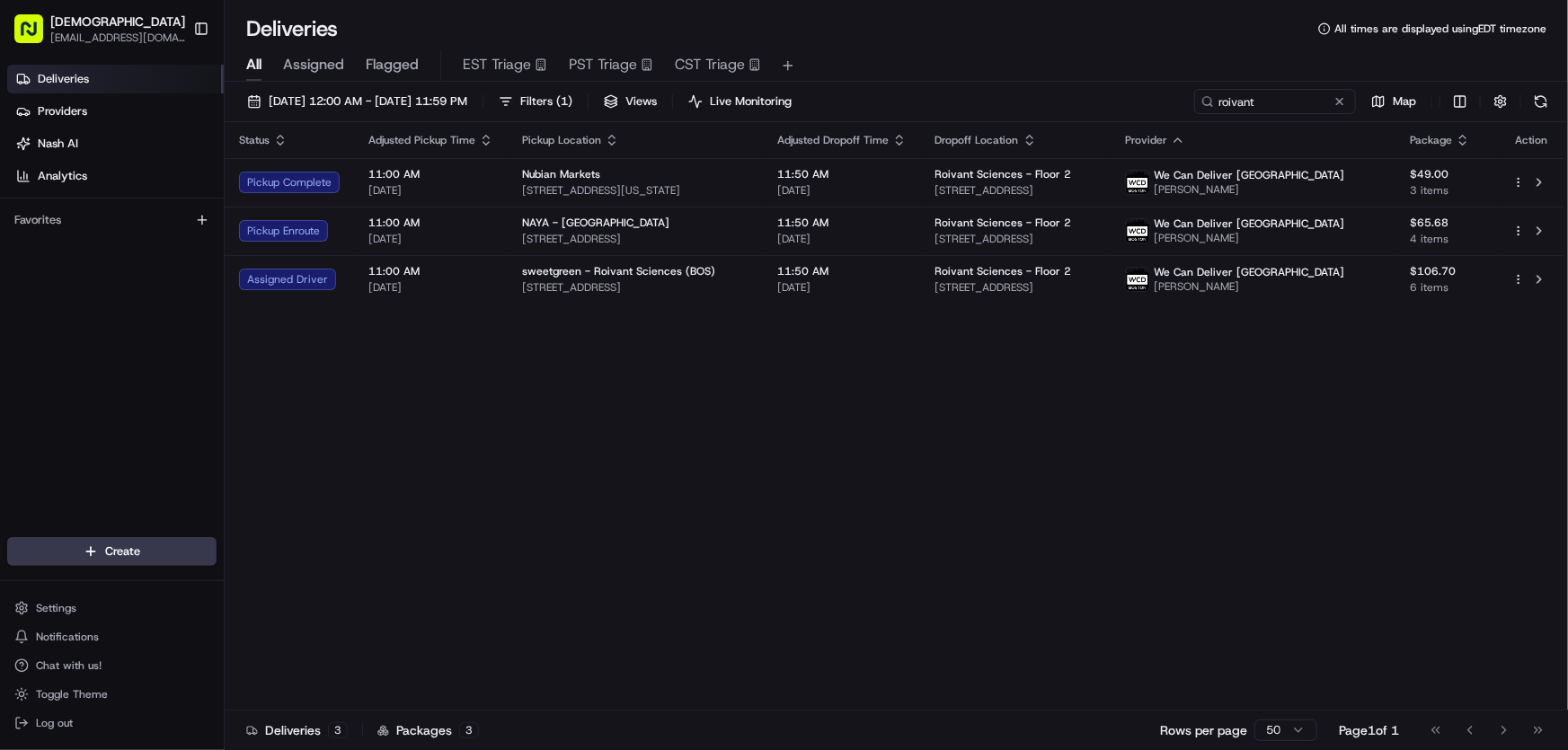
click at [421, 389] on div "Status Adjusted Pickup Time Pickup Location Adjusted Dropoff Time Dropoff Locat…" at bounding box center [895, 416] width 1340 height 588
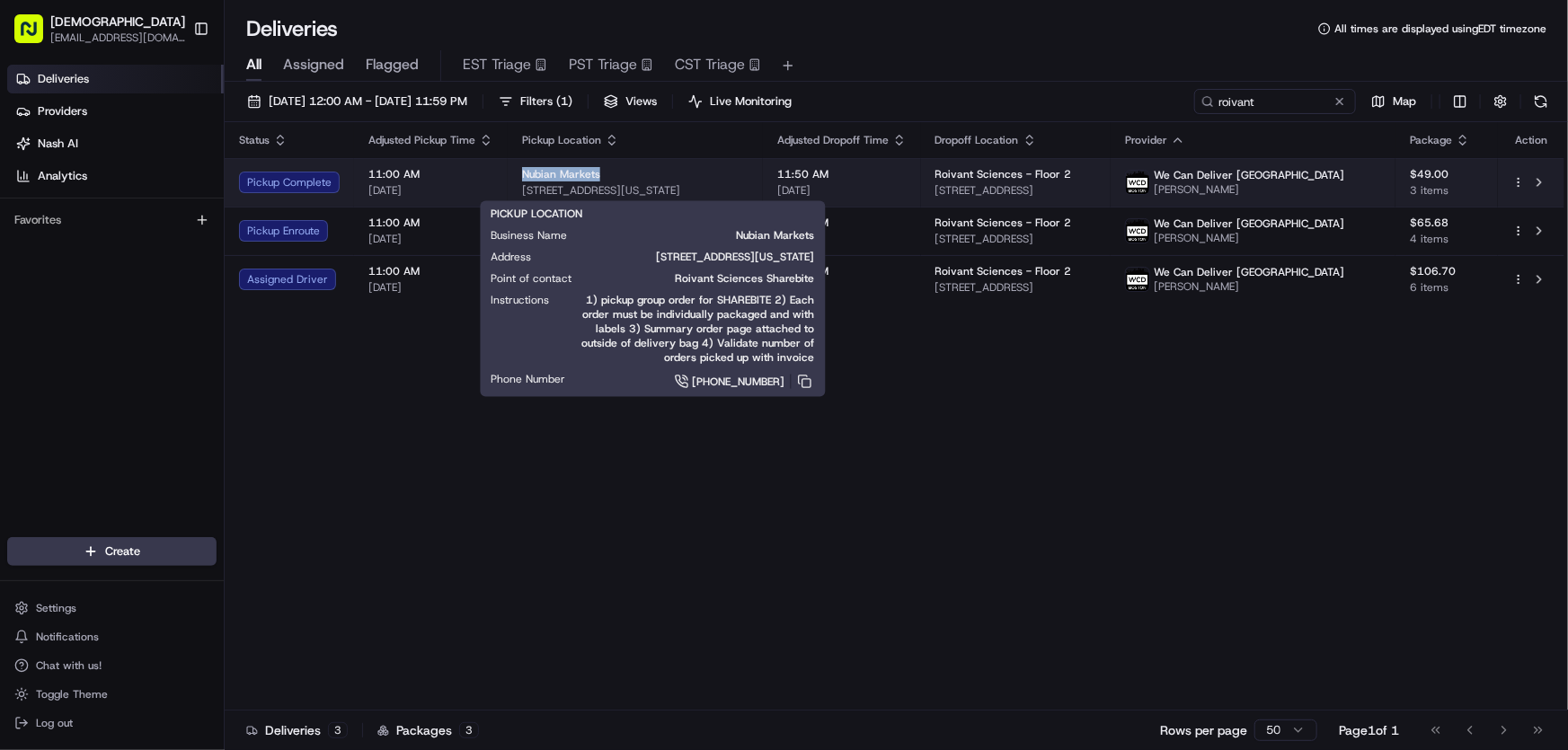
drag, startPoint x: 517, startPoint y: 173, endPoint x: 602, endPoint y: 177, distance: 85.1
click at [601, 175] on td "Nubian Markets 2565 Washington St, Boston, MA 02119, USA" at bounding box center [635, 182] width 255 height 49
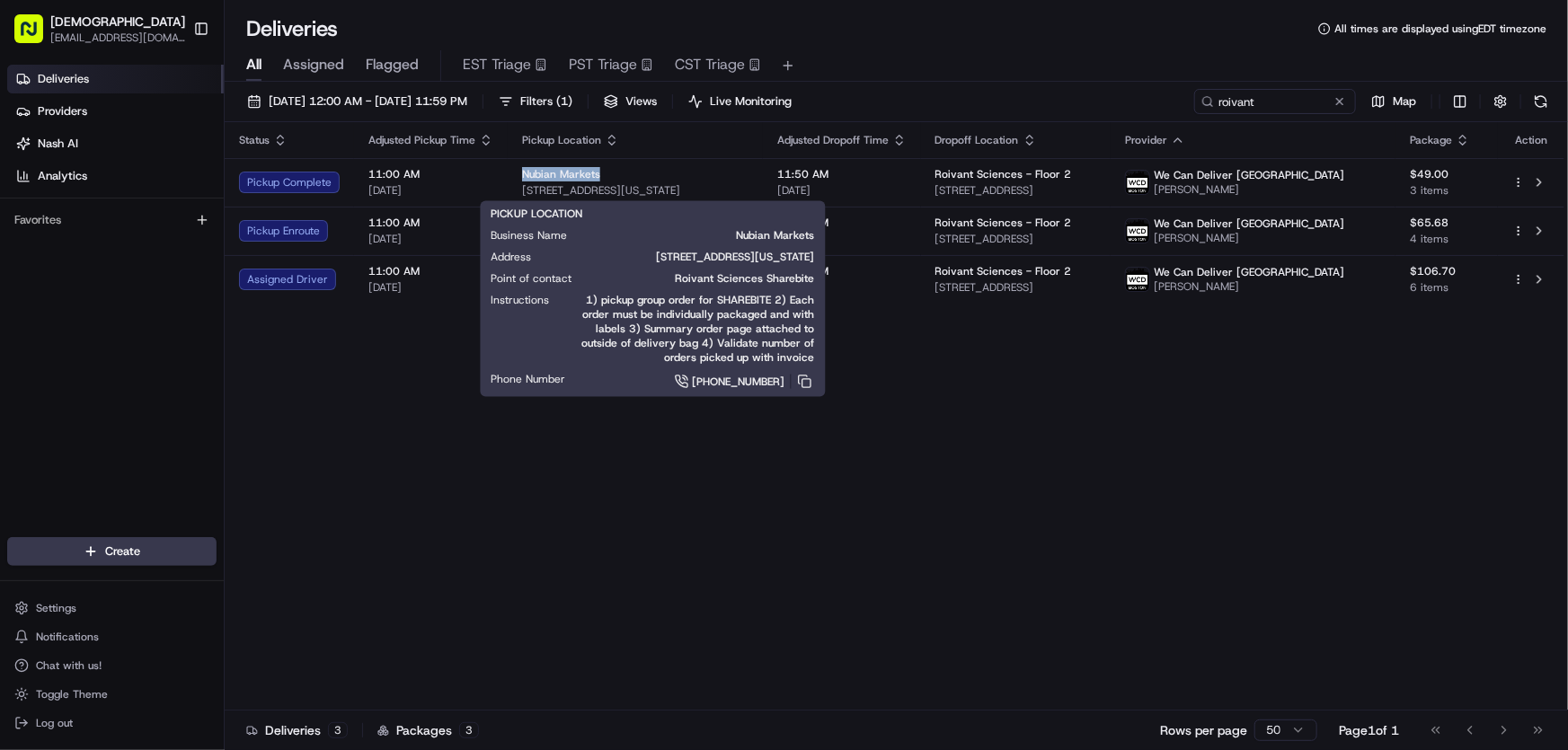
copy span "Nubian Markets"
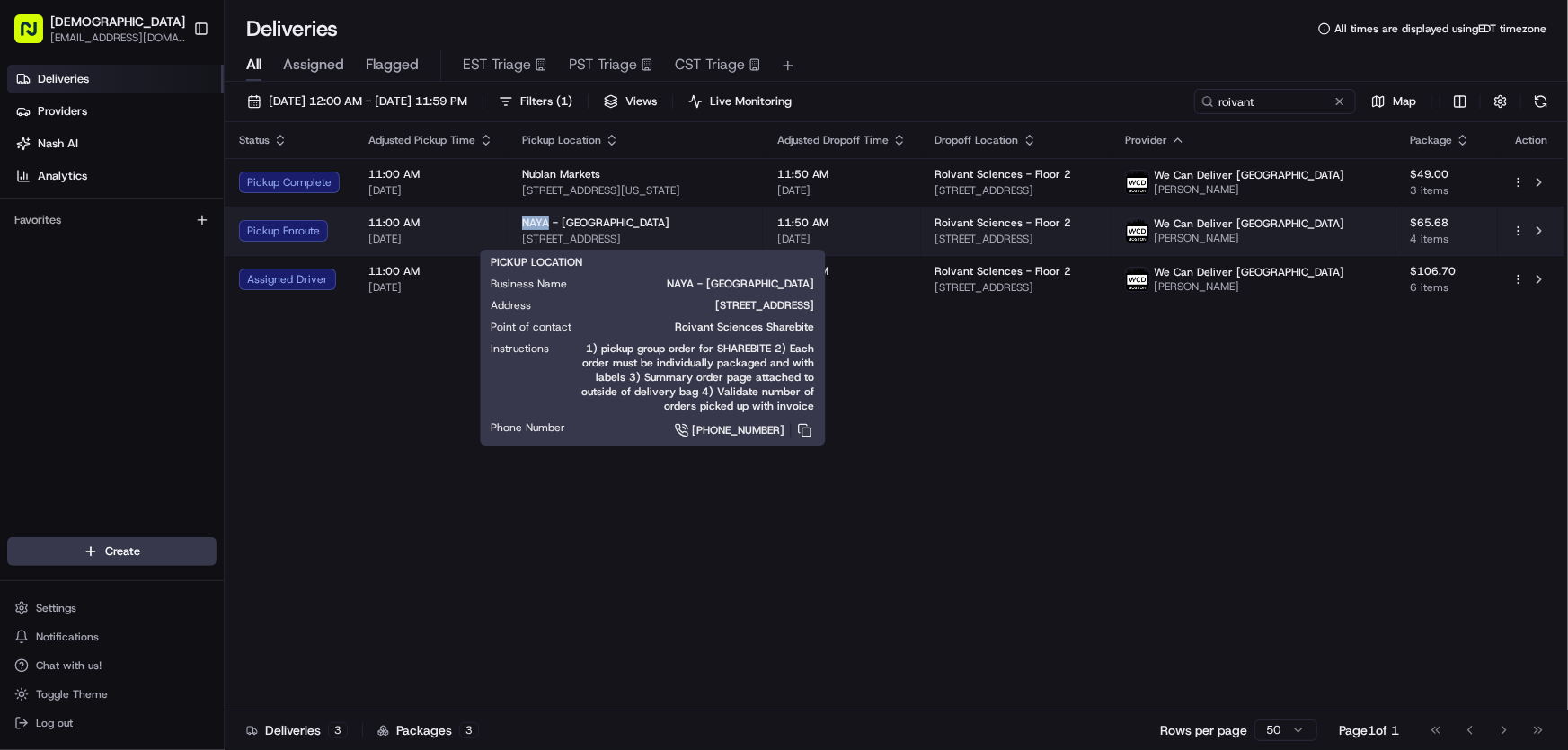
drag, startPoint x: 522, startPoint y: 222, endPoint x: 545, endPoint y: 225, distance: 23.2
click at [545, 225] on span "NAYA - Downtown Boston" at bounding box center [596, 223] width 148 height 14
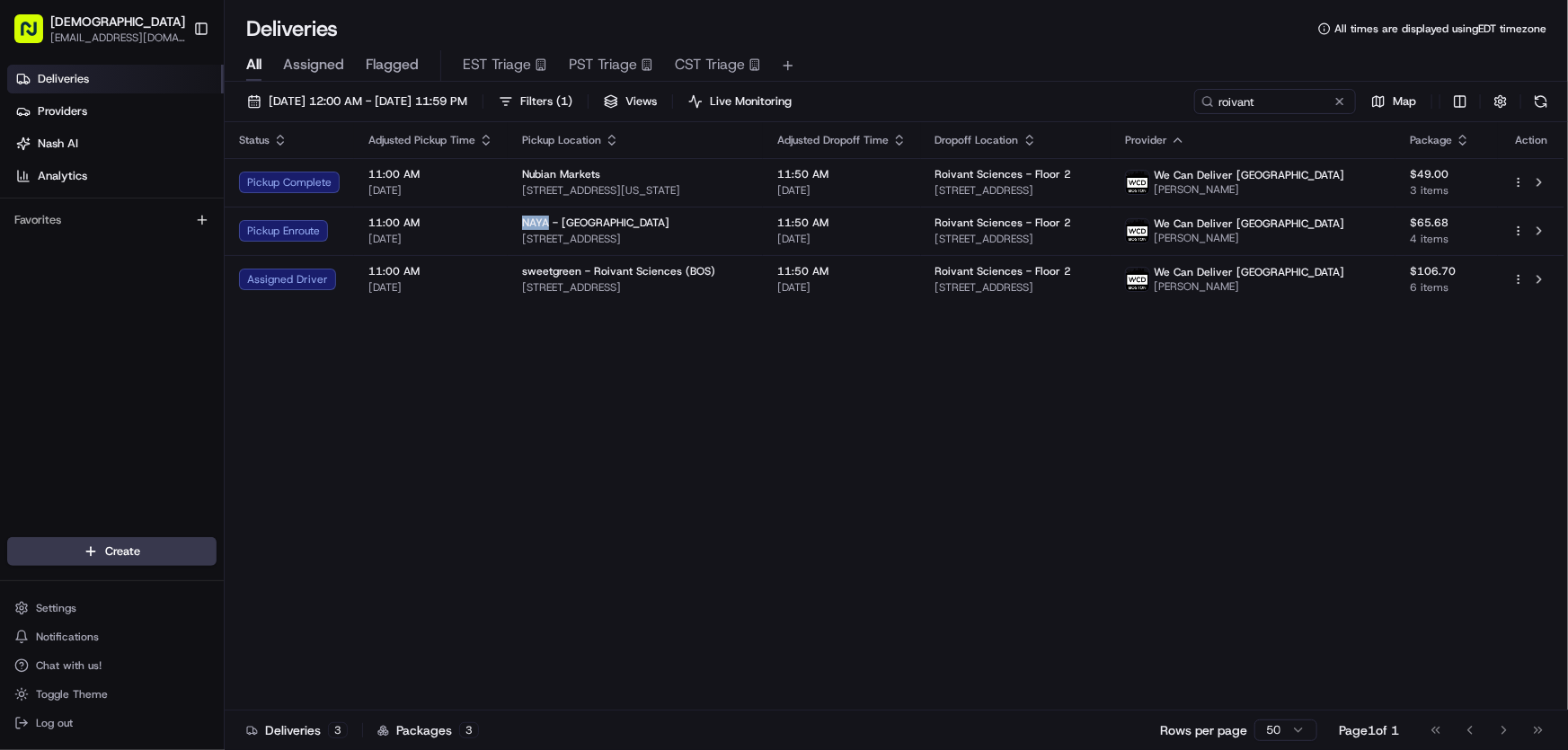
copy span "NAYA"
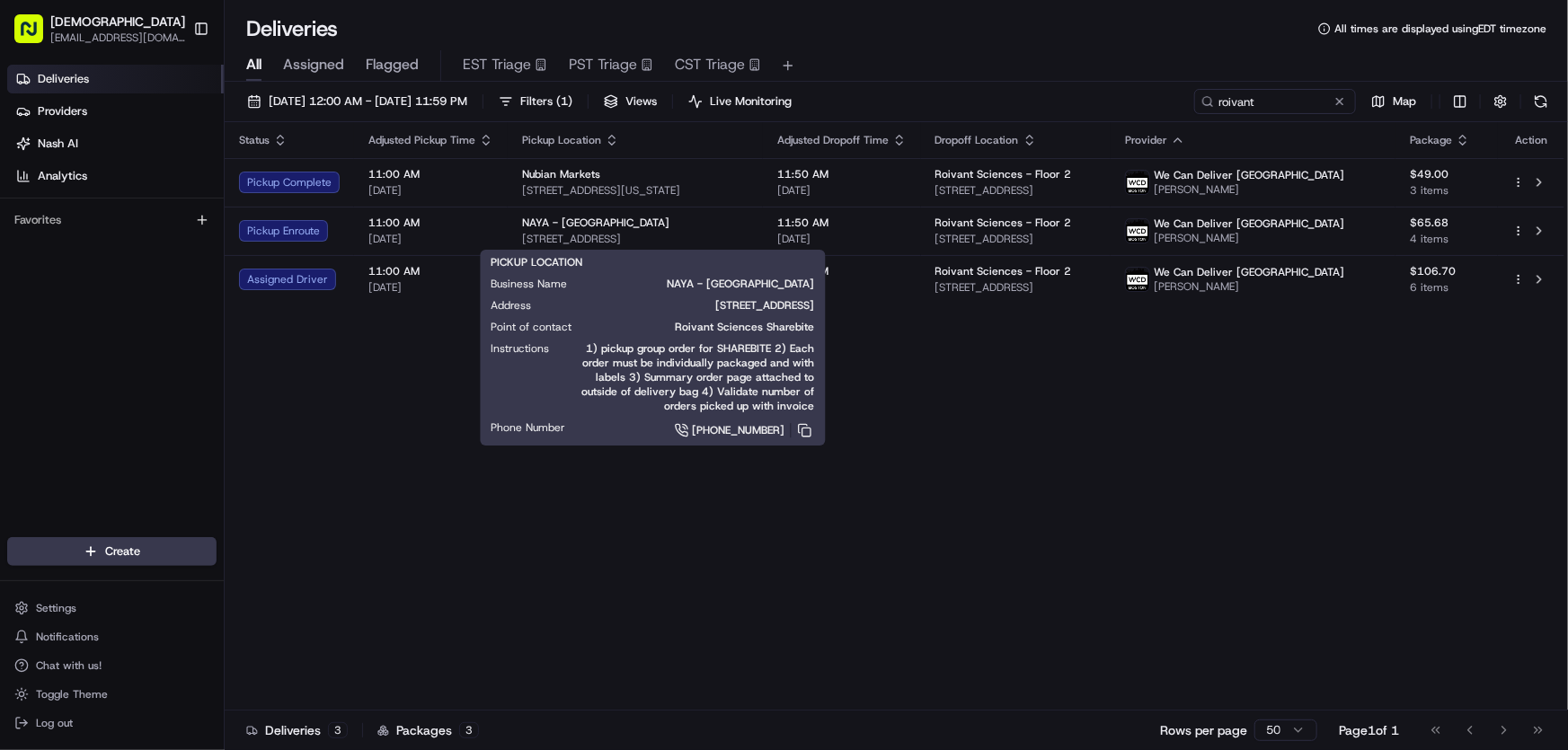
click at [376, 489] on div "Status Adjusted Pickup Time Pickup Location Adjusted Dropoff Time Dropoff Locat…" at bounding box center [895, 416] width 1340 height 588
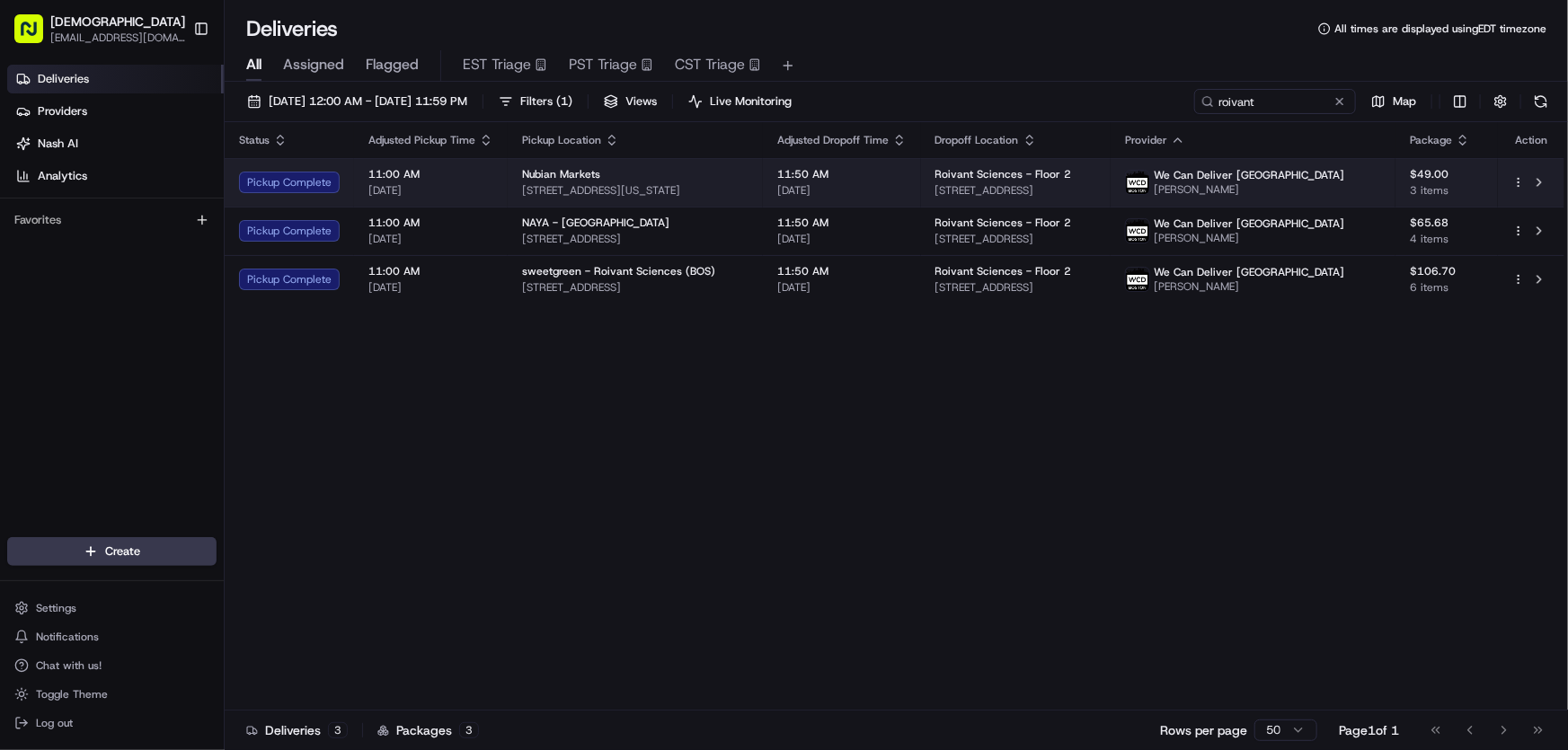
drag, startPoint x: 757, startPoint y: 186, endPoint x: 512, endPoint y: 201, distance: 245.5
click at [512, 201] on td "Nubian Markets 2565 Washington St, Boston, MA 02119, USA" at bounding box center [635, 182] width 255 height 49
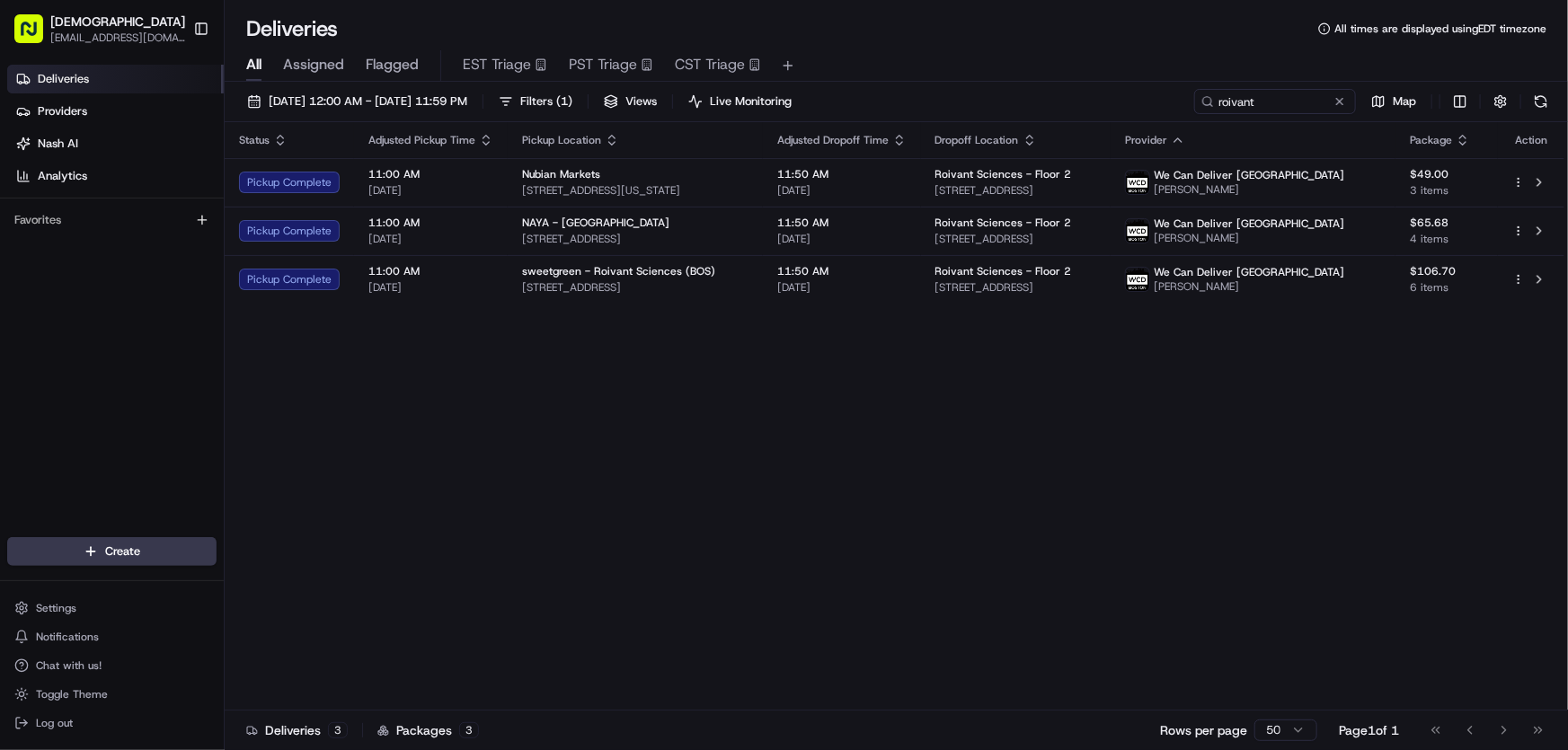
copy span "2565 Washington St, Boston, MA 02119, USA"
click at [513, 424] on div "Status Adjusted Pickup Time Pickup Location Adjusted Dropoff Time Dropoff Locat…" at bounding box center [895, 416] width 1340 height 588
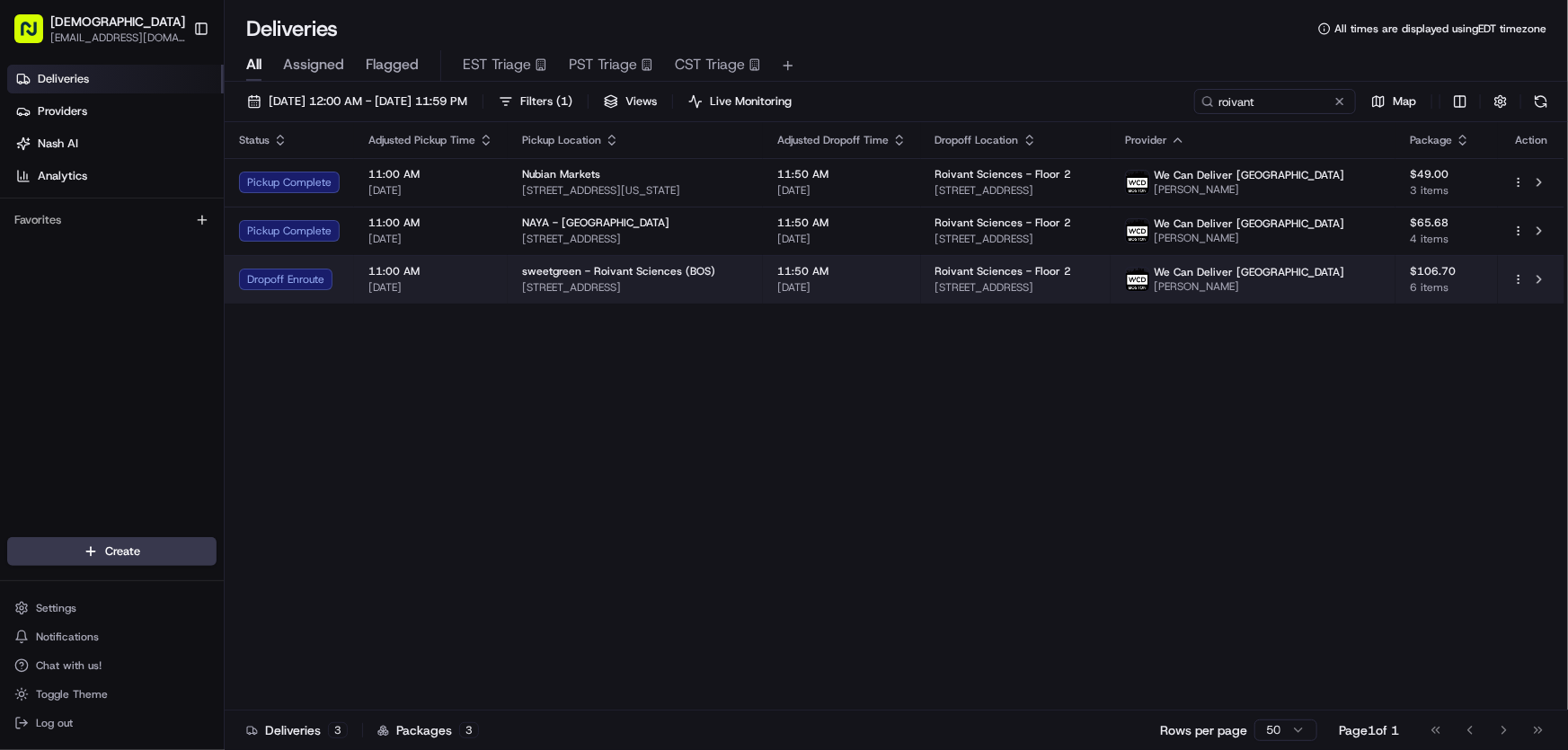
click at [574, 283] on span "225 Franklin St, Boston, MA 02110, USA" at bounding box center [636, 287] width 227 height 14
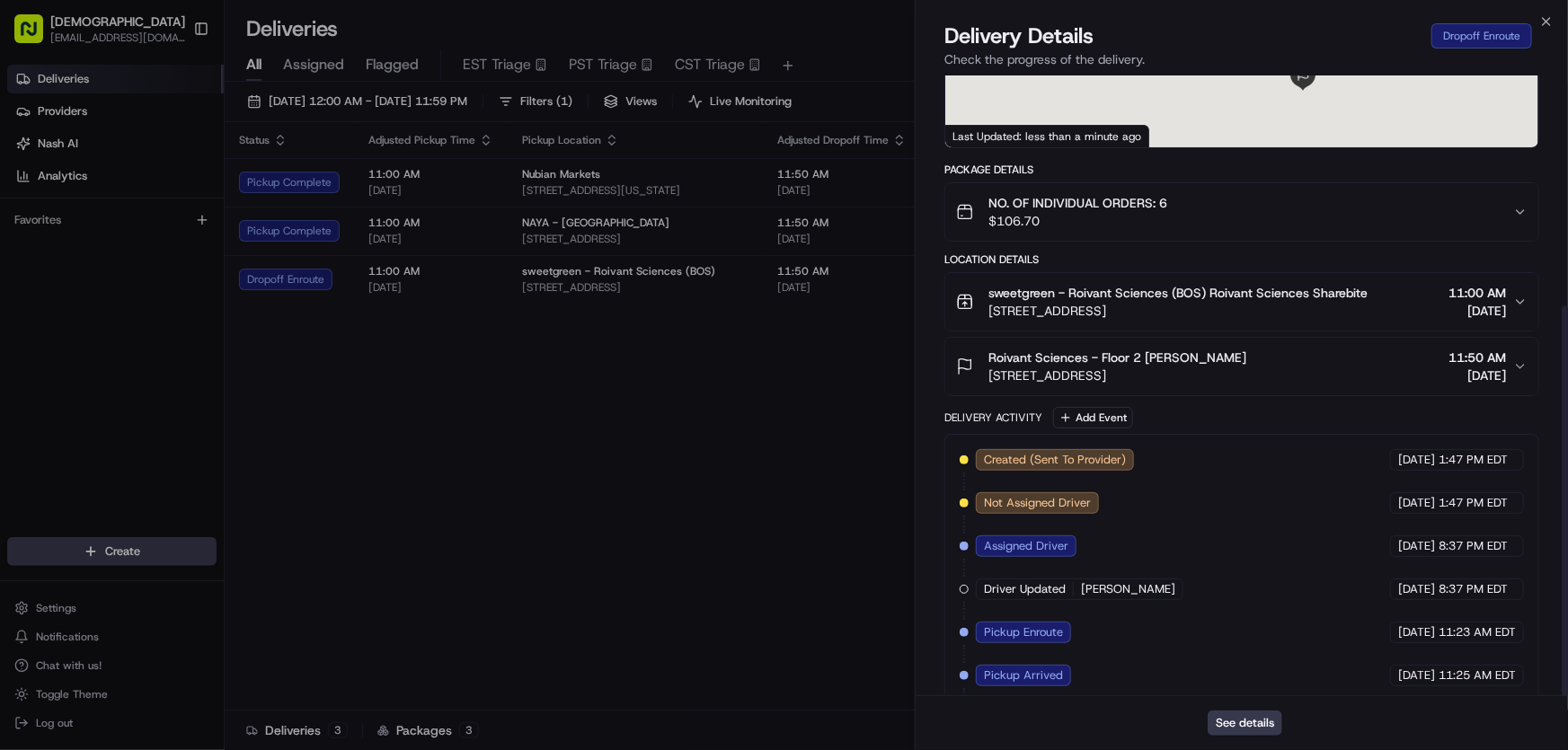
scroll to position [366, 0]
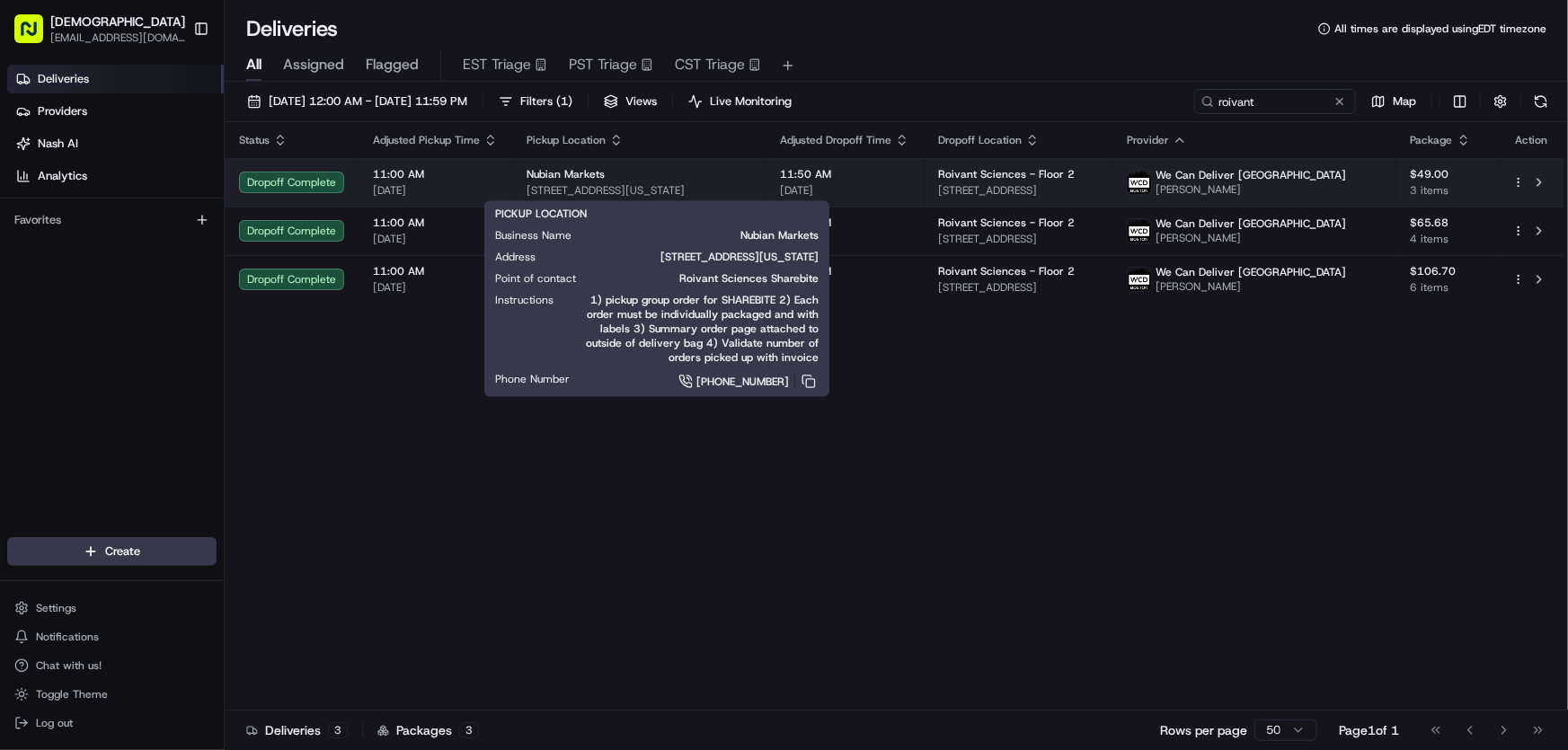
click at [620, 188] on span "2565 Washington St, Boston, MA 02119, USA" at bounding box center [639, 190] width 225 height 14
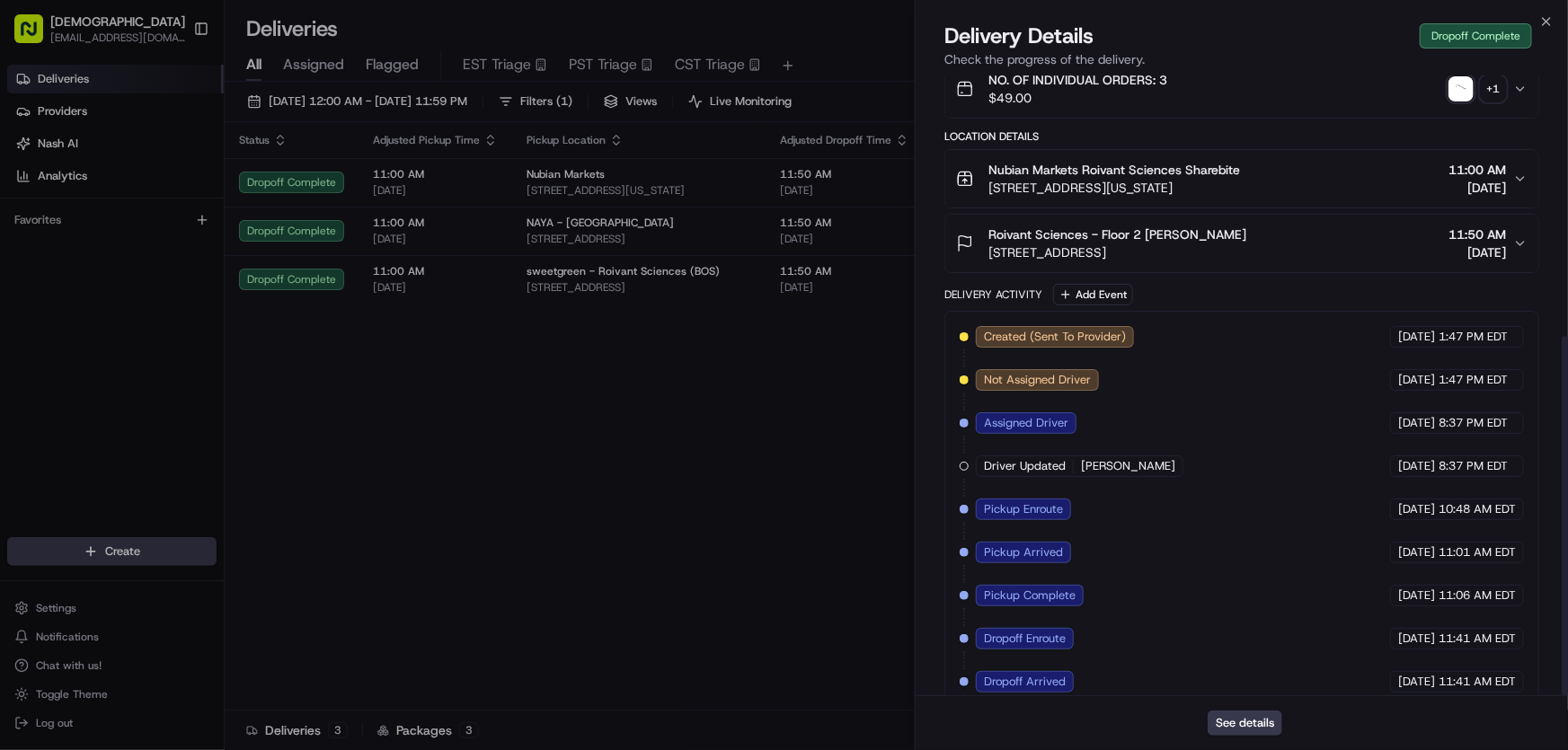
scroll to position [452, 0]
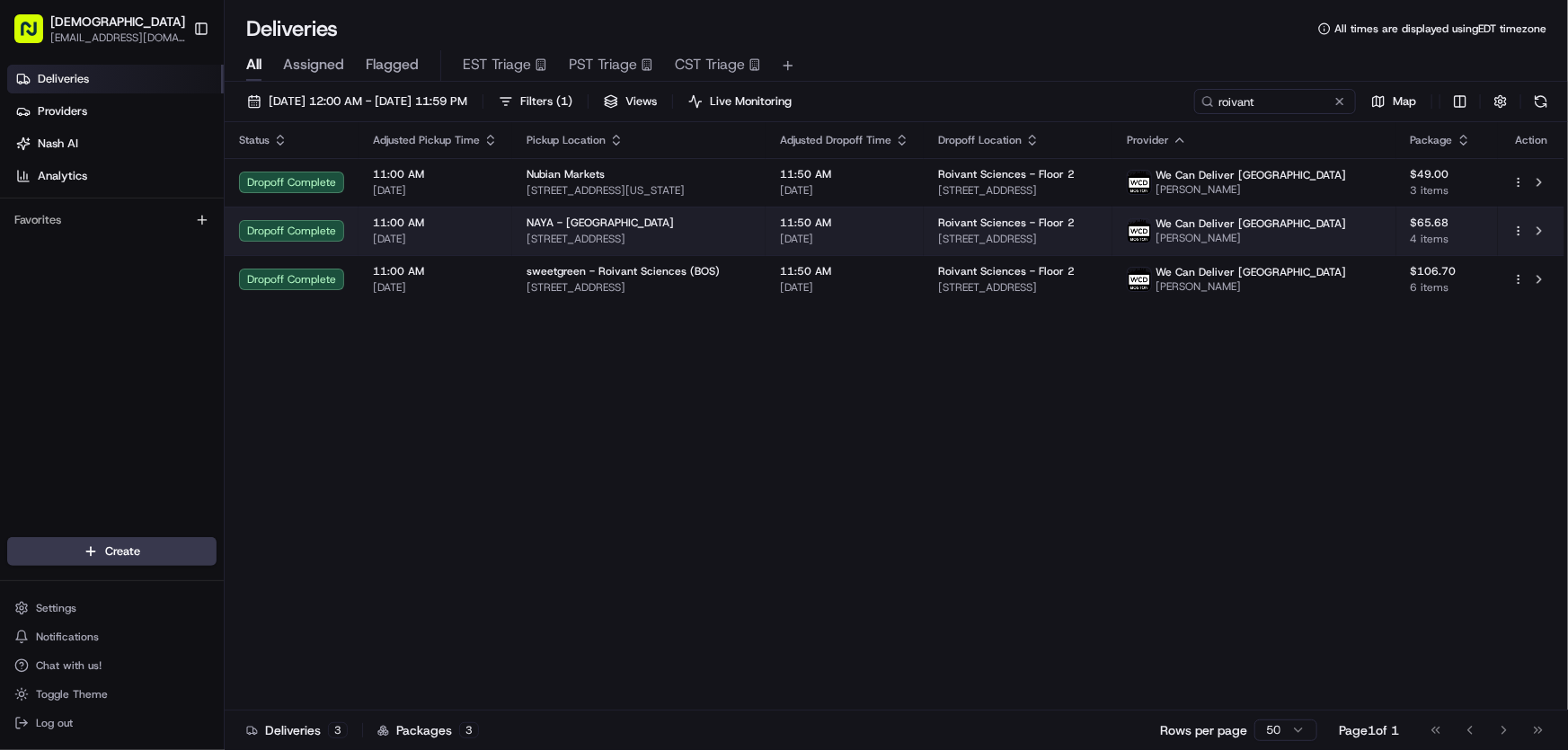
click at [588, 227] on span "NAYA - Downtown Boston" at bounding box center [600, 223] width 148 height 14
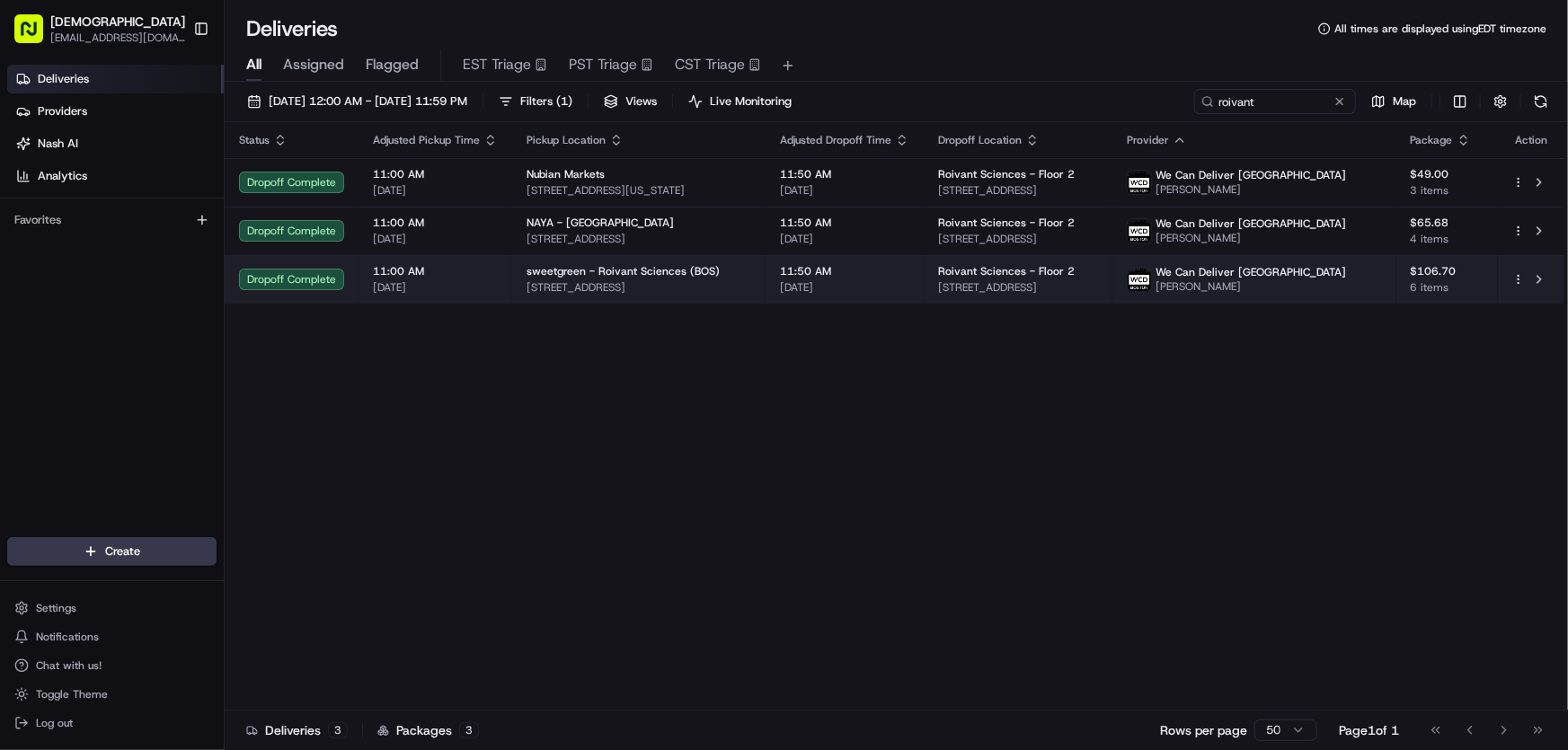
click at [605, 266] on span "sweetgreen - Roivant Sciences (BOS)" at bounding box center [623, 271] width 193 height 14
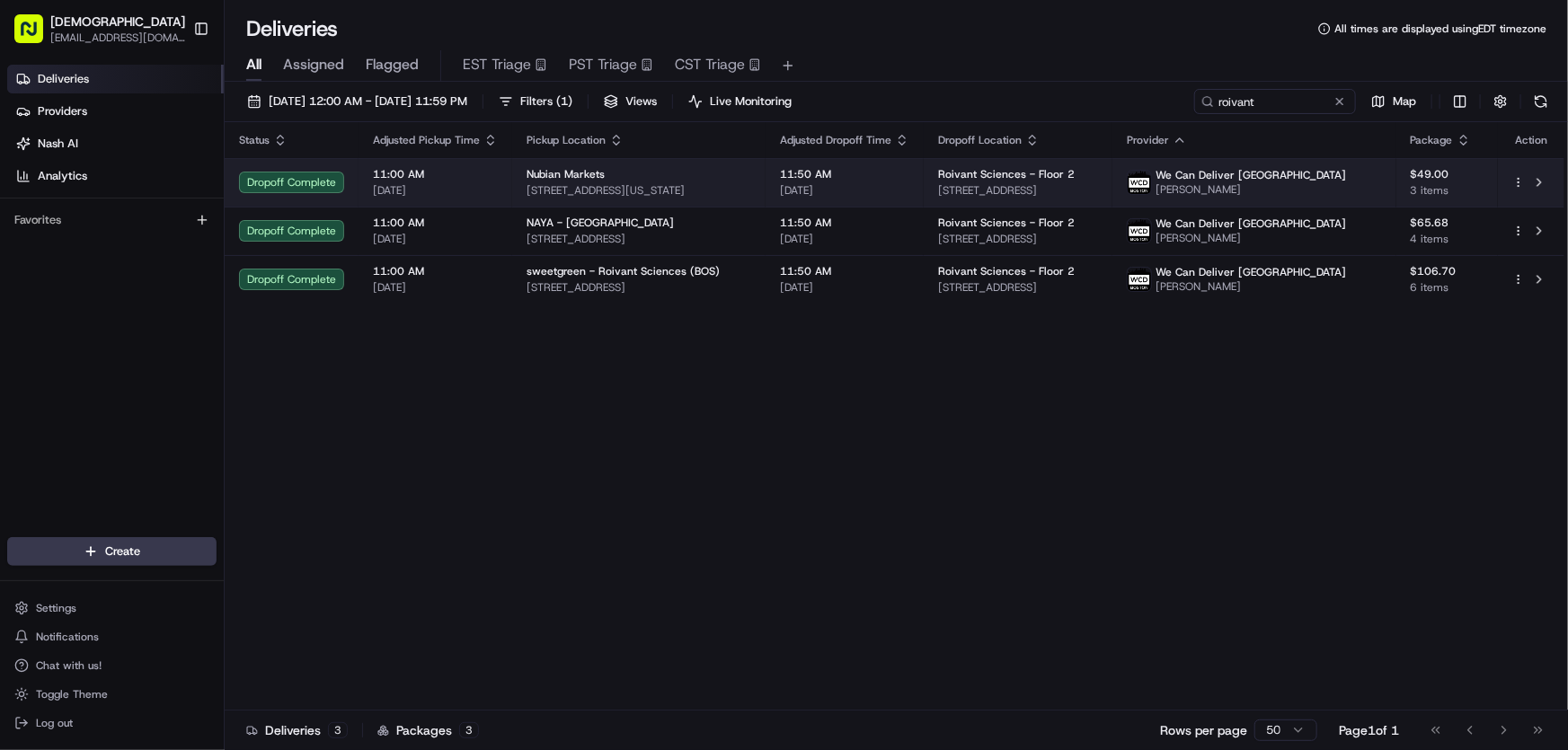
click at [585, 187] on span "2565 Washington St, Boston, MA 02119, USA" at bounding box center [639, 190] width 225 height 14
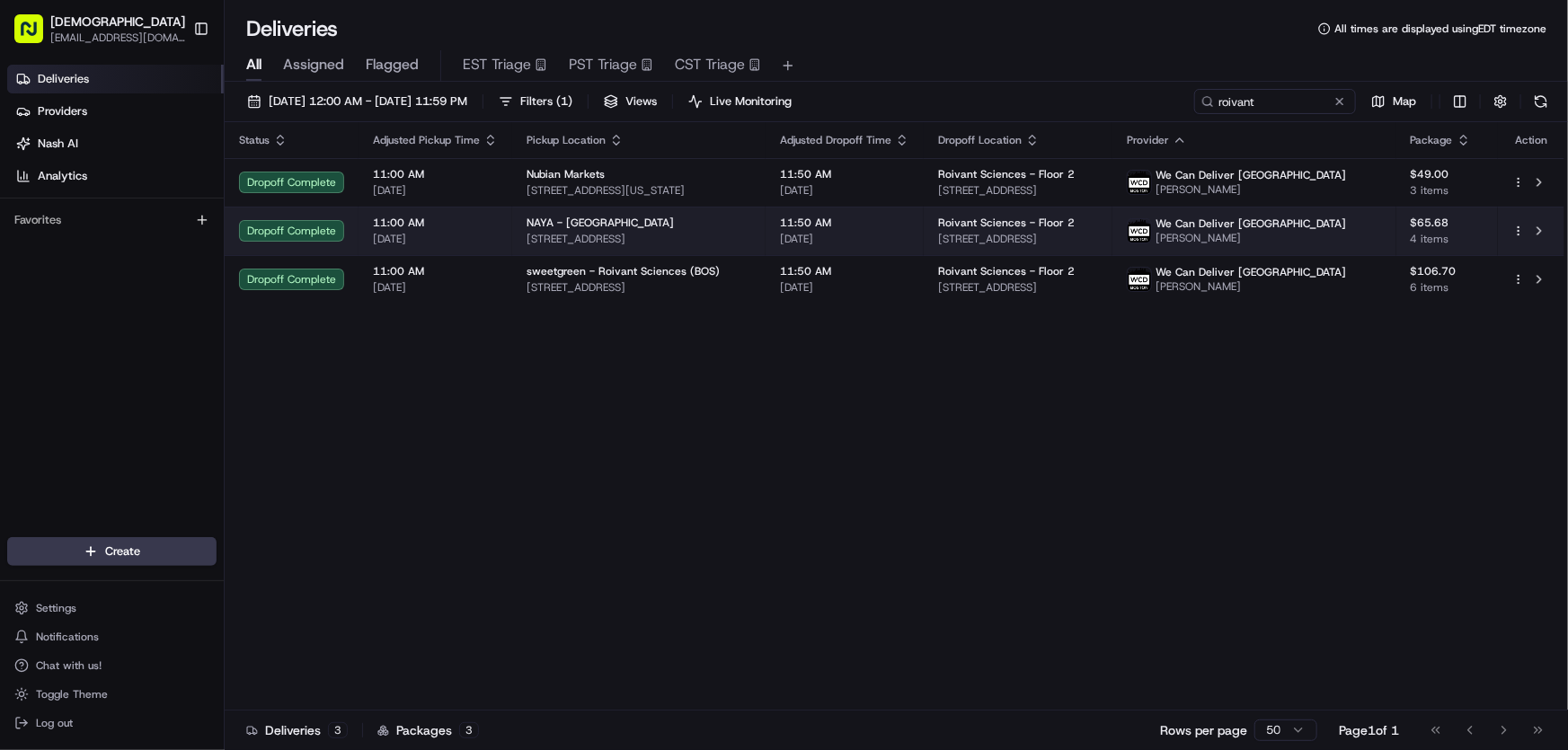
click at [586, 227] on span "NAYA - Downtown Boston" at bounding box center [600, 223] width 148 height 14
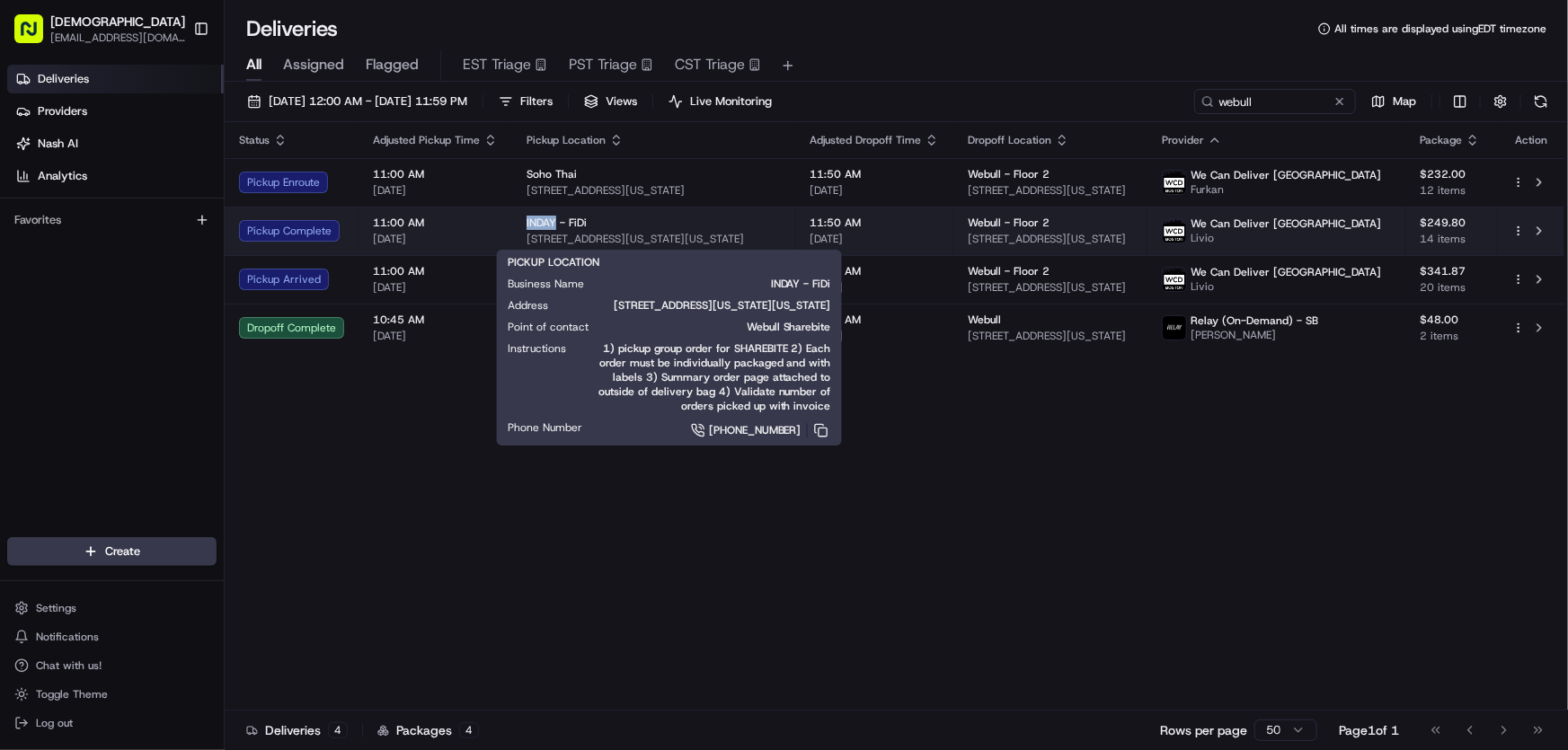
drag, startPoint x: 523, startPoint y: 217, endPoint x: 551, endPoint y: 221, distance: 28.3
click at [551, 221] on td "INDAY - FiDi 1 New York Plaza, 1 FDR Dr, New York, NY 10004, USA" at bounding box center [653, 230] width 283 height 49
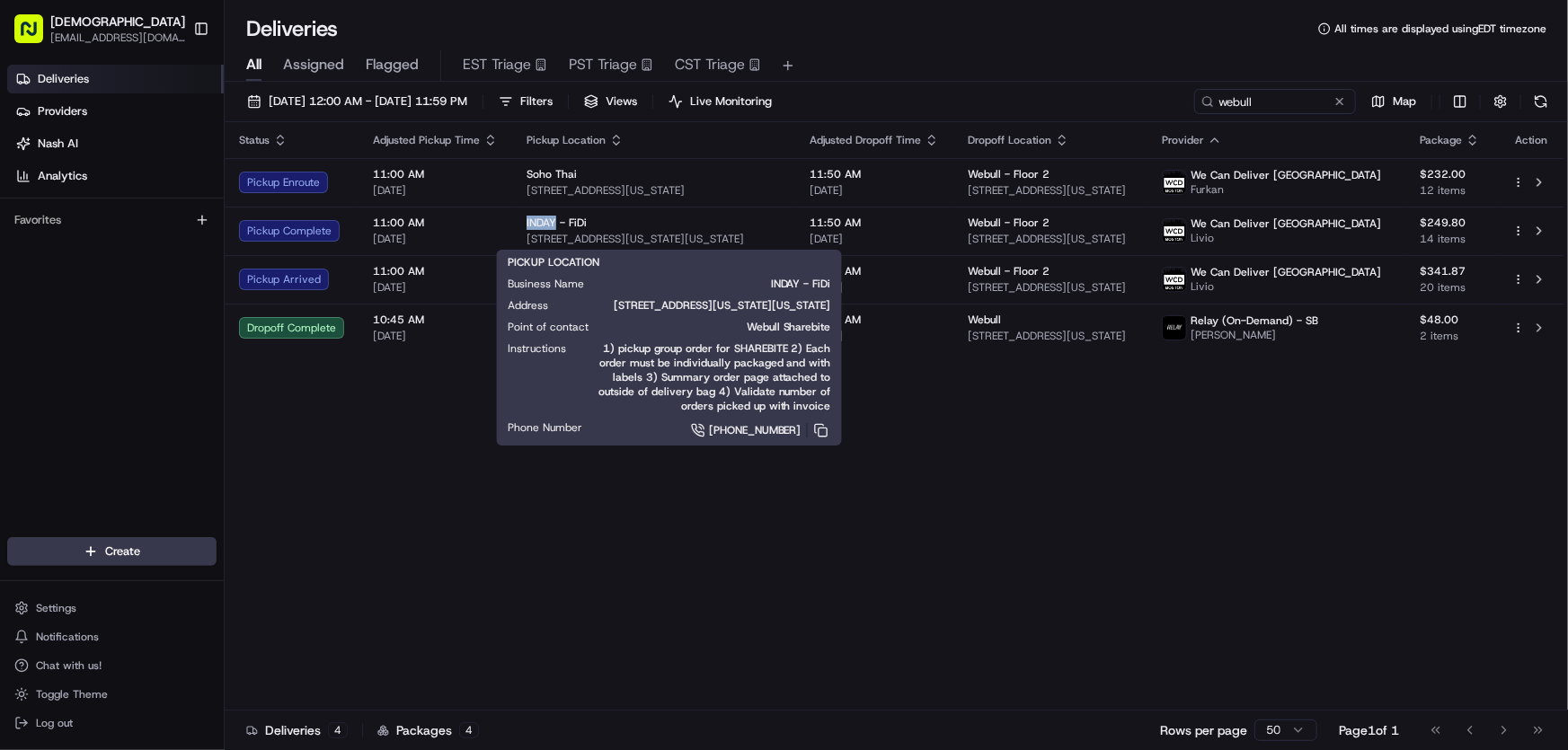
copy span "INDAY"
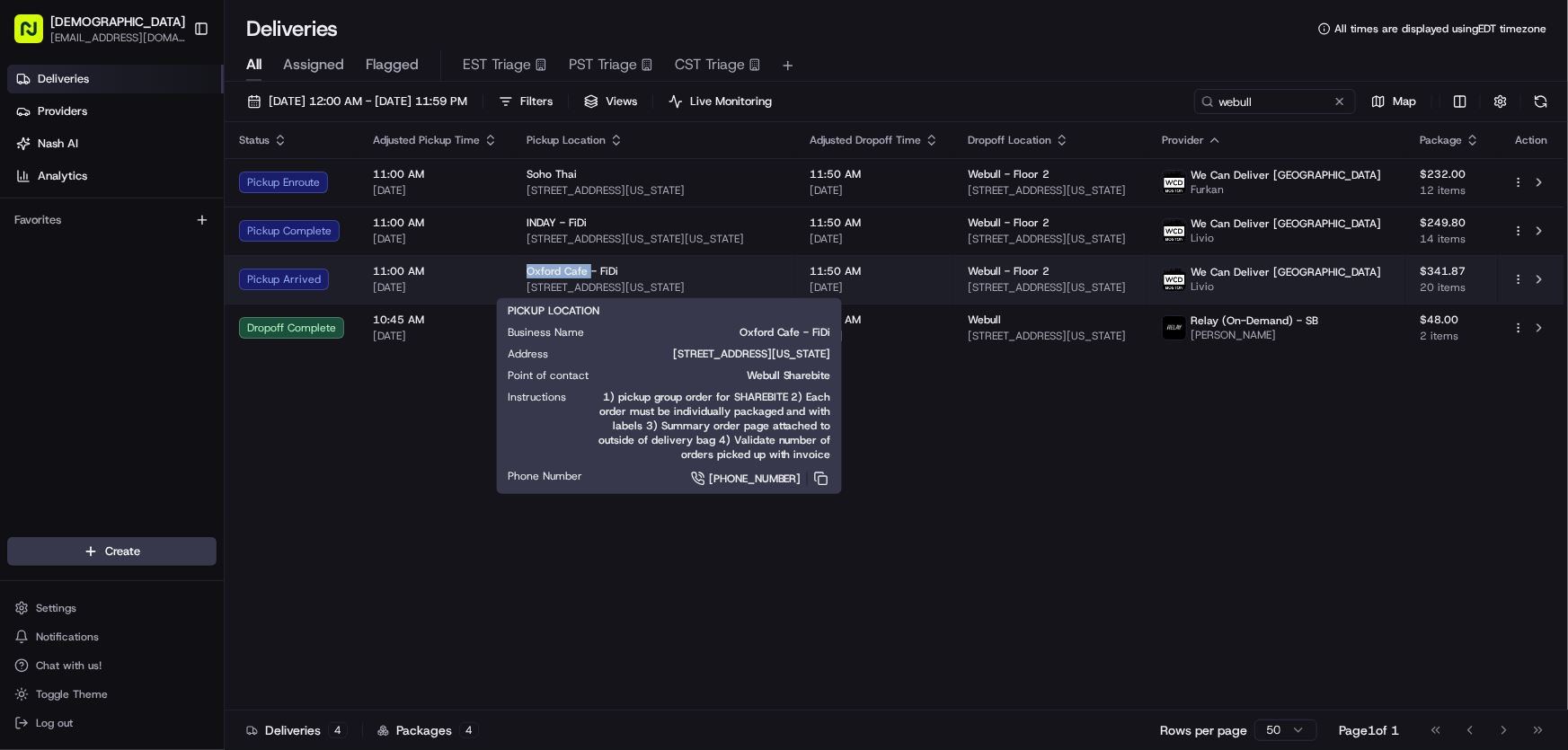
drag, startPoint x: 521, startPoint y: 273, endPoint x: 586, endPoint y: 272, distance: 65.0
click at [586, 272] on td "Oxford Cafe - FiDi 86 Broad St, New York, NY 10004, USA" at bounding box center [653, 279] width 283 height 49
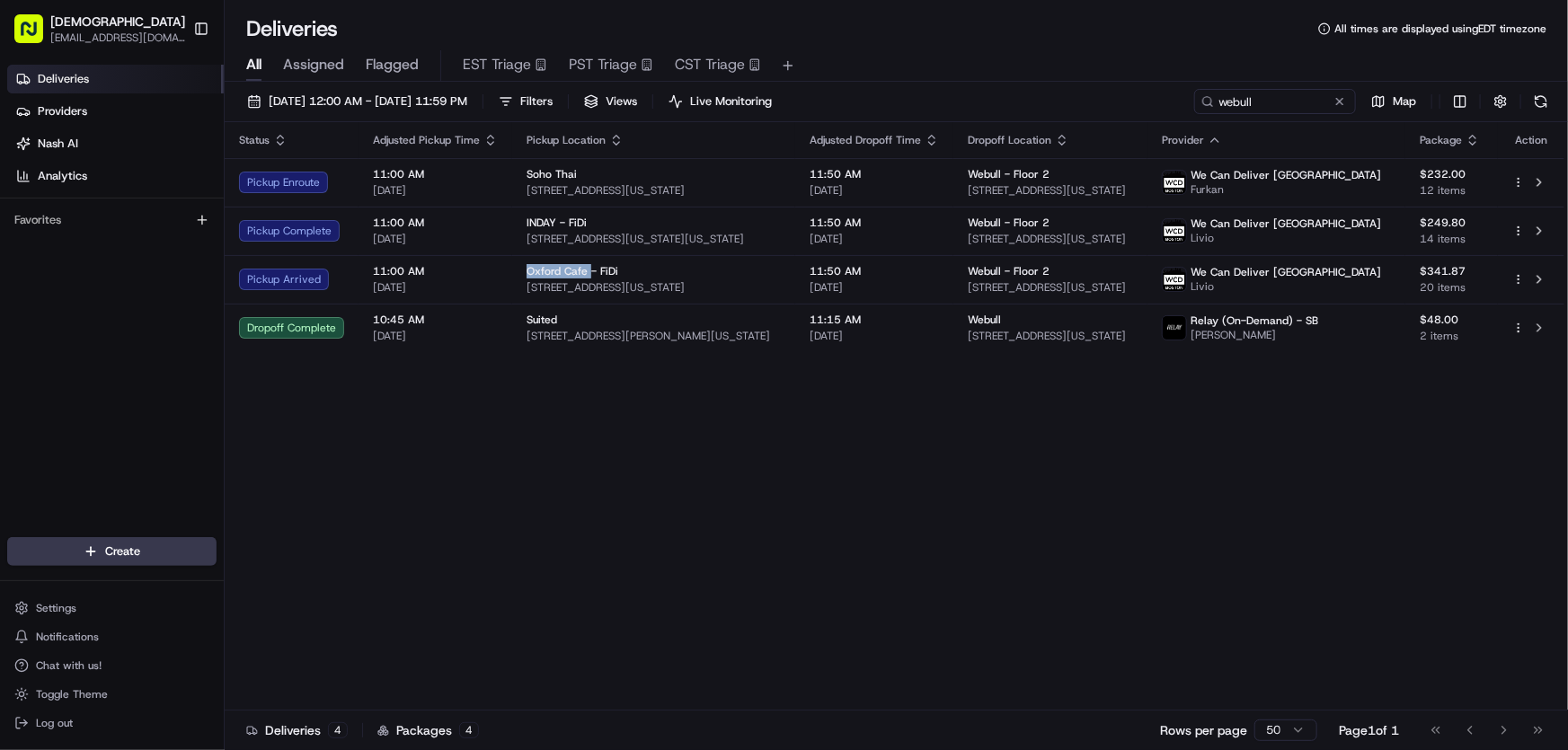
copy span "Oxford Cafe"
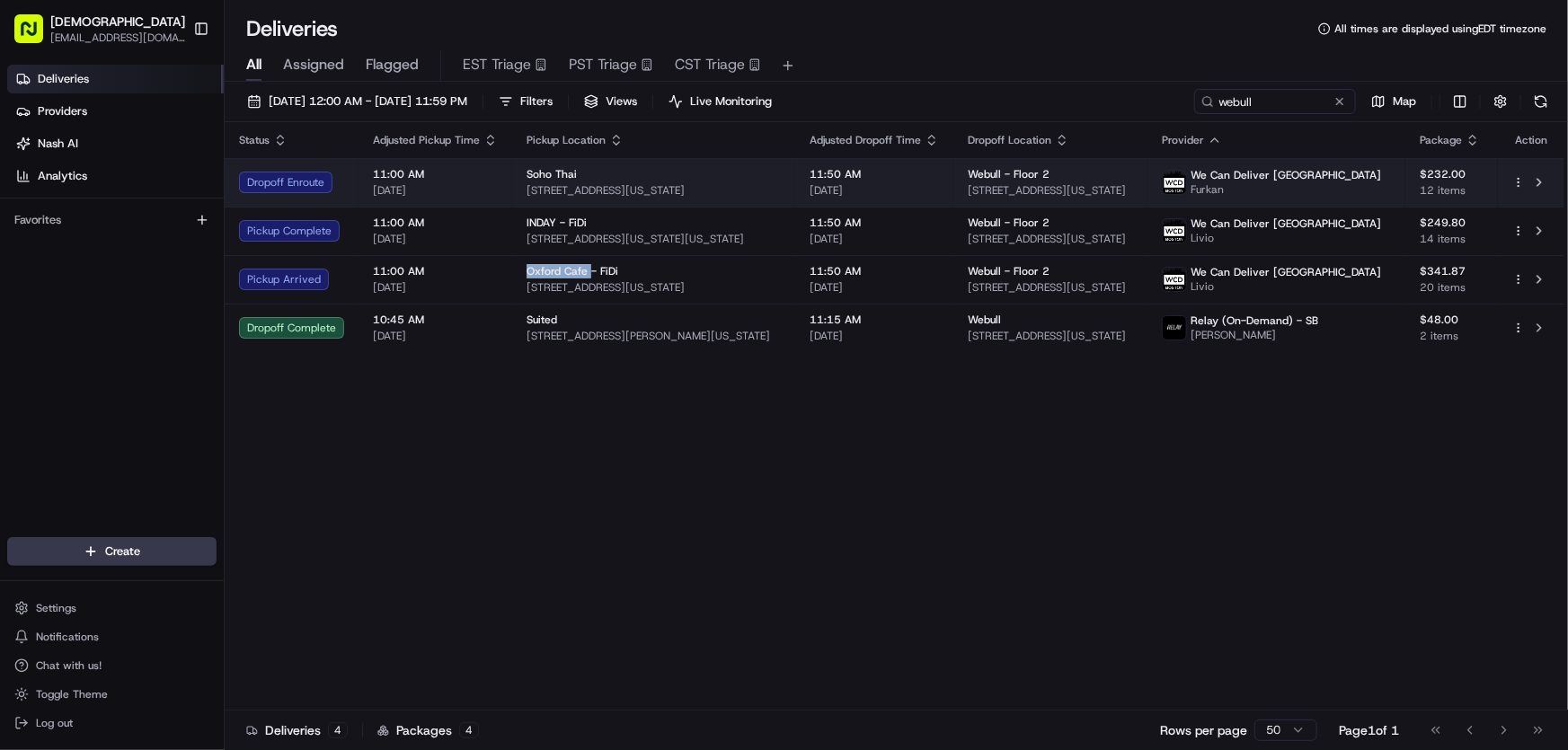
drag, startPoint x: 734, startPoint y: 188, endPoint x: 527, endPoint y: 198, distance: 207.2
click at [527, 198] on td "Soho Thai 141 Grand St, New York, NY 10013, USA" at bounding box center [653, 182] width 283 height 49
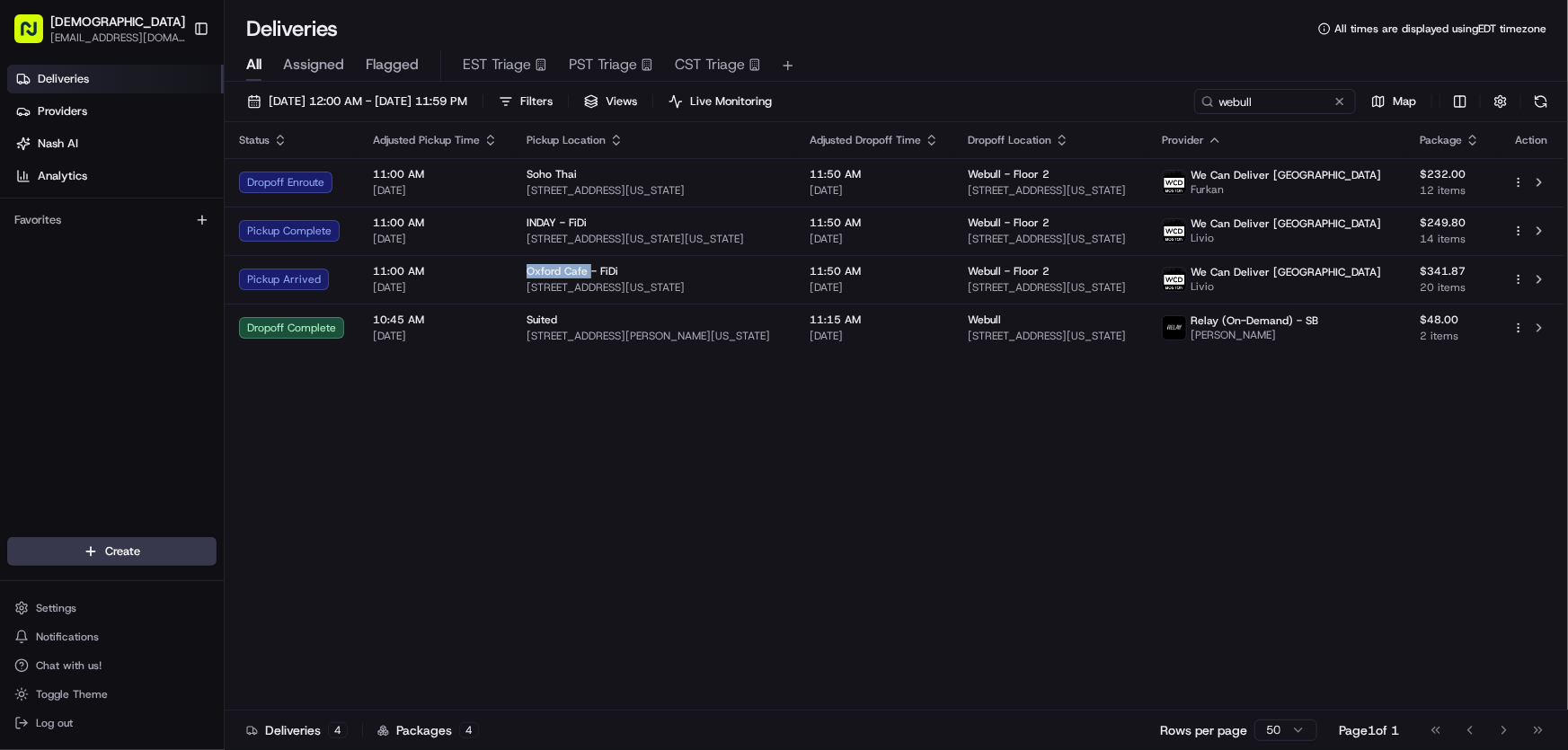
copy span "141 Grand St, New York, NY 10013, USA"
click at [488, 411] on div "Status Adjusted Pickup Time Pickup Location Adjusted Dropoff Time Dropoff Locat…" at bounding box center [895, 416] width 1340 height 588
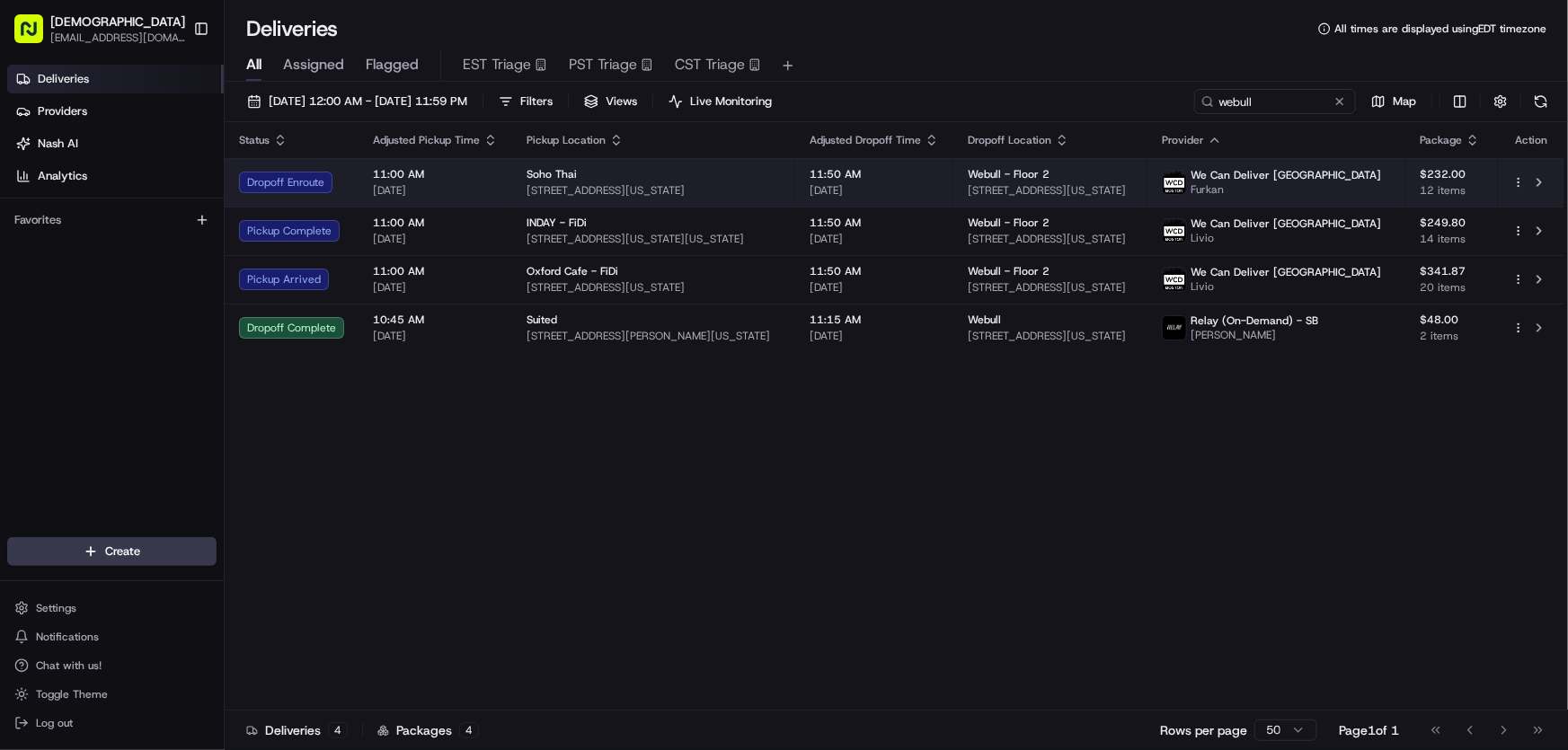
click at [657, 180] on div "Soho Thai" at bounding box center [653, 174] width 254 height 14
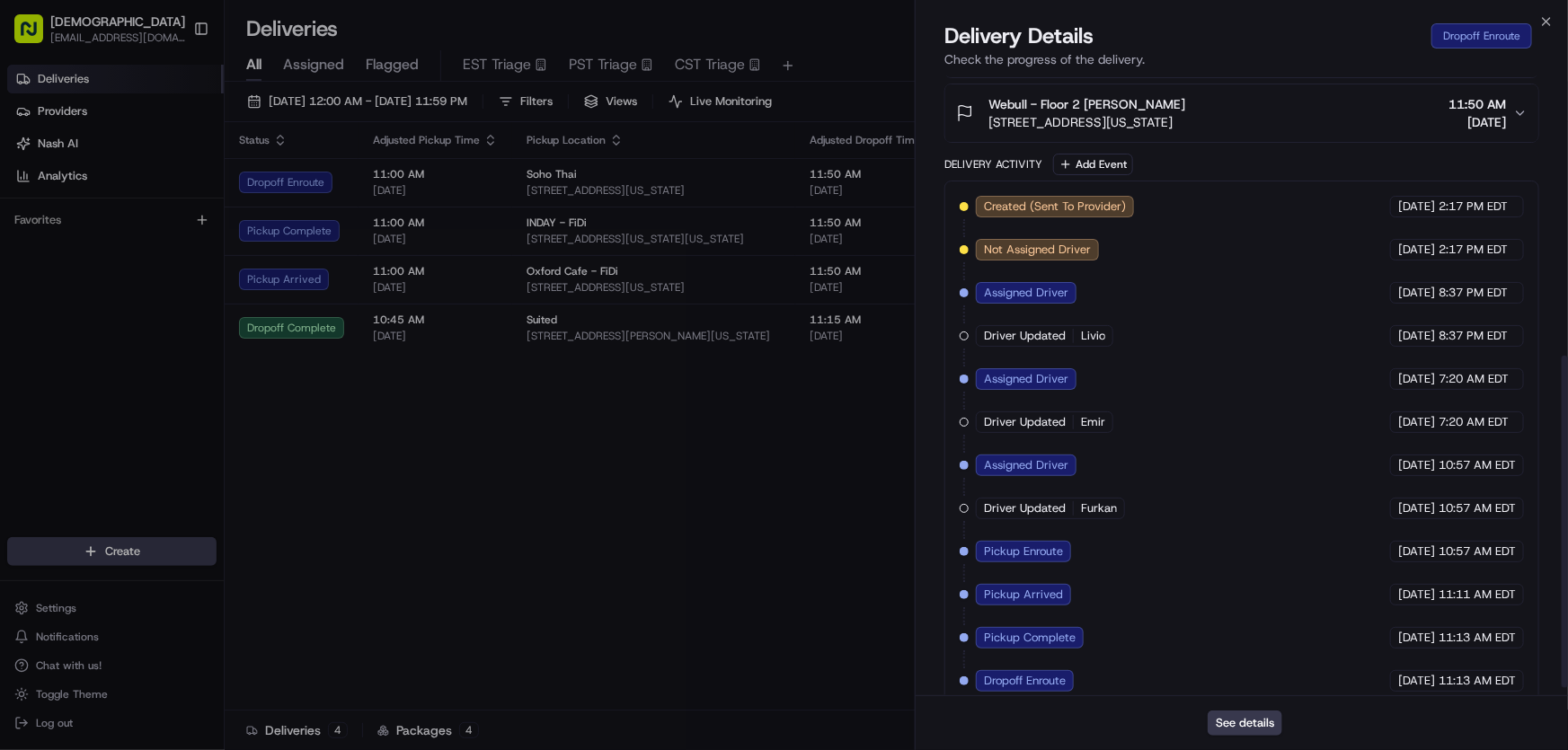
scroll to position [539, 0]
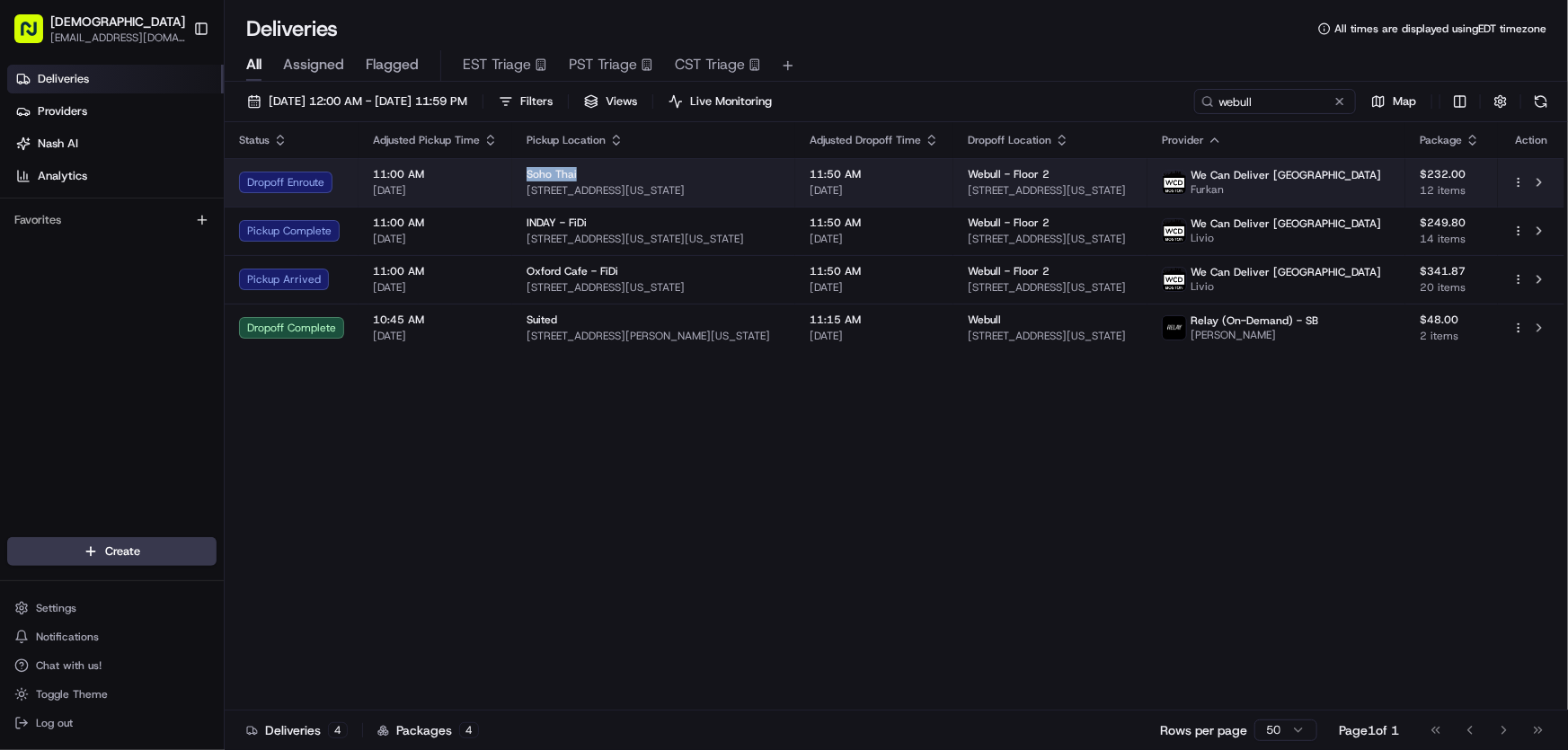
drag, startPoint x: 522, startPoint y: 172, endPoint x: 578, endPoint y: 171, distance: 56.0
click at [578, 171] on td "Soho Thai 141 Grand St, New York, NY 10013, USA" at bounding box center [653, 182] width 283 height 49
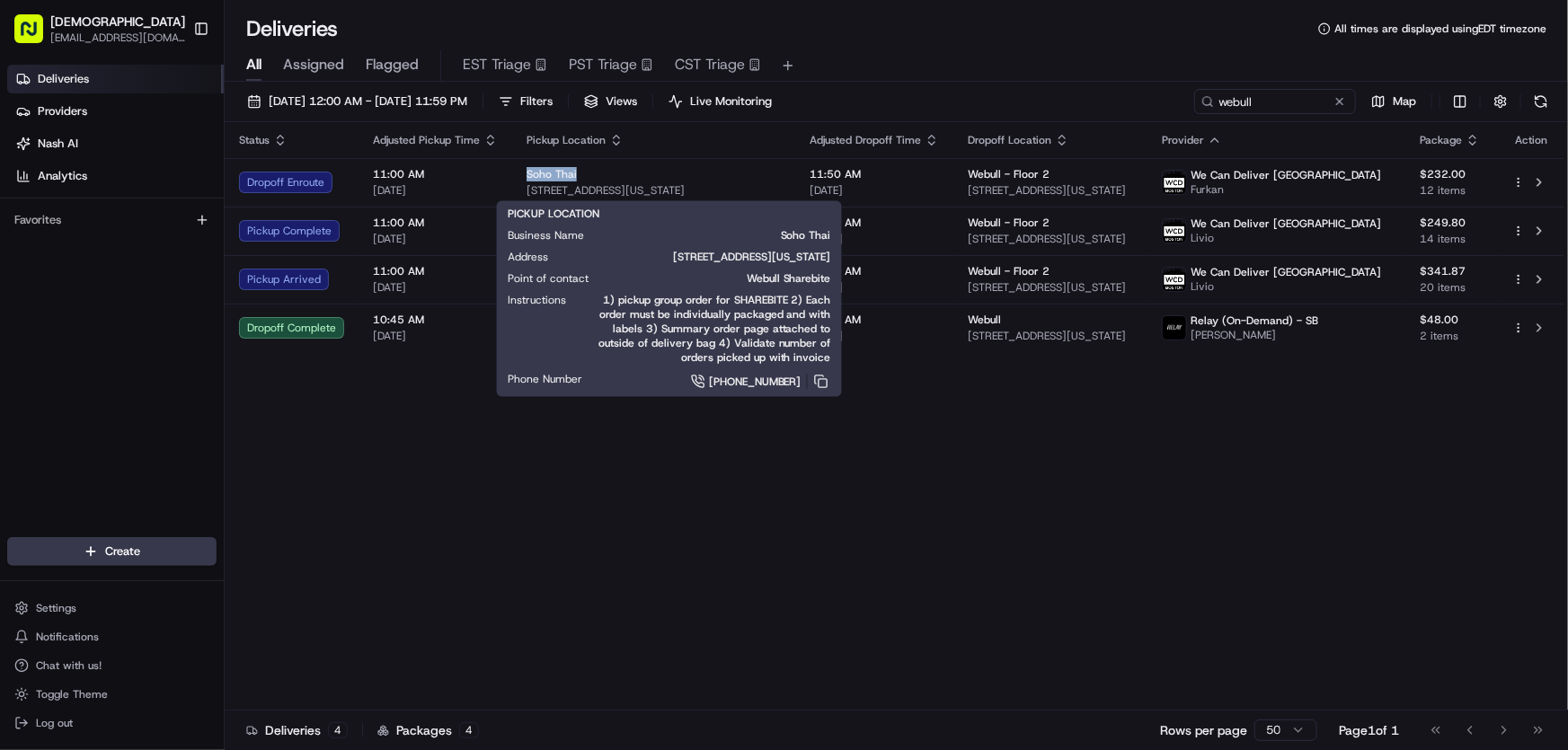
copy span "Soho Thai"
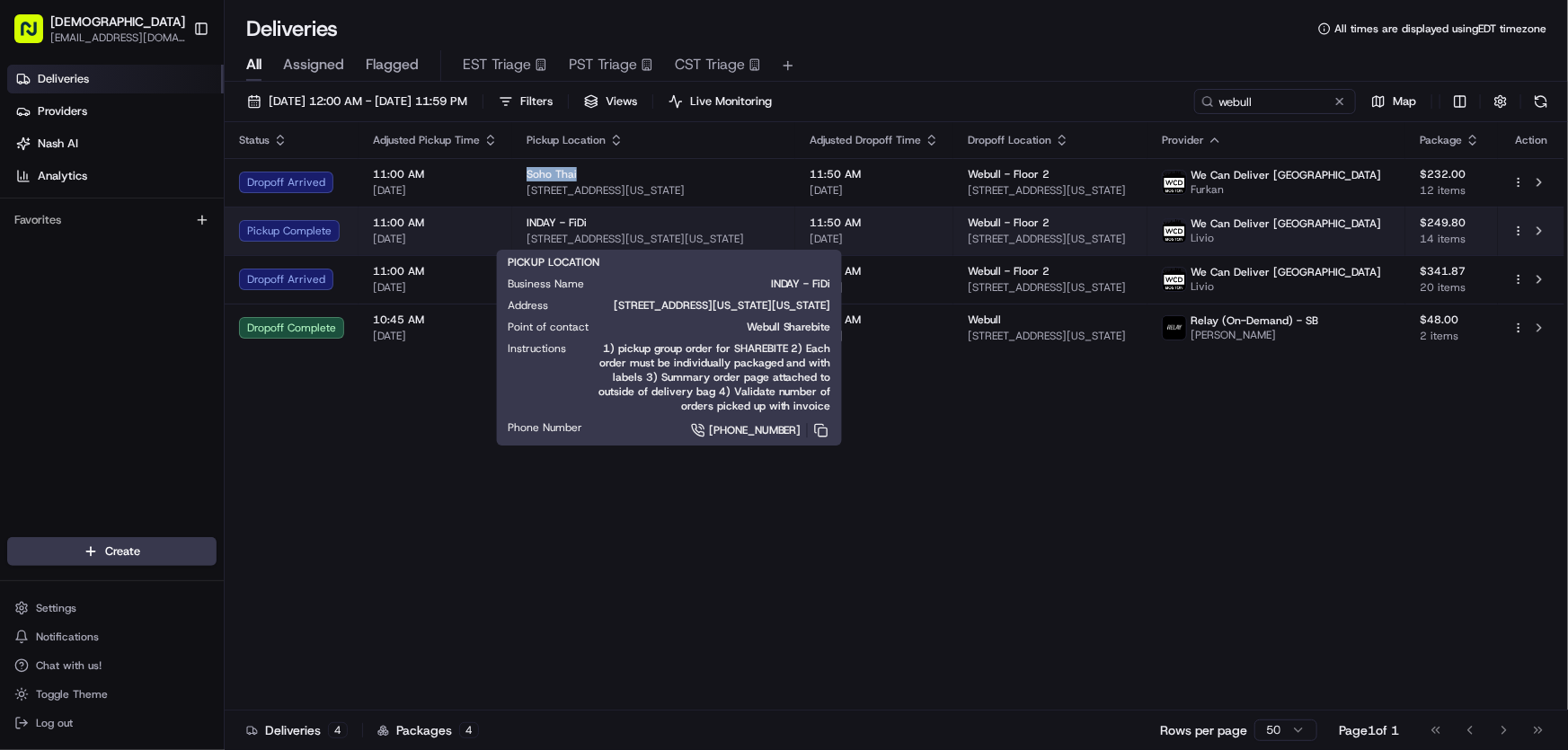
drag, startPoint x: 807, startPoint y: 235, endPoint x: 526, endPoint y: 240, distance: 281.0
click at [526, 240] on span "1 New York Plaza, 1 FDR Dr, New York, NY 10004, USA" at bounding box center [653, 239] width 254 height 14
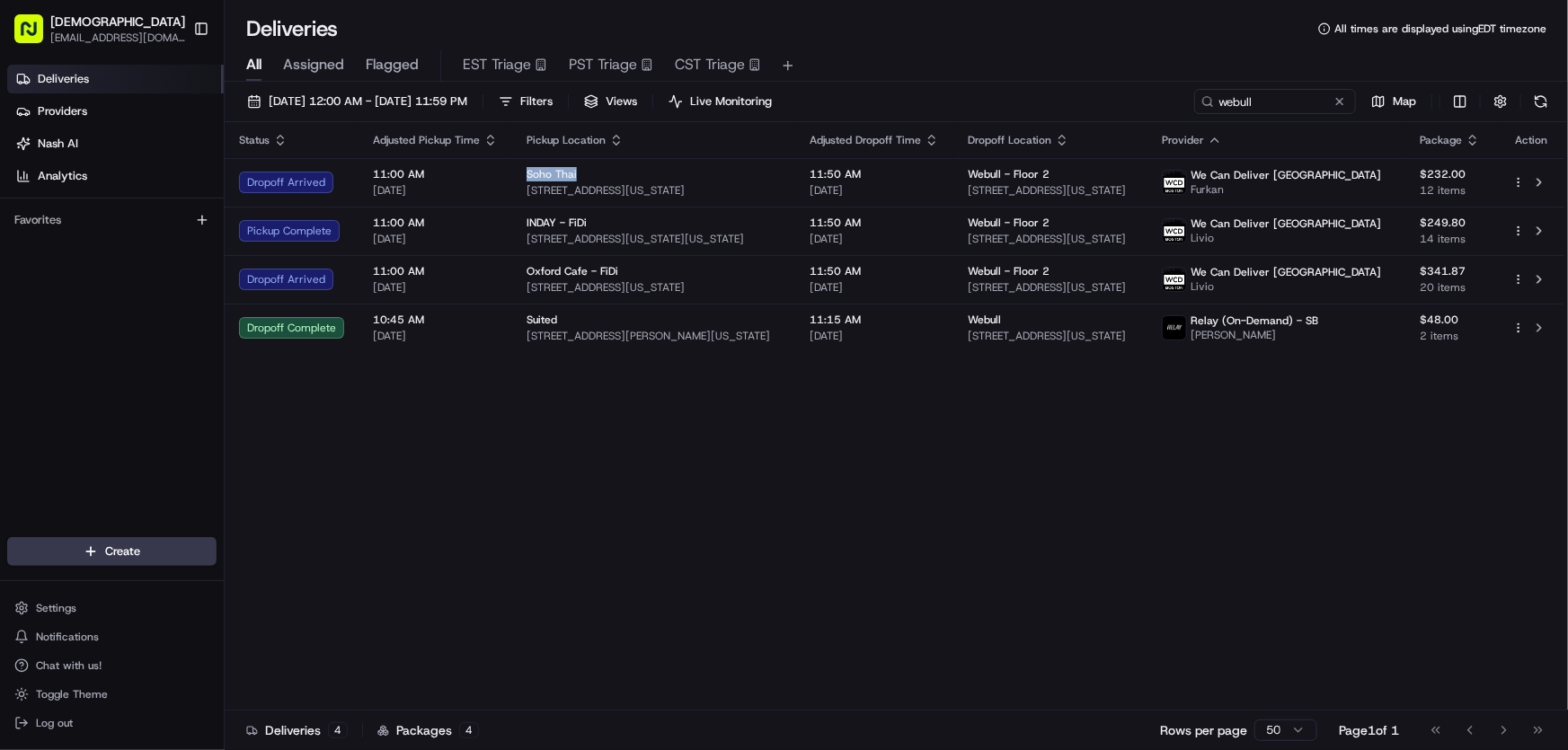
copy span "1 New York Plaza, 1 FDR Dr, New York, NY 10004, USA"
click at [545, 478] on div "Status Adjusted Pickup Time Pickup Location Adjusted Dropoff Time Dropoff Locat…" at bounding box center [895, 416] width 1340 height 588
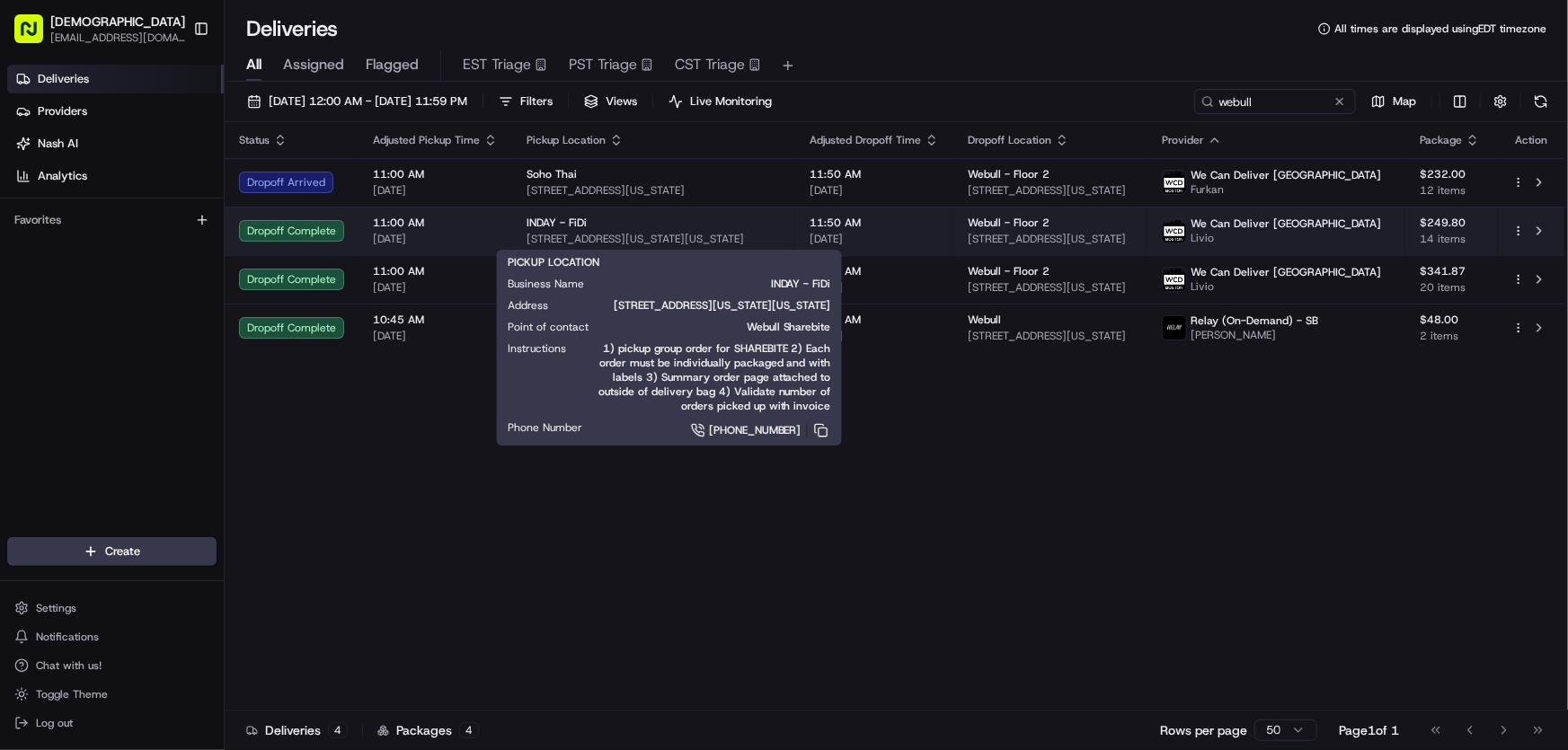
click at [615, 233] on span "1 New York Plaza, 1 FDR Dr, New York, NY 10004, USA" at bounding box center [653, 239] width 254 height 14
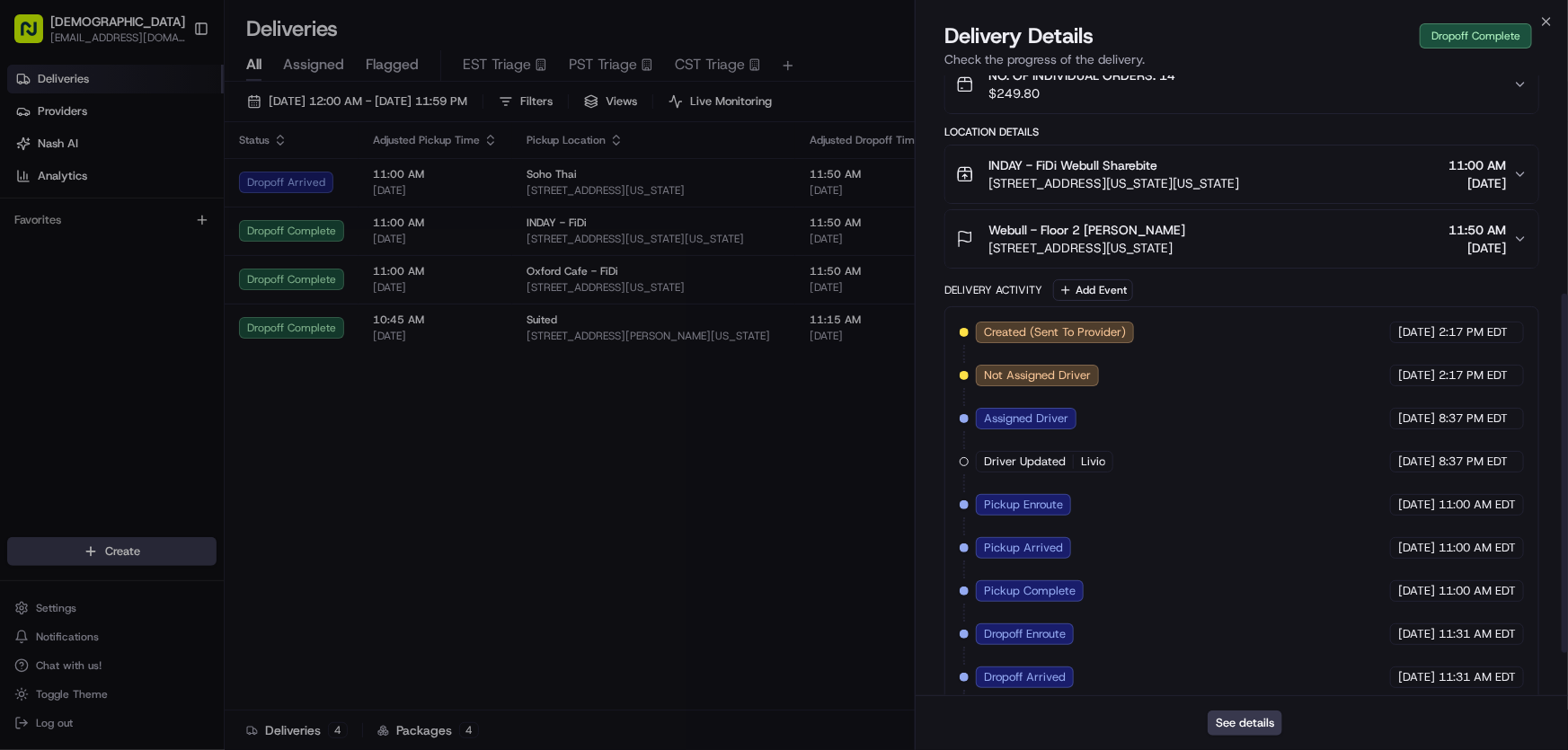
scroll to position [452, 0]
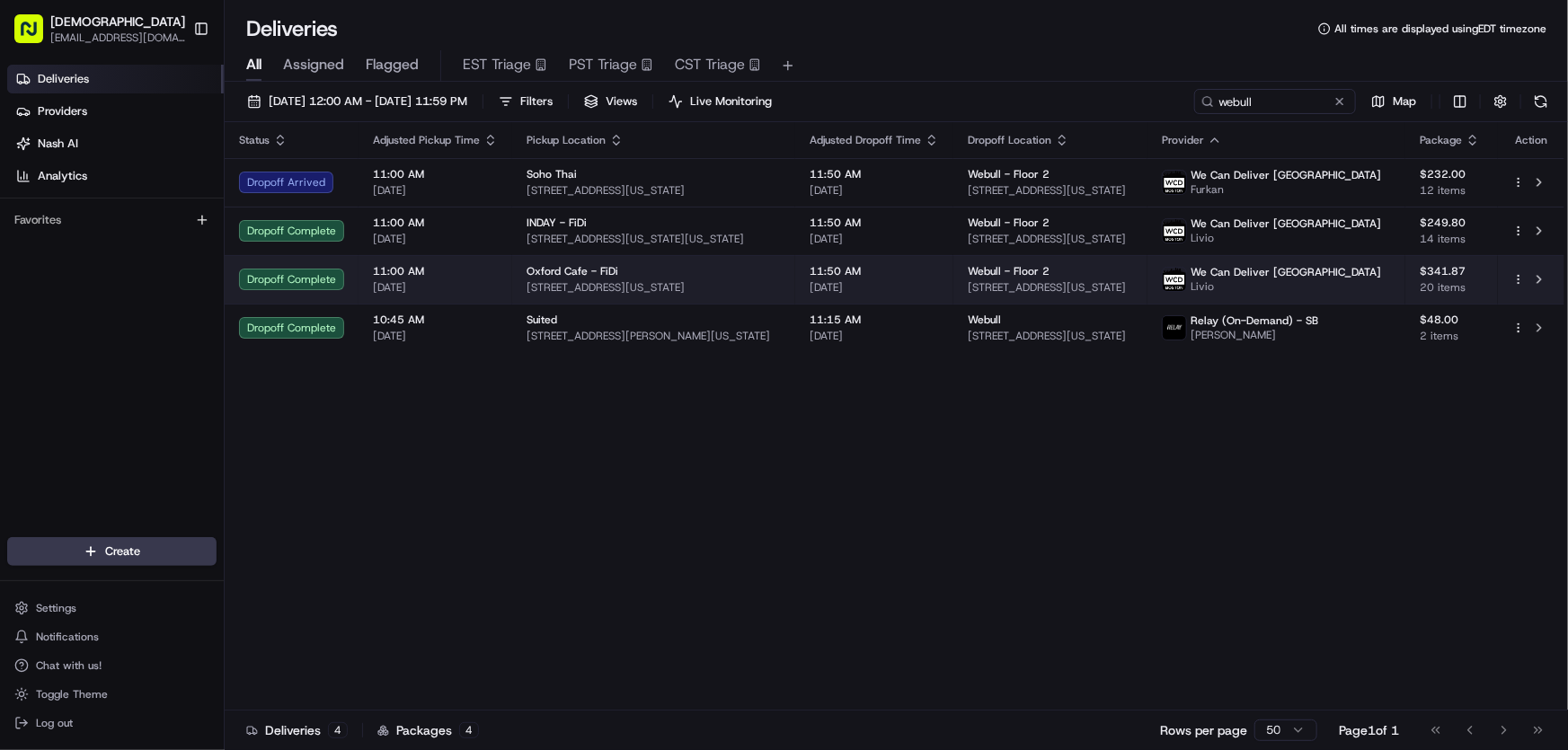
click at [571, 268] on span "Oxford Cafe - FiDi" at bounding box center [572, 271] width 91 height 14
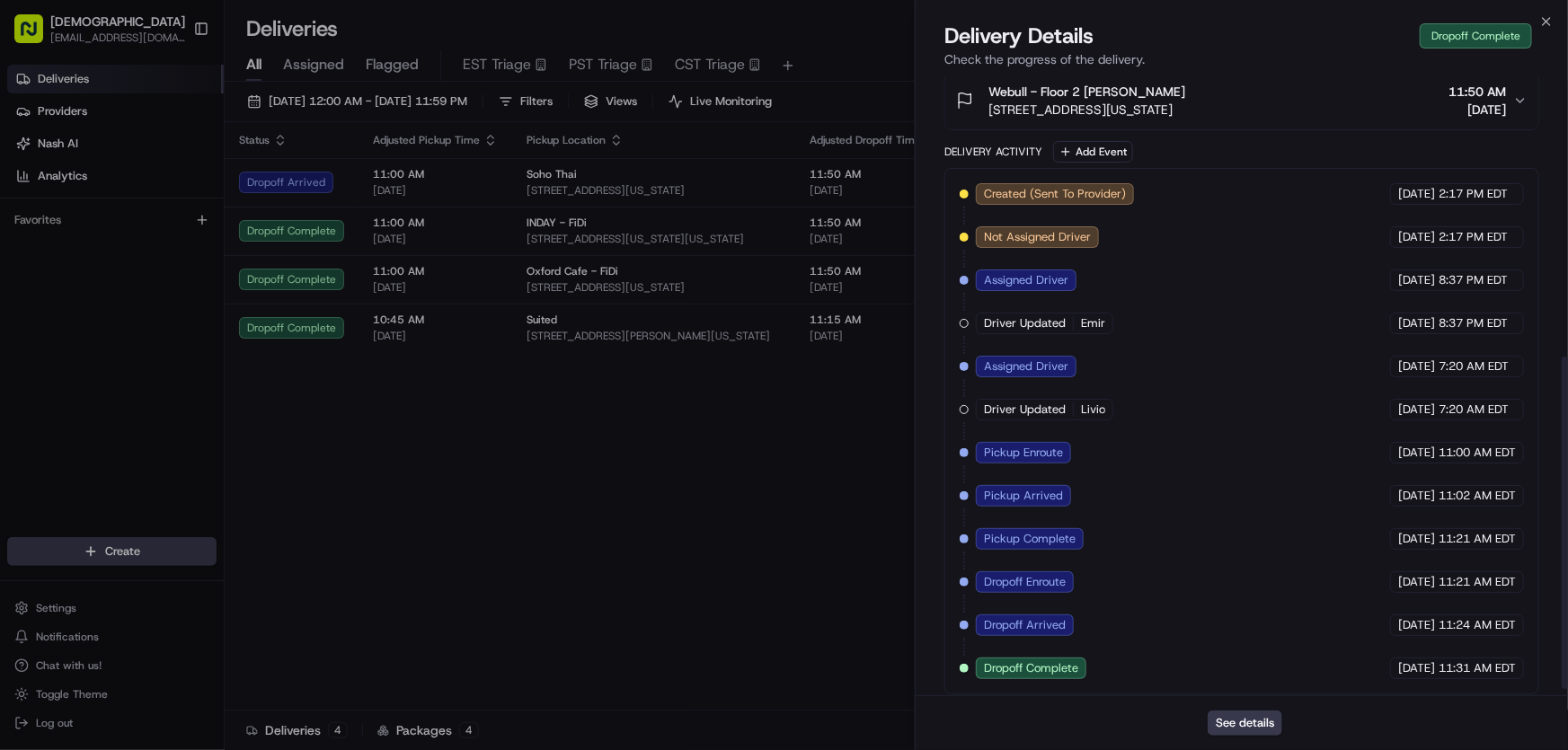
scroll to position [539, 0]
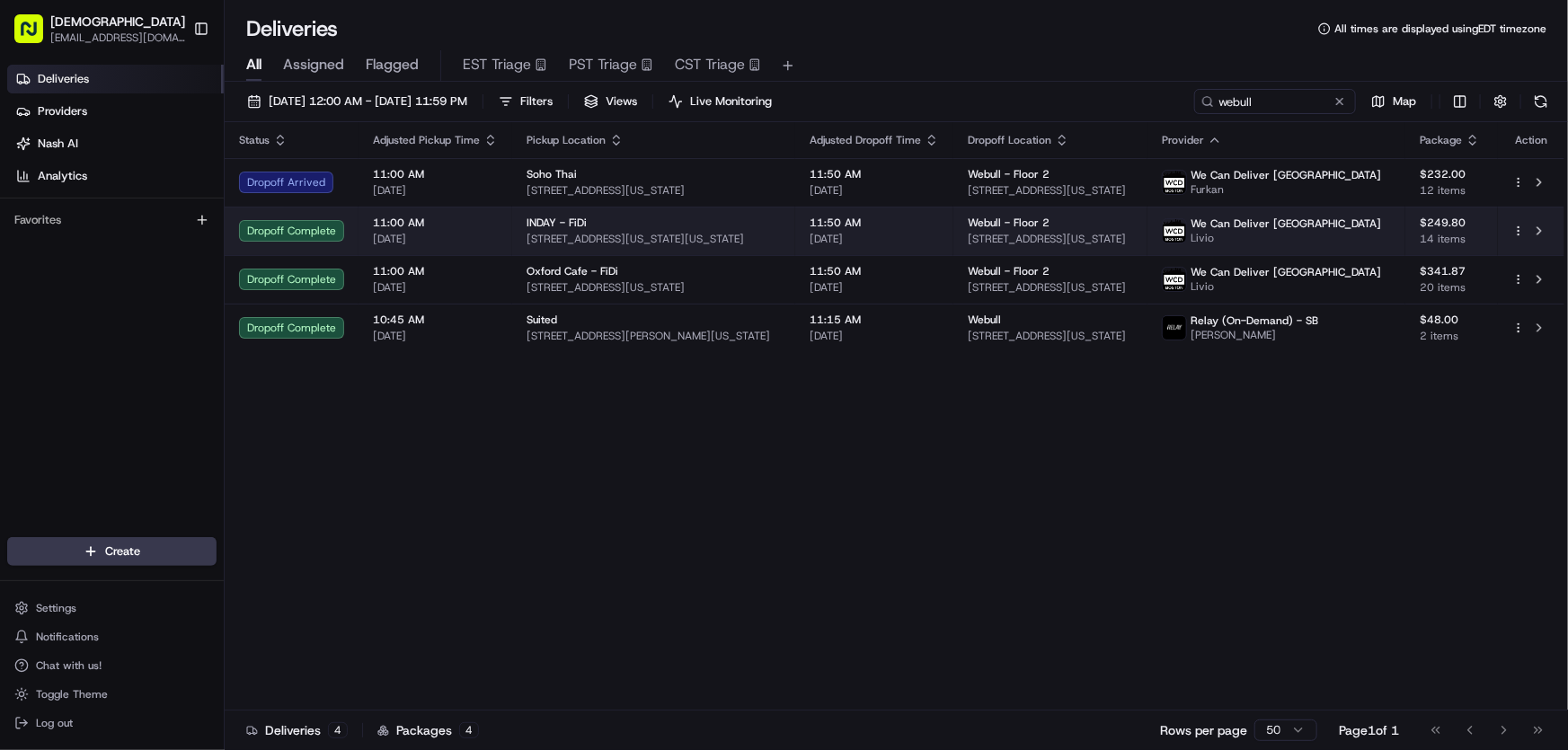
click at [584, 230] on div "INDAY - FiDi 1 New York Plaza, 1 FDR Dr, New York, NY 10004, USA" at bounding box center [653, 231] width 254 height 30
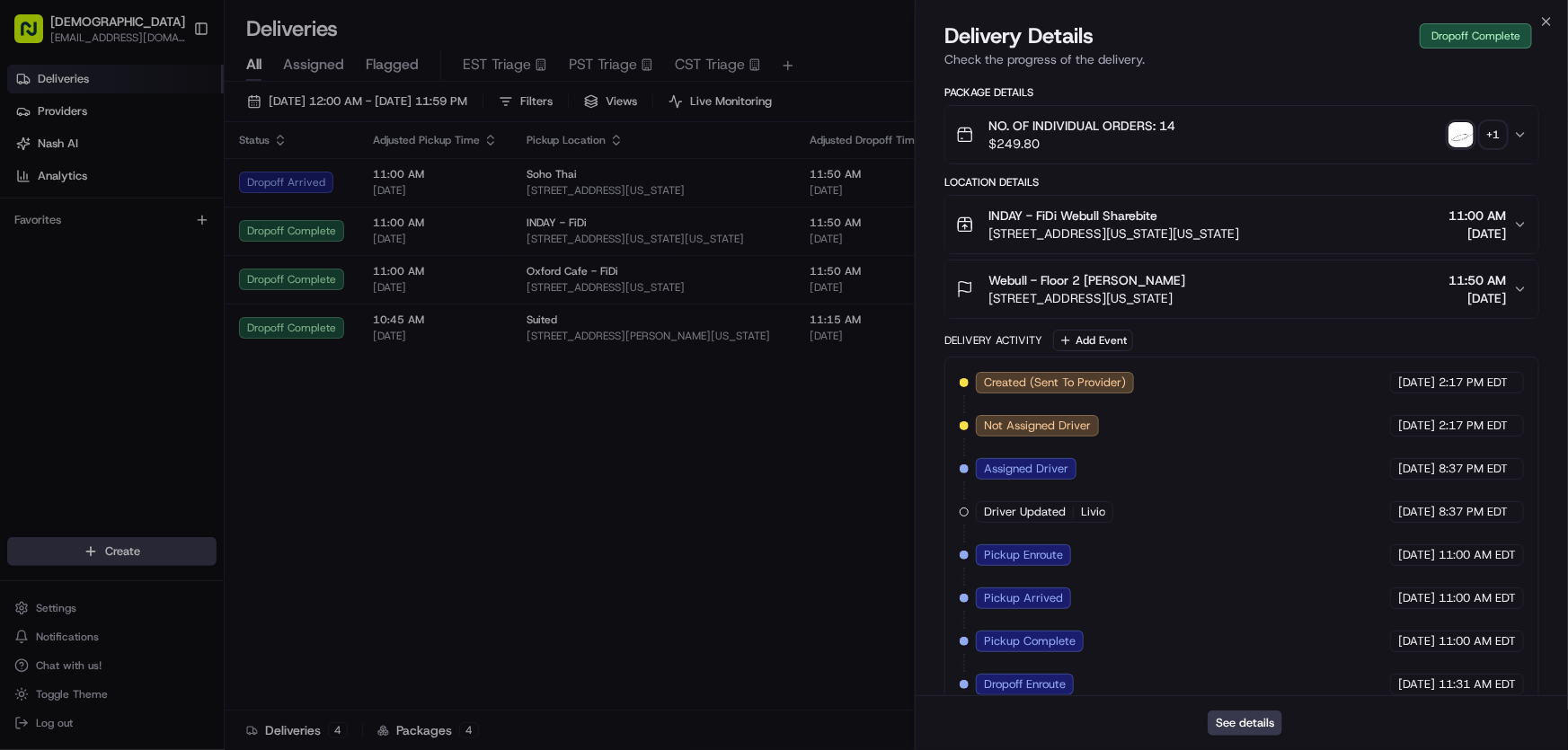
scroll to position [452, 0]
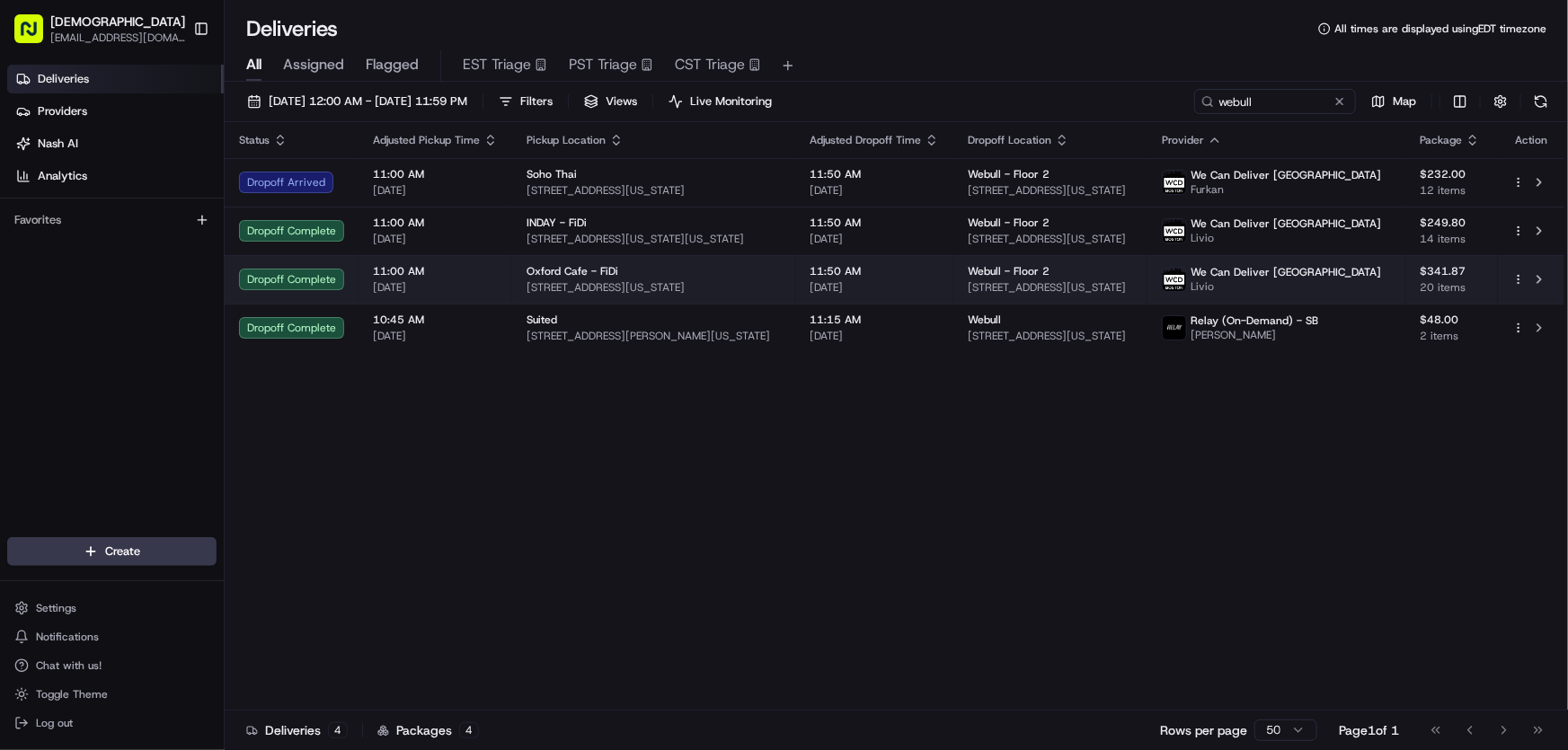
click at [571, 279] on div "Oxford Cafe - FiDi 86 Broad St, New York, NY 10004, USA" at bounding box center [653, 280] width 254 height 30
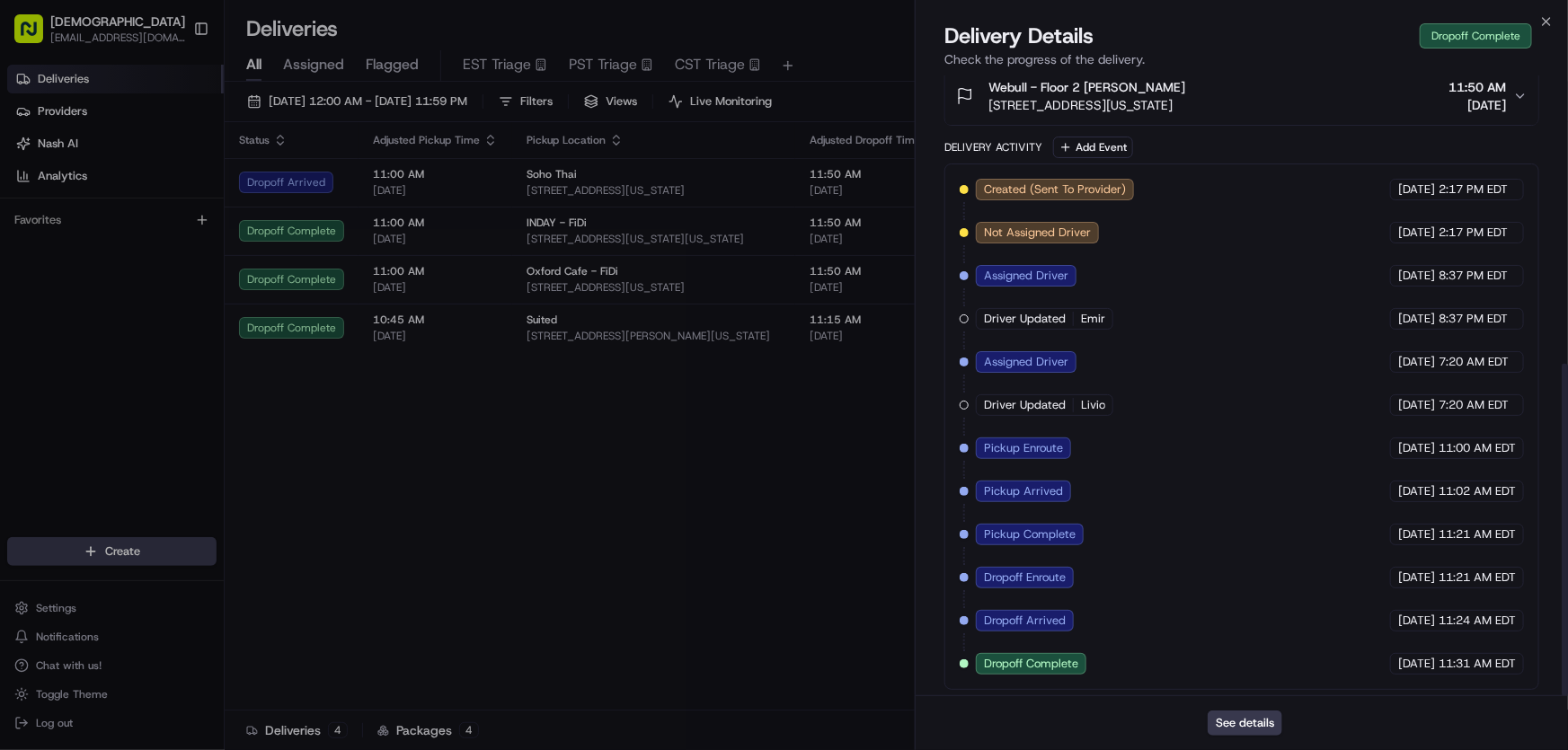
scroll to position [539, 0]
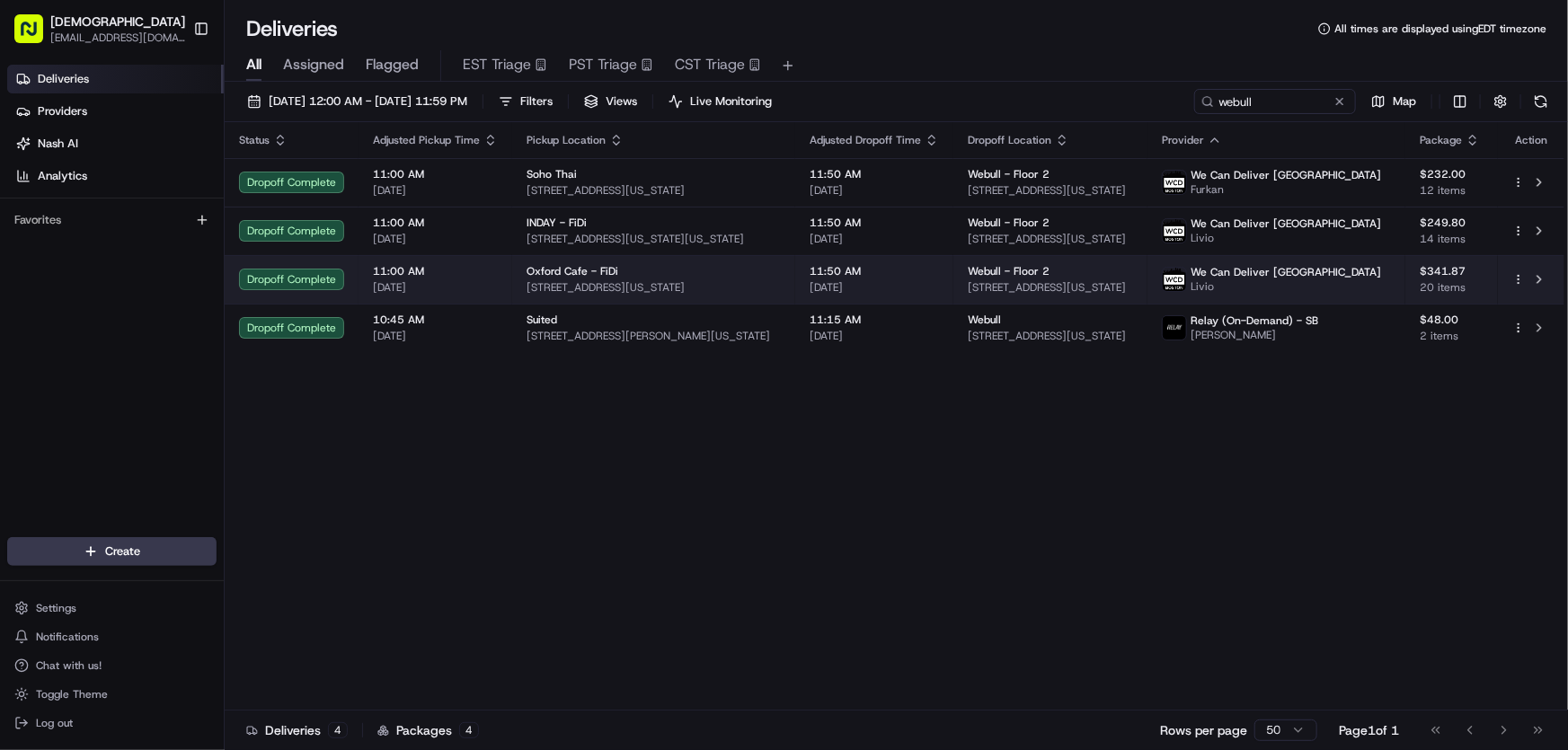
click at [556, 266] on span "Oxford Cafe - FiDi" at bounding box center [572, 271] width 91 height 14
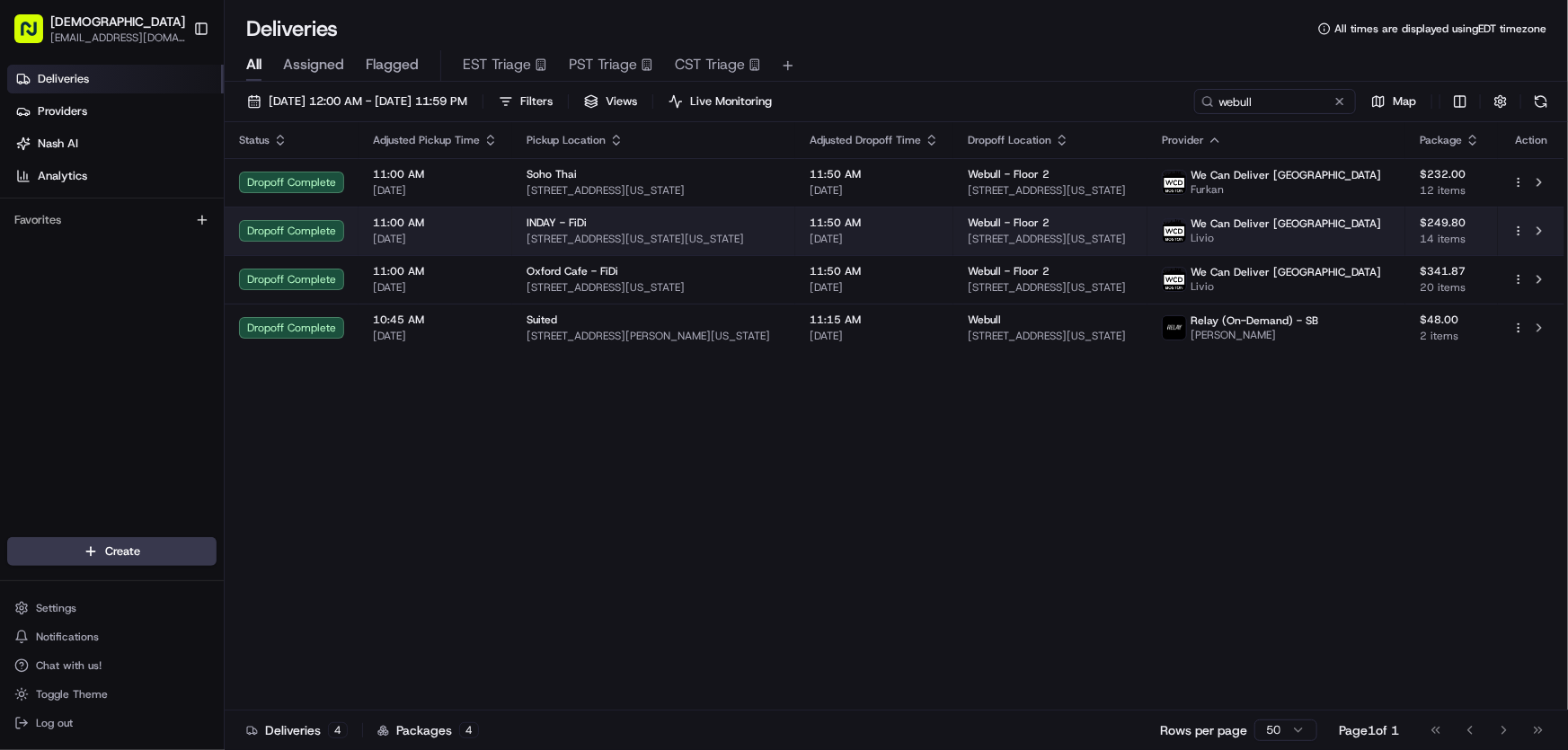
click at [597, 227] on div "INDAY - FiDi" at bounding box center [653, 223] width 254 height 14
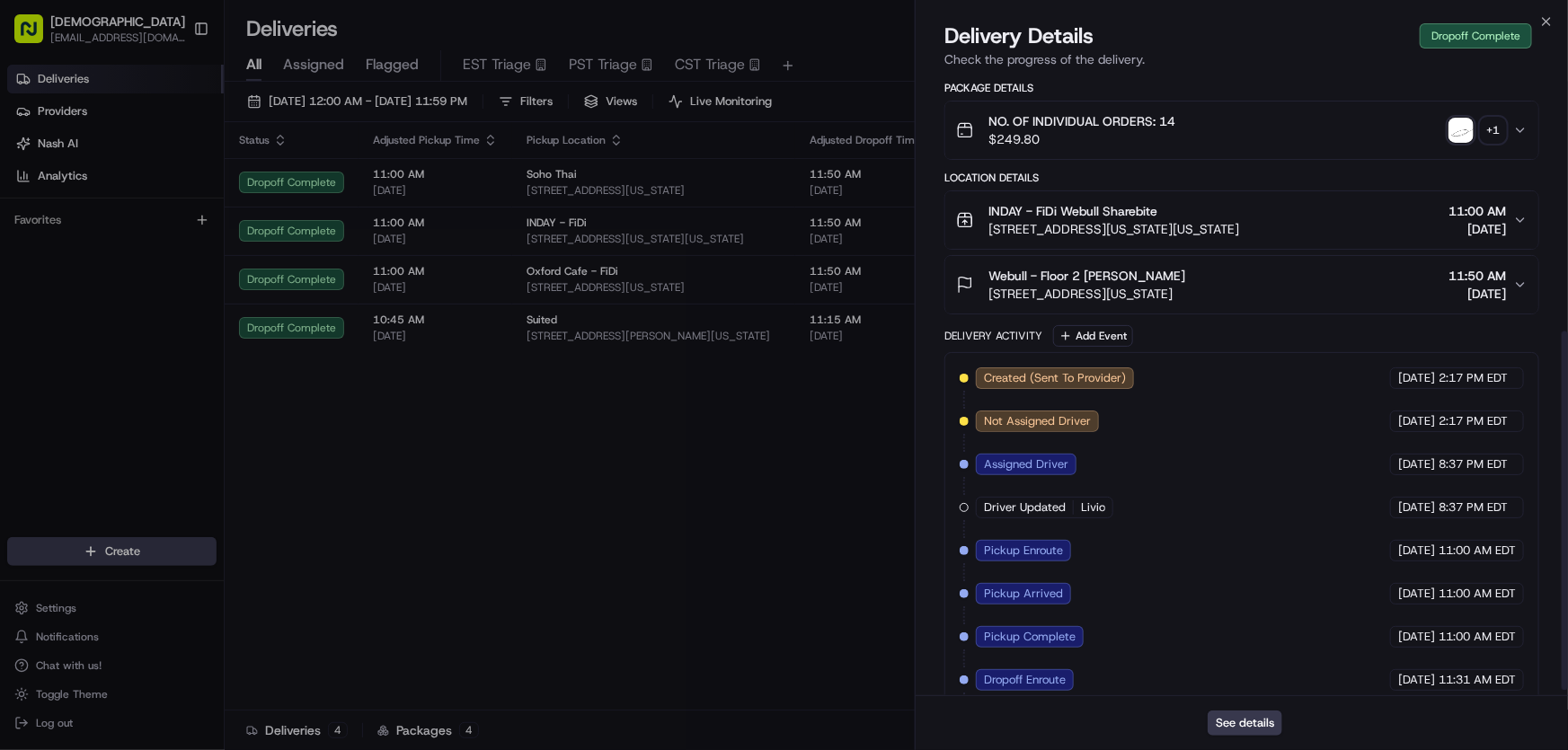
scroll to position [452, 0]
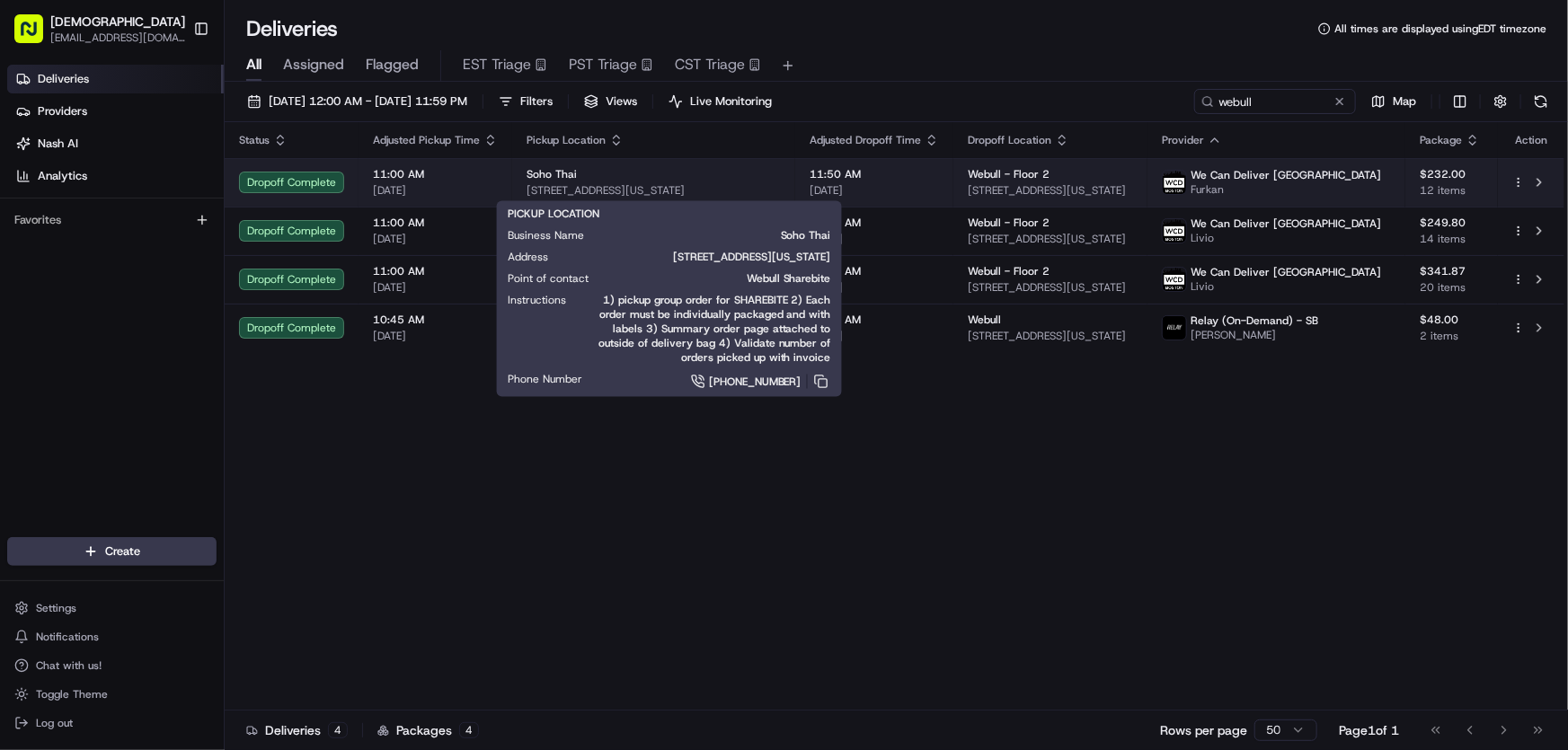
click at [592, 188] on span "141 Grand St, New York, NY 10013, USA" at bounding box center [653, 190] width 254 height 14
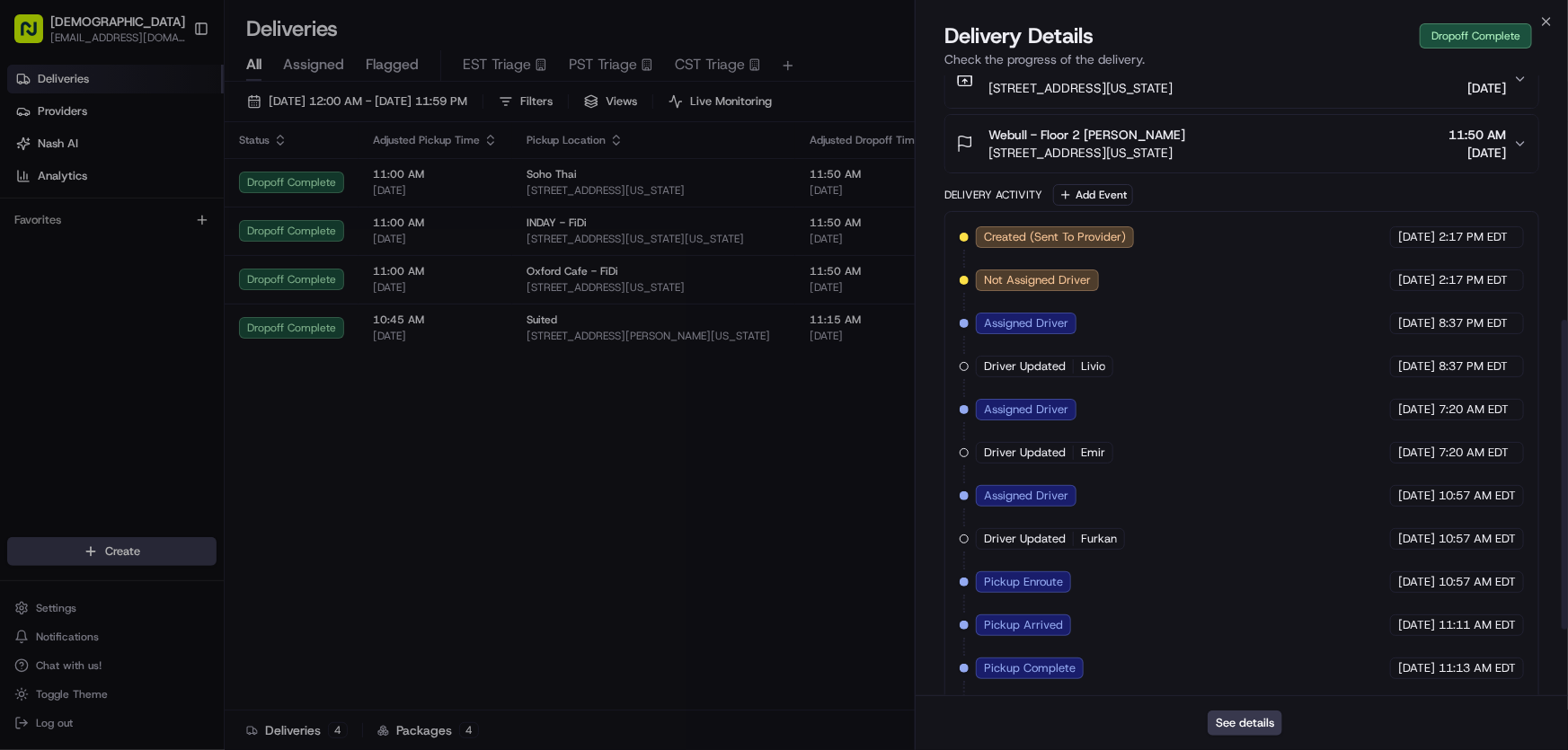
scroll to position [623, 0]
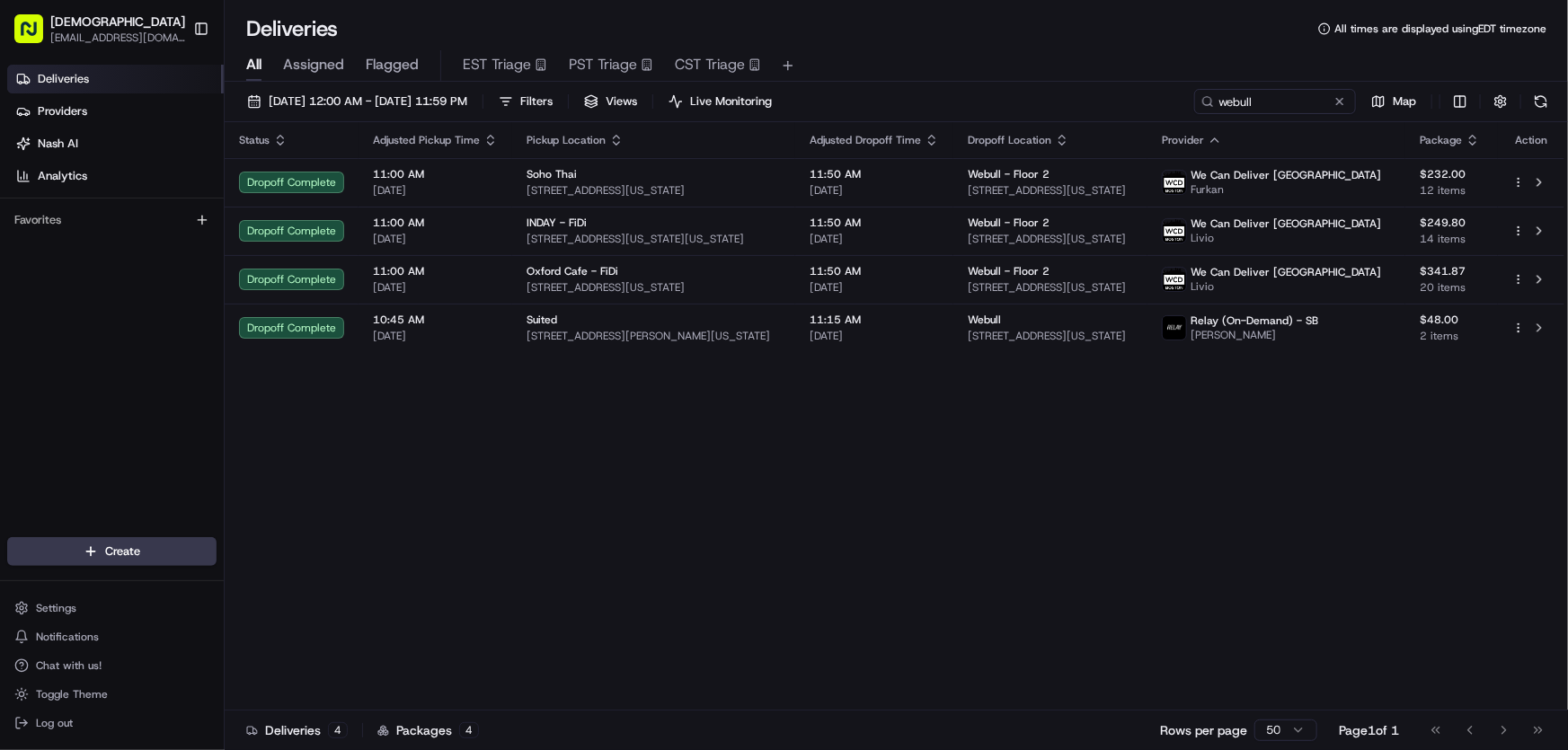
drag, startPoint x: 752, startPoint y: 511, endPoint x: 645, endPoint y: 375, distance: 173.0
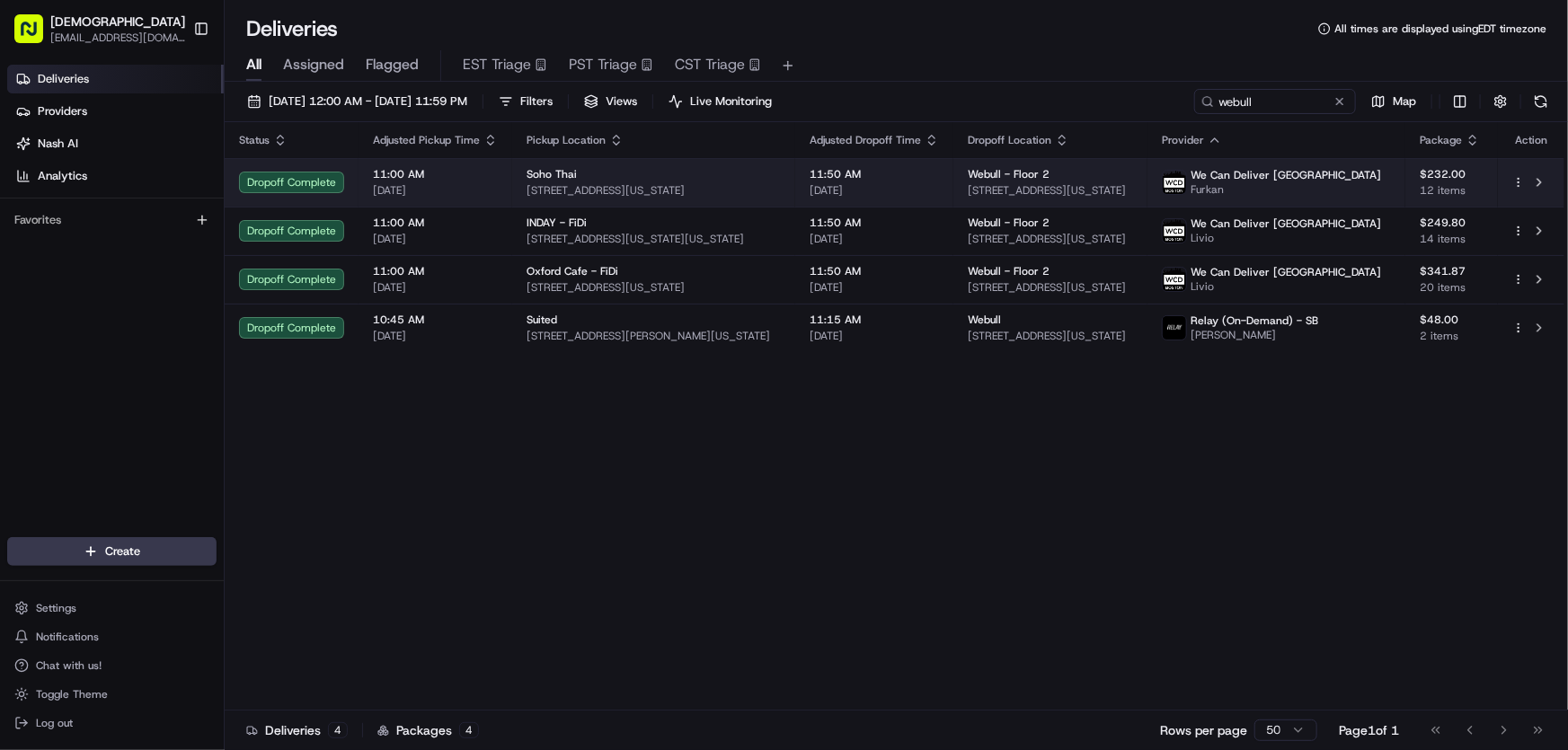
click at [601, 184] on span "141 Grand St, New York, NY 10013, USA" at bounding box center [653, 190] width 254 height 14
click at [560, 180] on span "Soho Thai" at bounding box center [551, 174] width 50 height 14
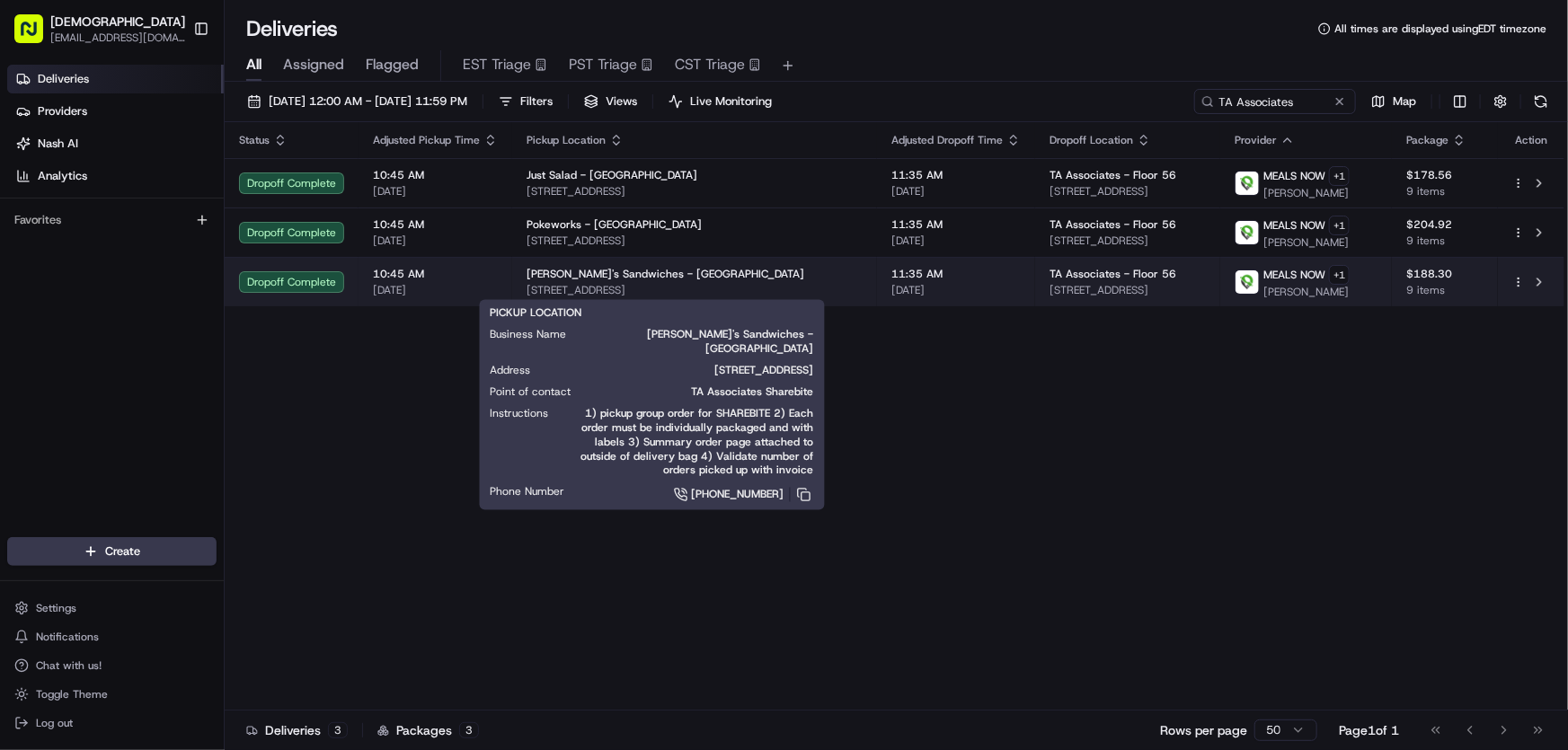
click at [665, 283] on span "[STREET_ADDRESS]" at bounding box center [694, 289] width 336 height 14
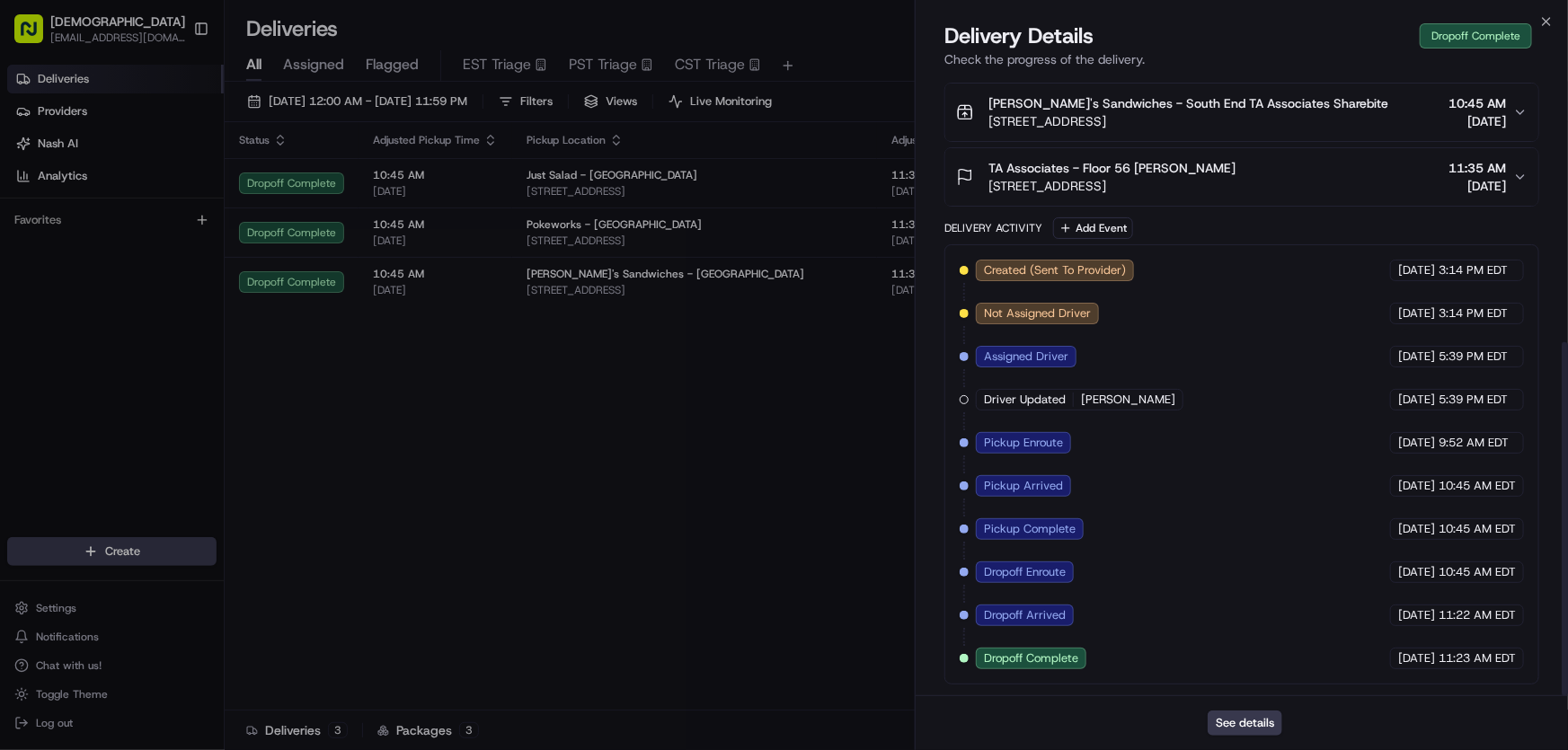
scroll to position [467, 0]
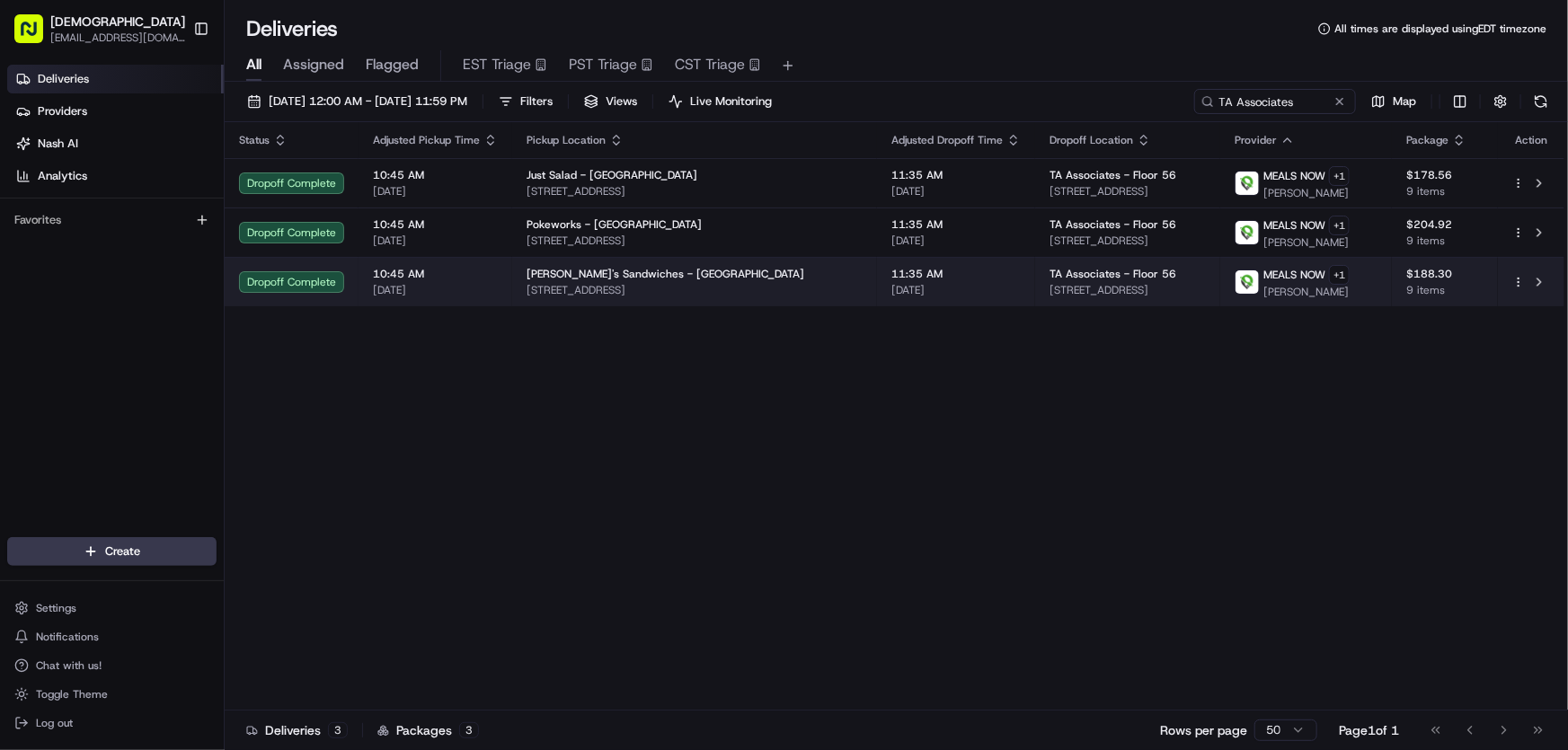
click at [597, 287] on span "[STREET_ADDRESS]" at bounding box center [694, 289] width 336 height 14
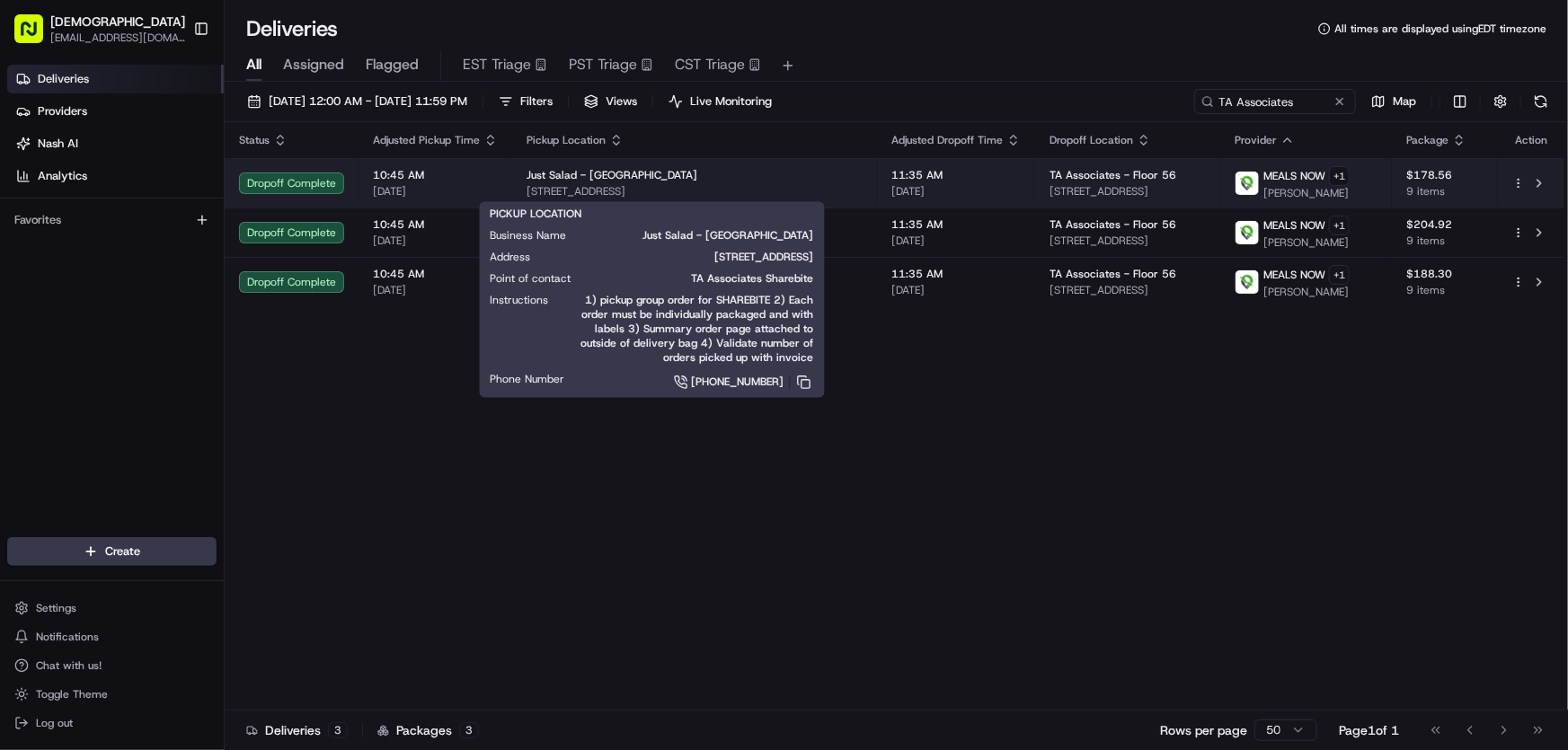
click at [556, 177] on span "Just Salad - [GEOGRAPHIC_DATA]" at bounding box center [611, 175] width 170 height 14
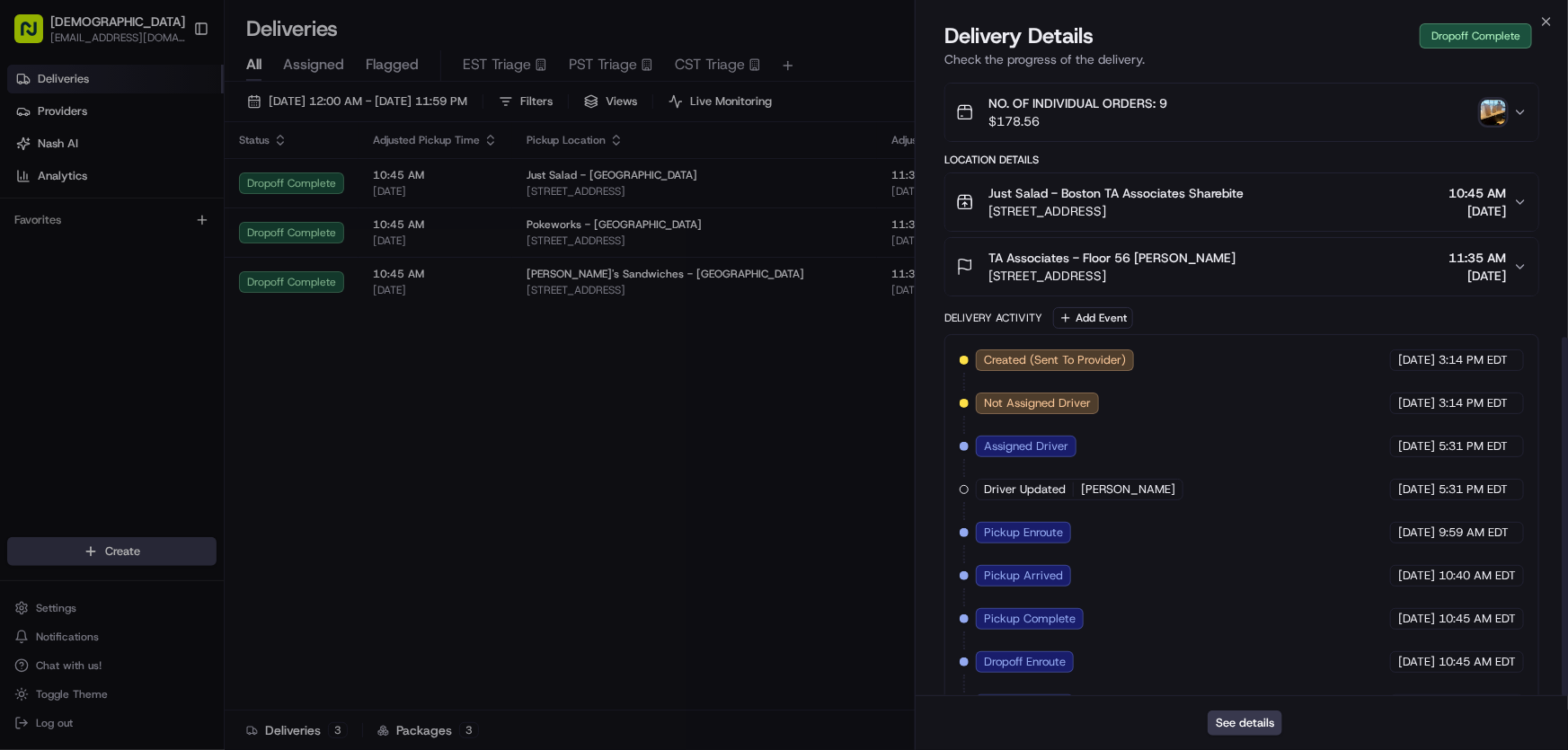
scroll to position [452, 0]
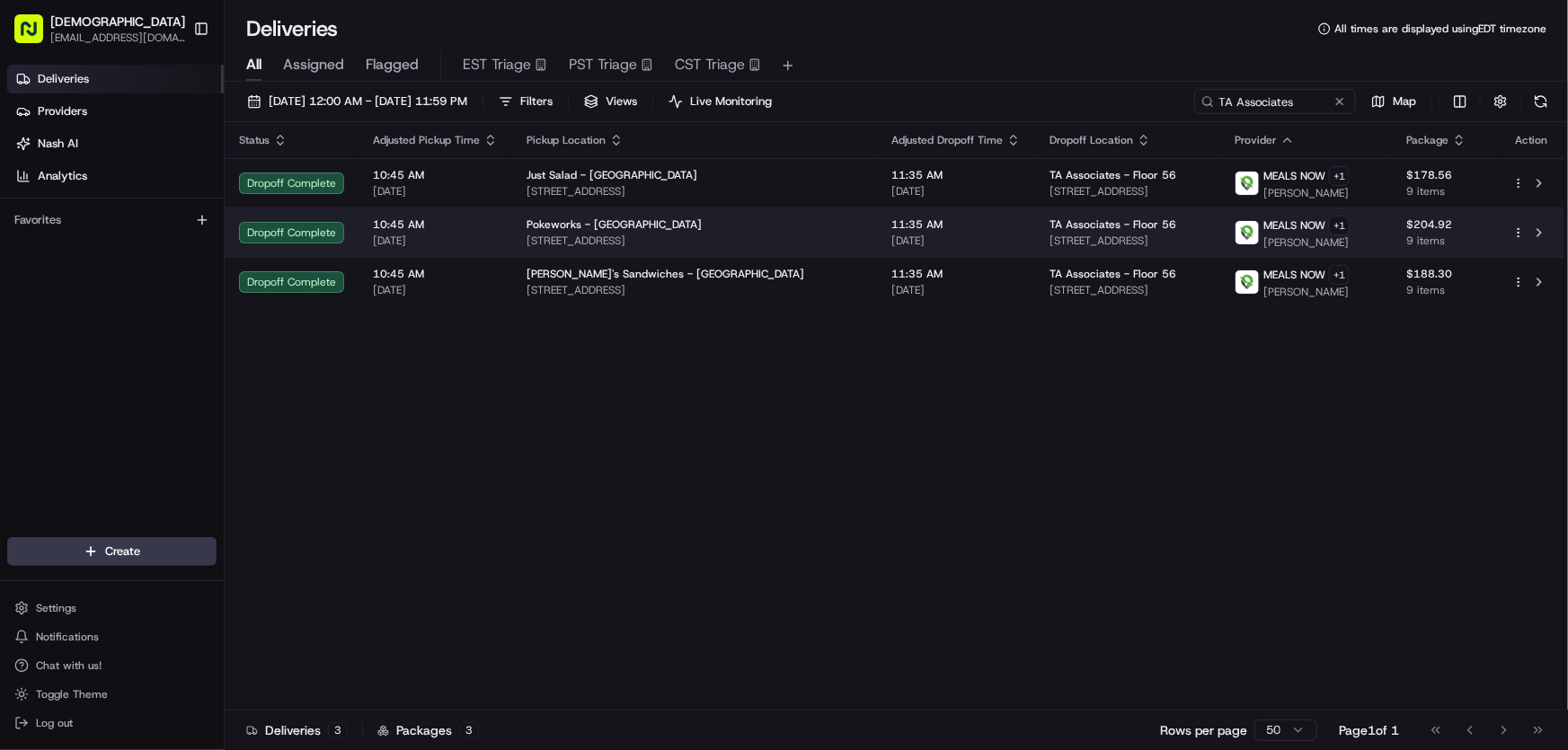
click at [568, 224] on span "Pokeworks - [GEOGRAPHIC_DATA]" at bounding box center [614, 224] width 175 height 14
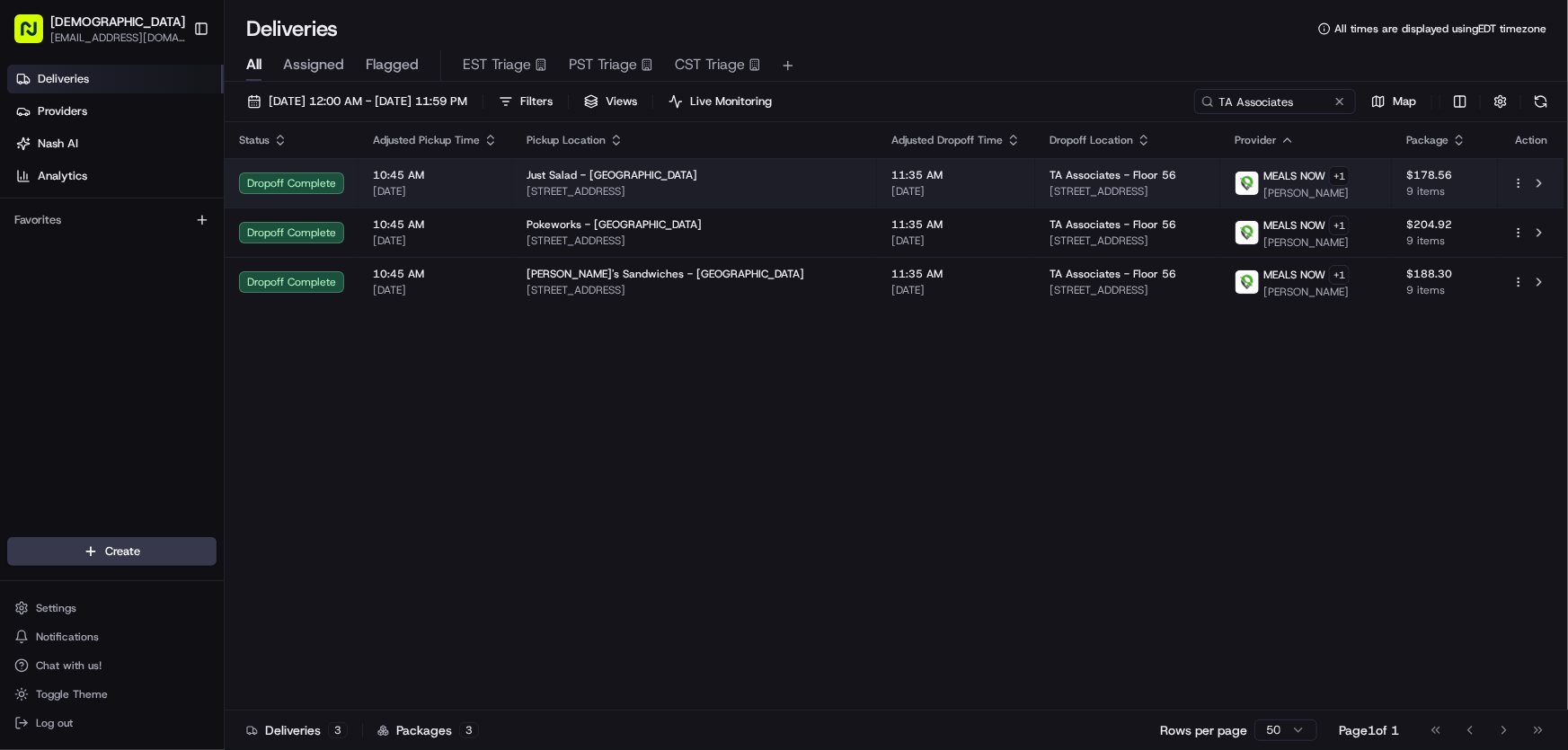
click at [661, 182] on div "Just Salad - [GEOGRAPHIC_DATA] [STREET_ADDRESS]" at bounding box center [694, 184] width 336 height 30
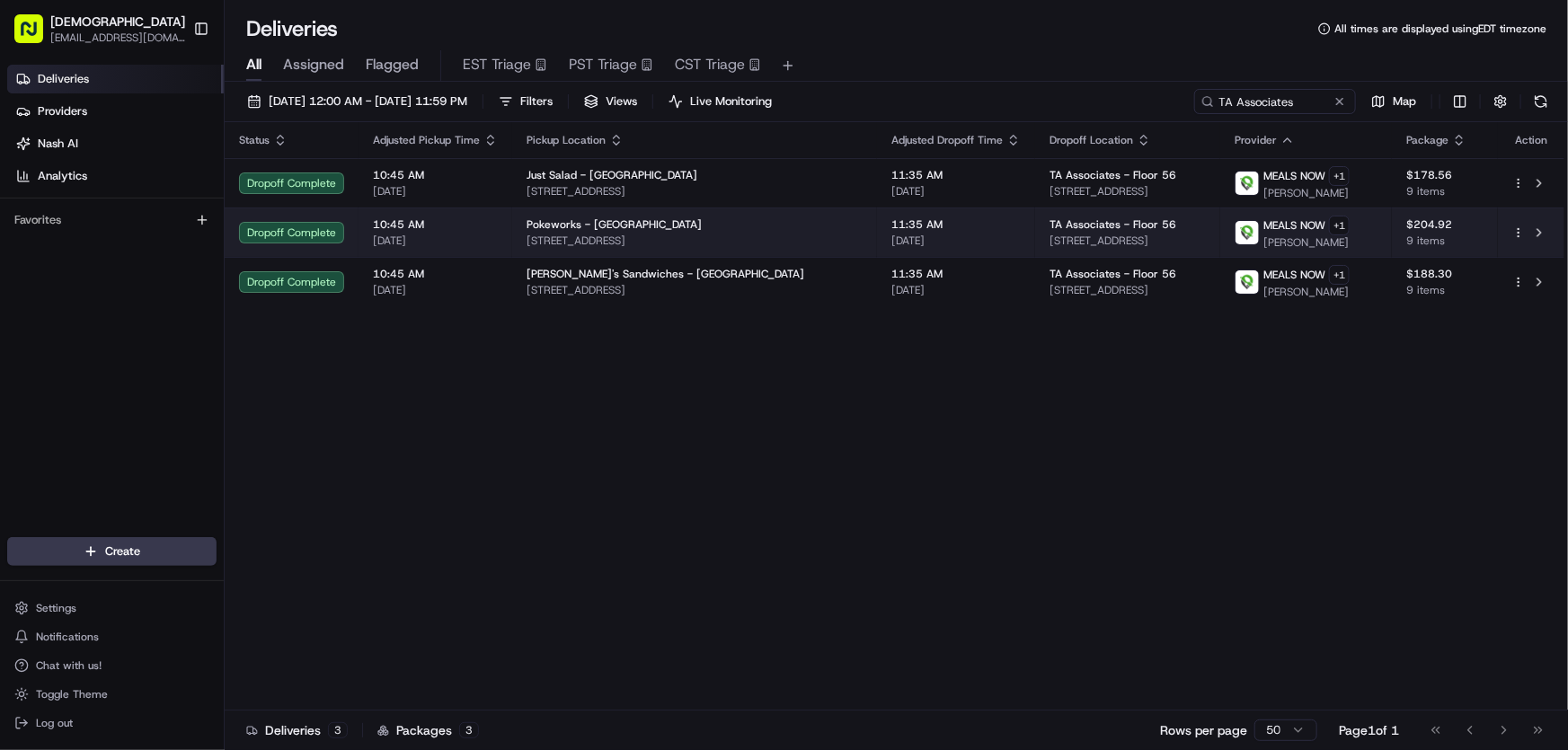
click at [529, 229] on span "Pokeworks - [GEOGRAPHIC_DATA]" at bounding box center [614, 224] width 175 height 14
